Goal: Transaction & Acquisition: Purchase product/service

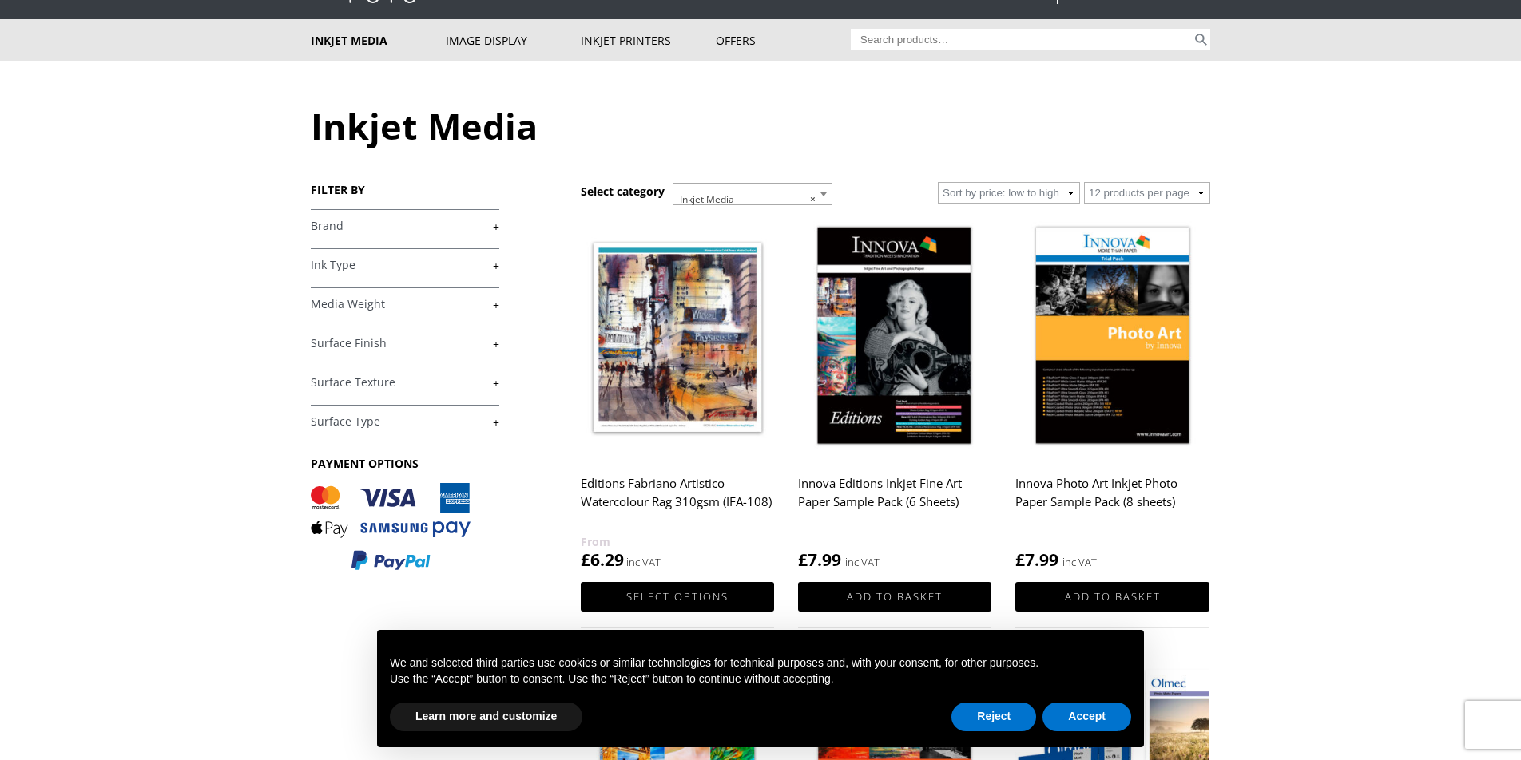
scroll to position [89, 0]
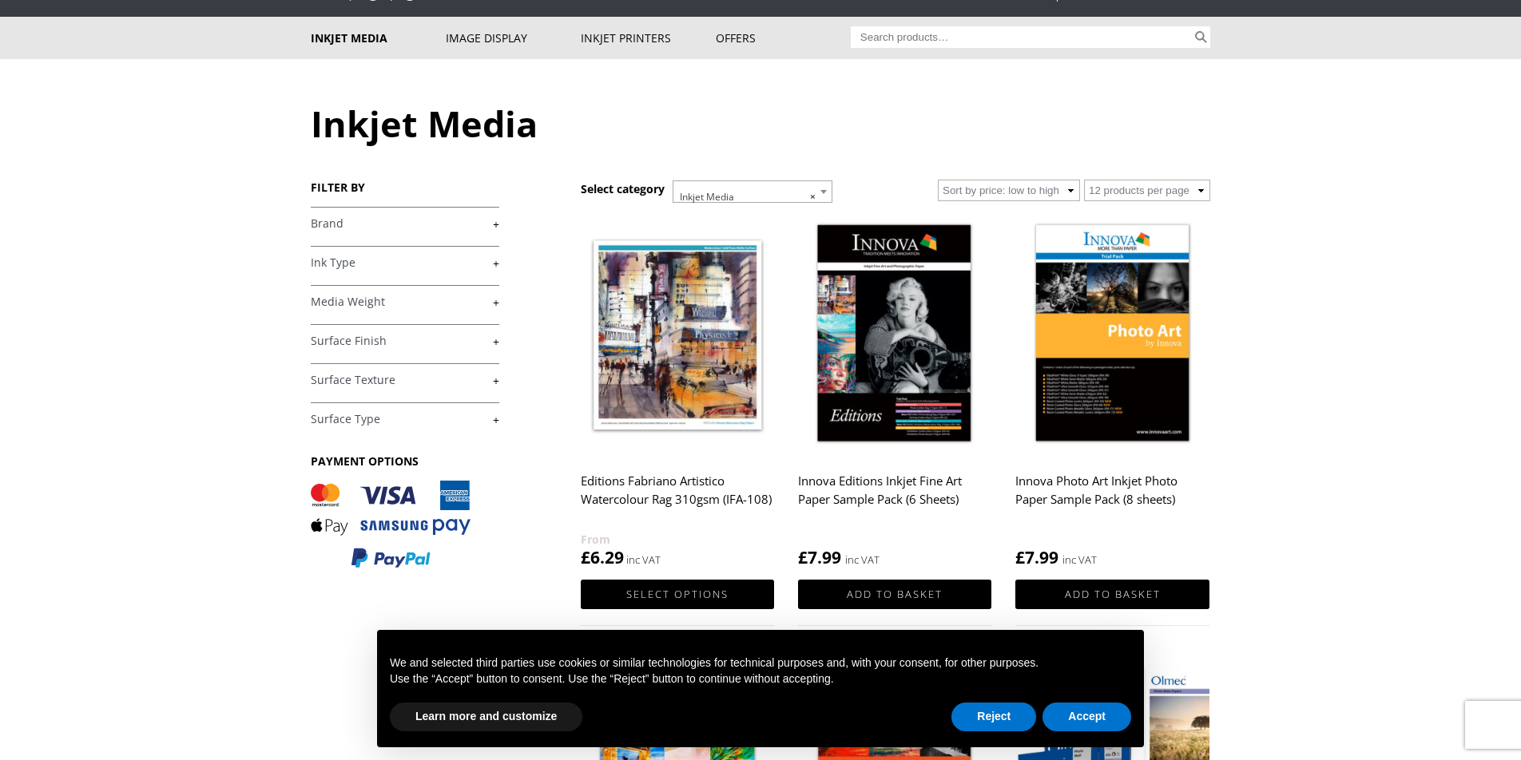
click at [497, 224] on link "+" at bounding box center [405, 223] width 189 height 15
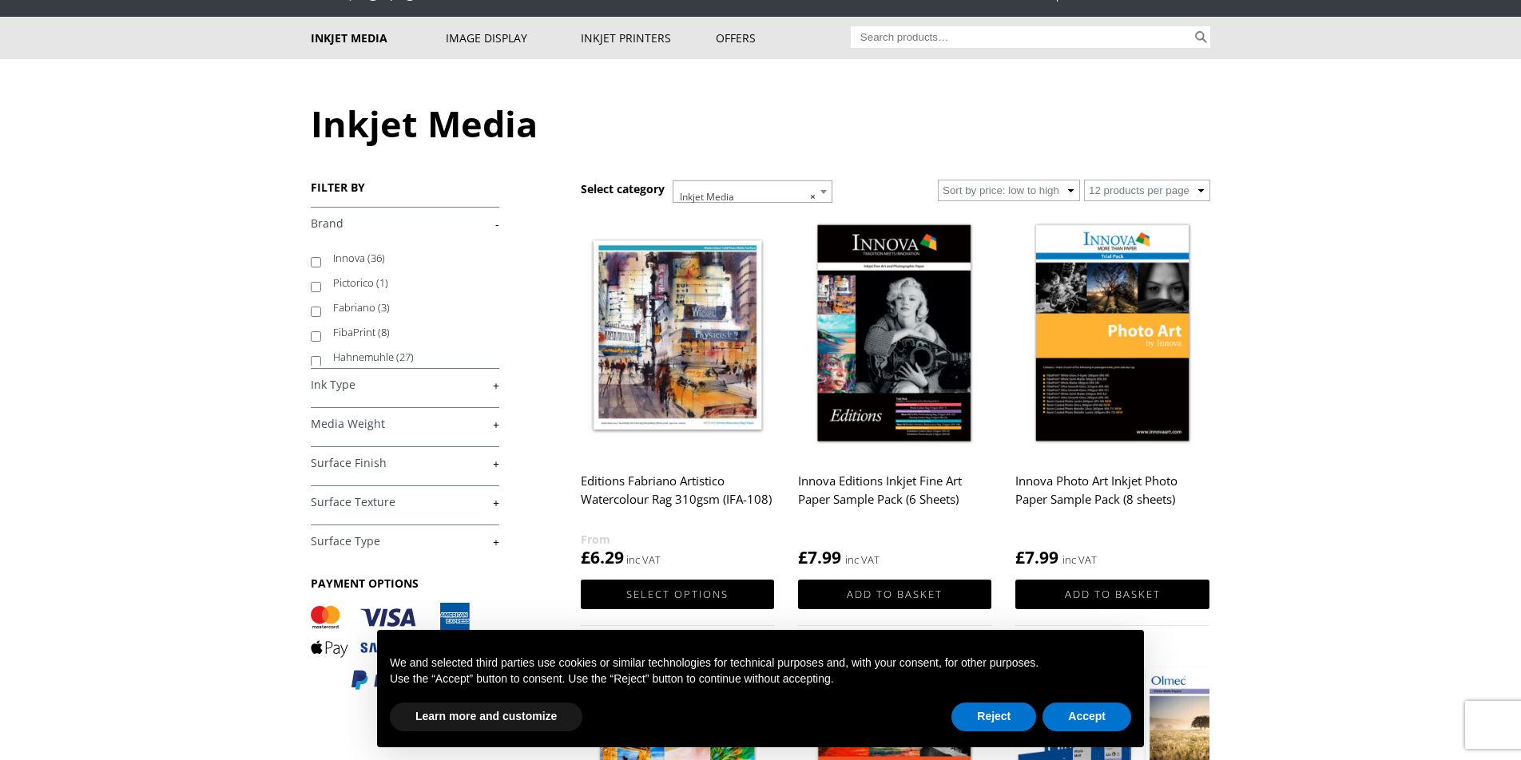
click at [316, 260] on input "Innova (36)" at bounding box center [316, 262] width 10 height 10
checkbox input "true"
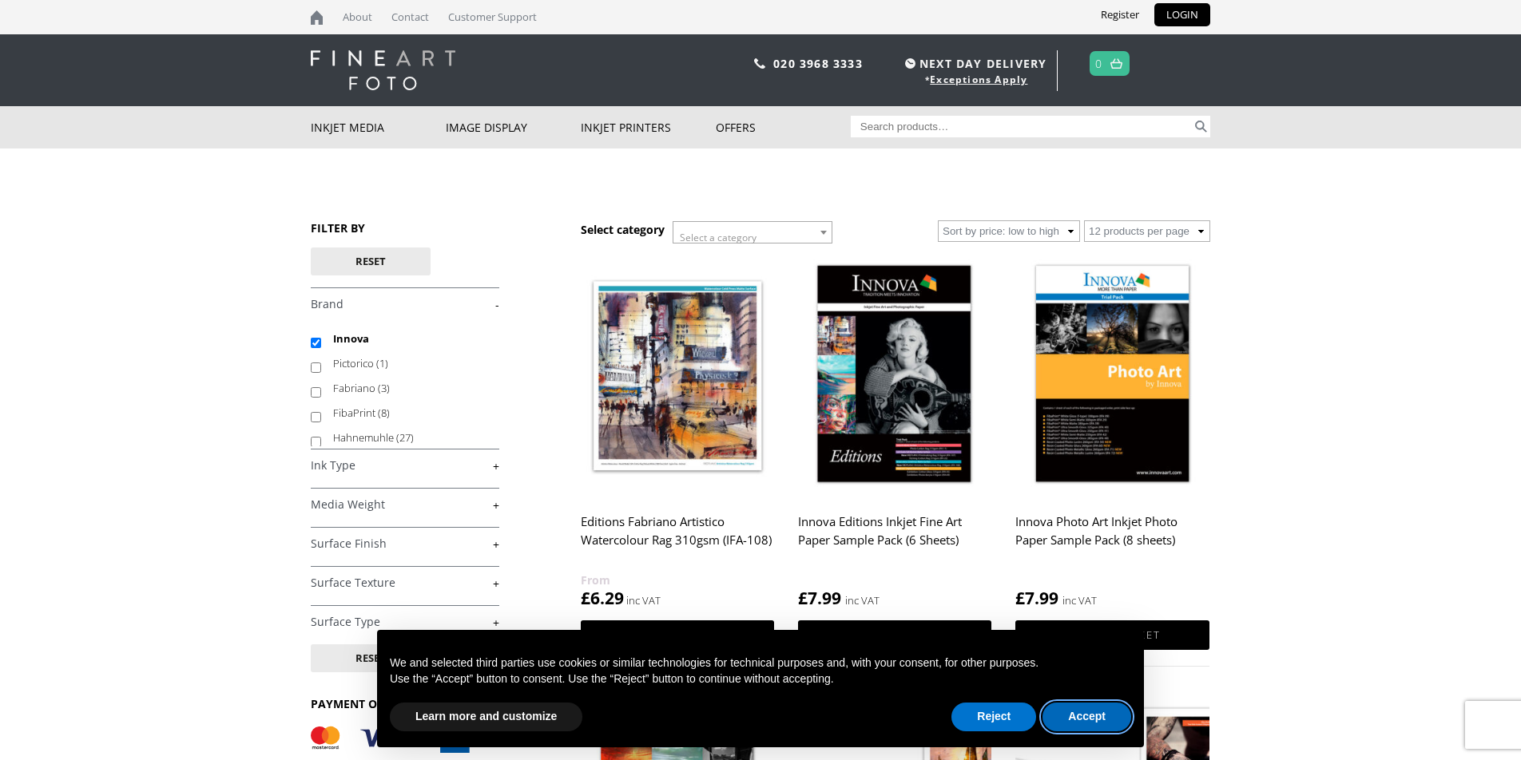
click at [1068, 717] on button "Accept" at bounding box center [1086, 717] width 89 height 29
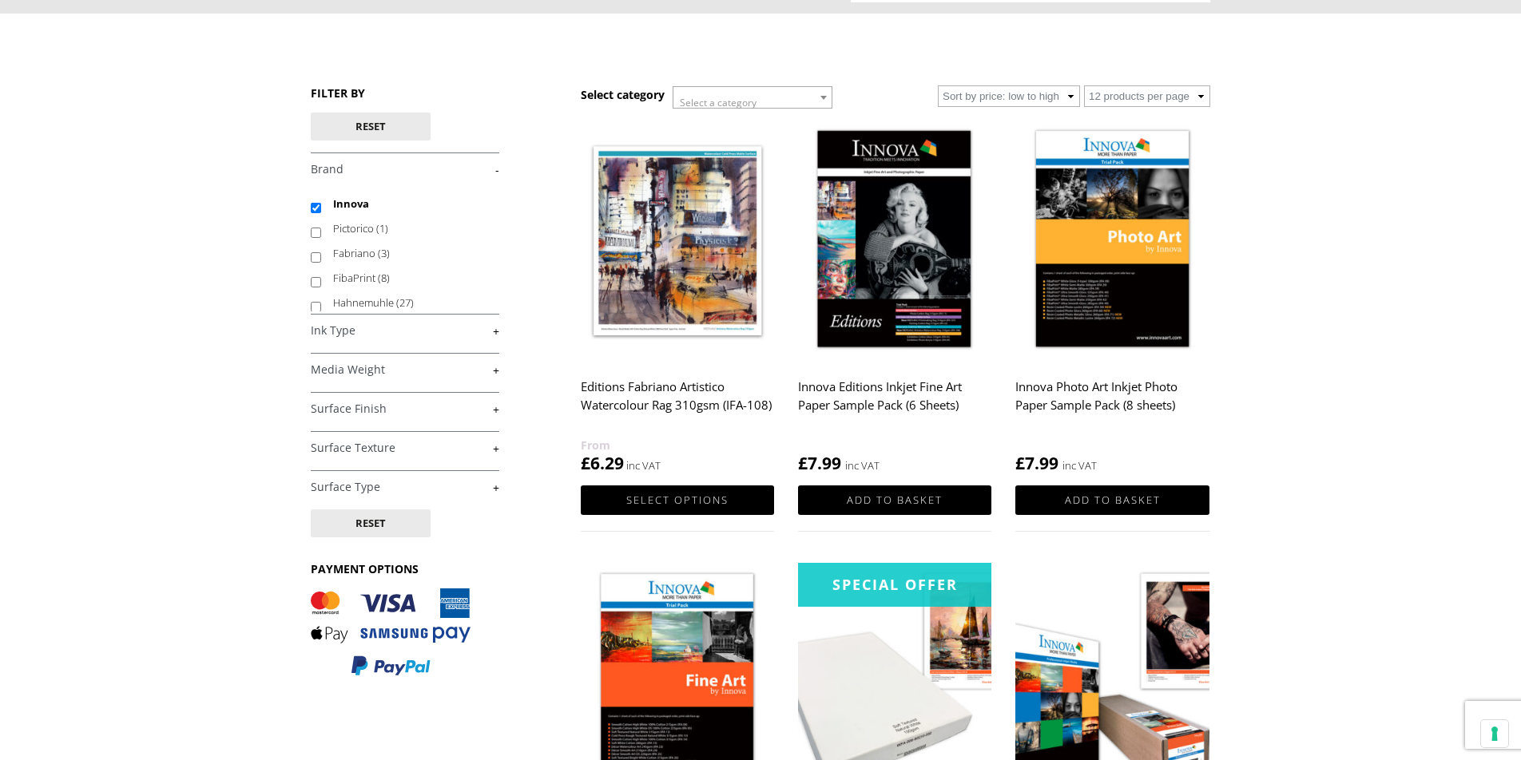
scroll to position [133, 0]
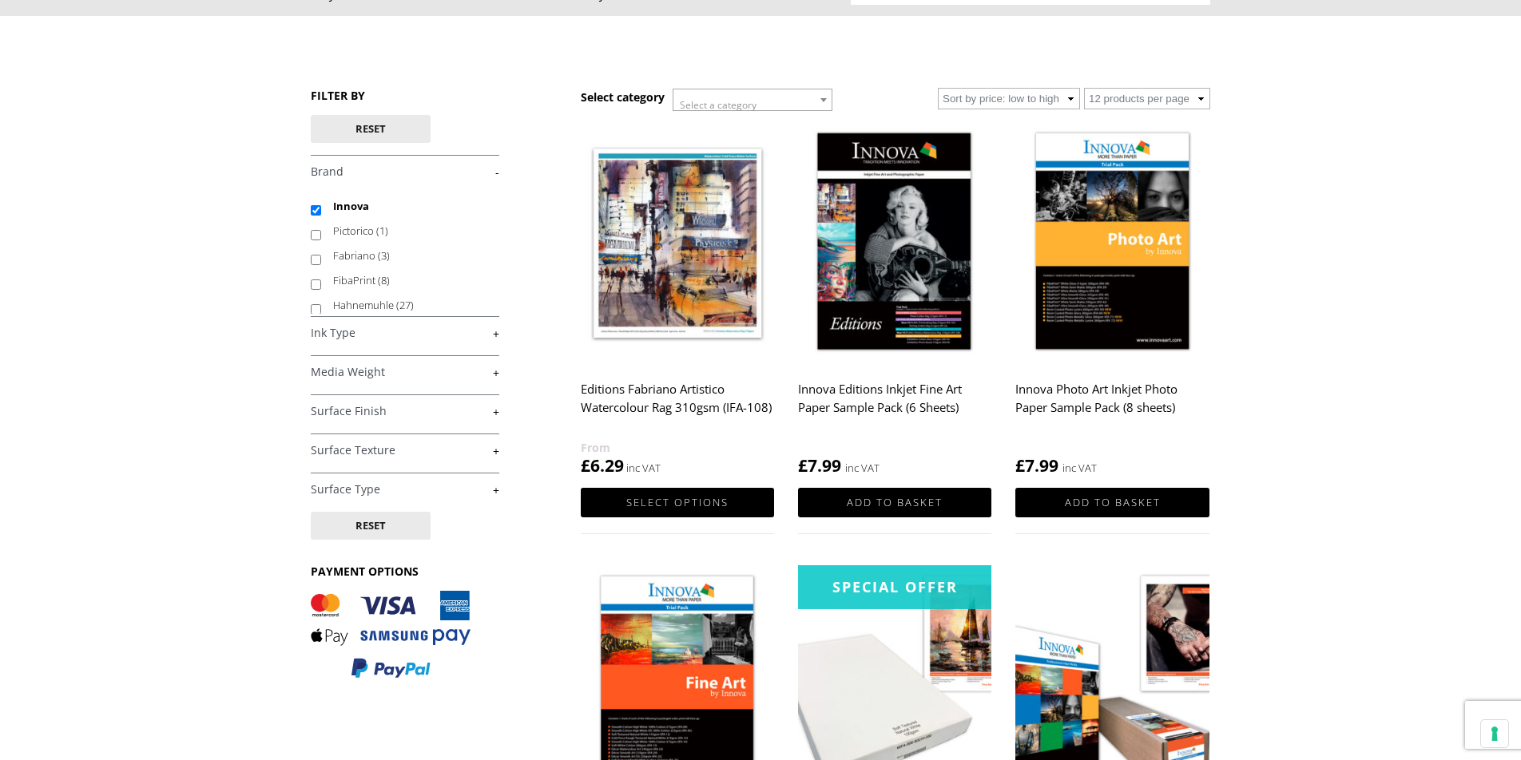
click at [497, 451] on link "+" at bounding box center [405, 450] width 189 height 15
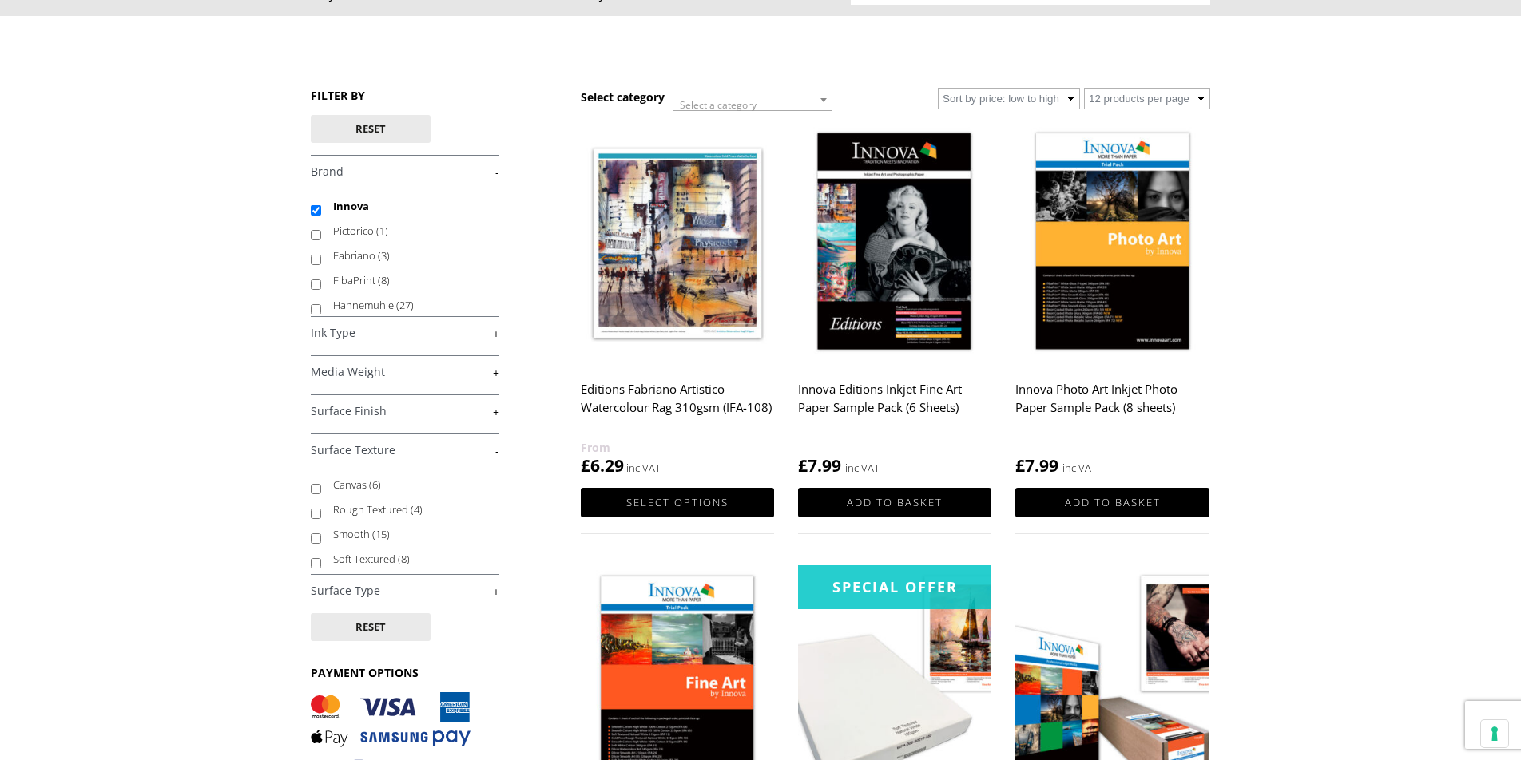
click at [316, 565] on input "Soft Textured (8)" at bounding box center [316, 563] width 10 height 10
checkbox input "true"
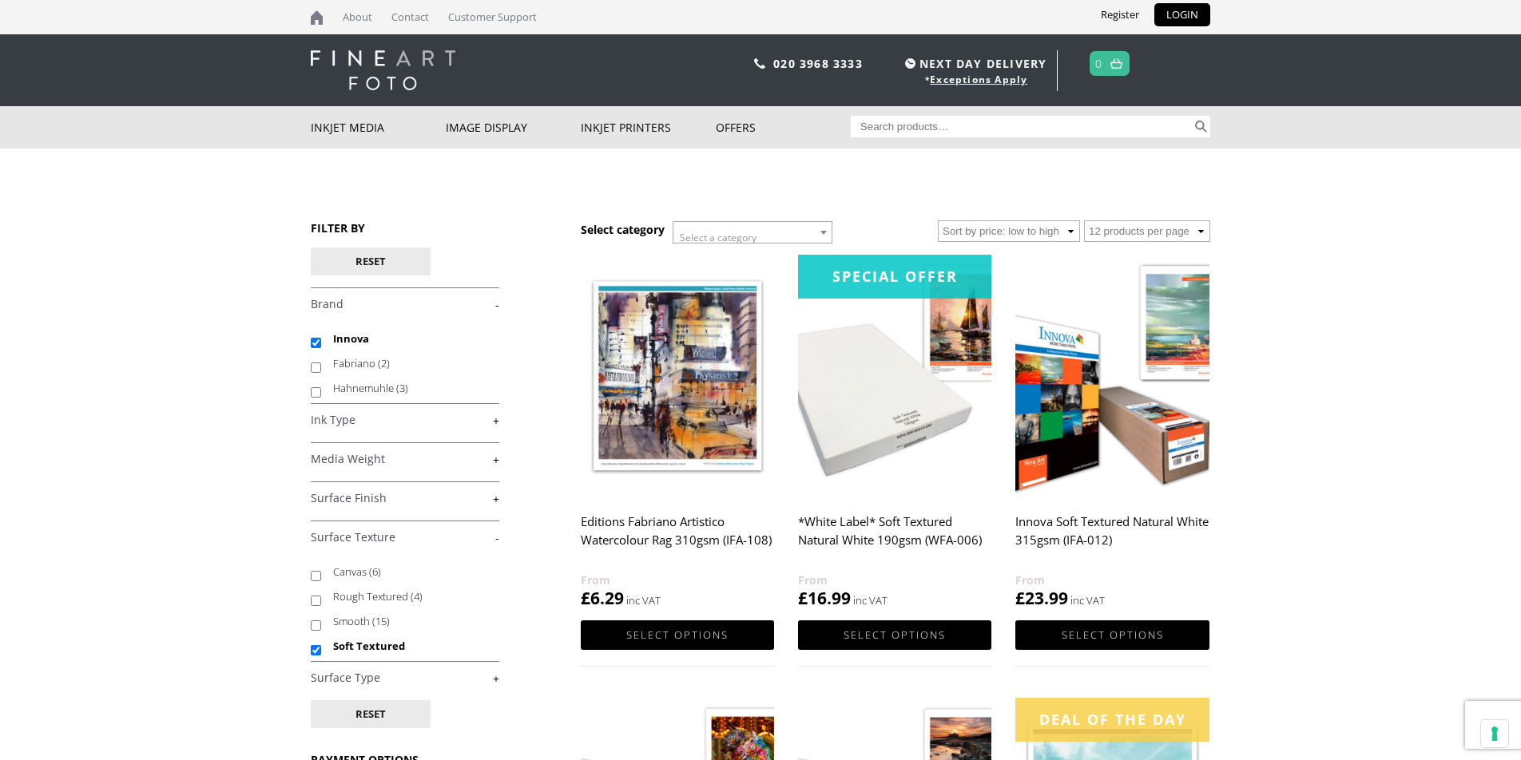
click at [492, 421] on link "+" at bounding box center [405, 420] width 189 height 15
click at [318, 482] on input "Aqueous Pigment (7)" at bounding box center [316, 483] width 10 height 10
checkbox input "true"
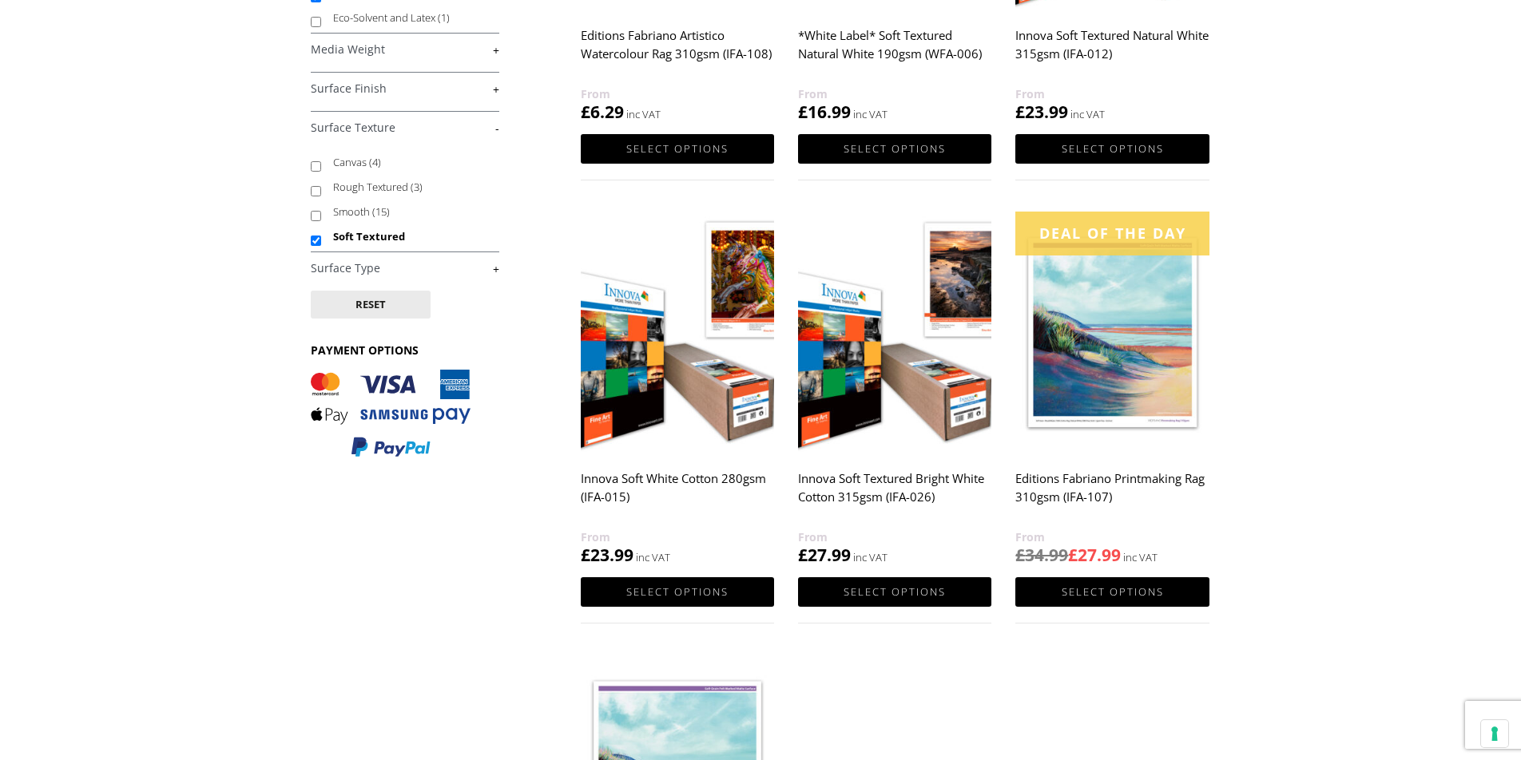
scroll to position [490, 0]
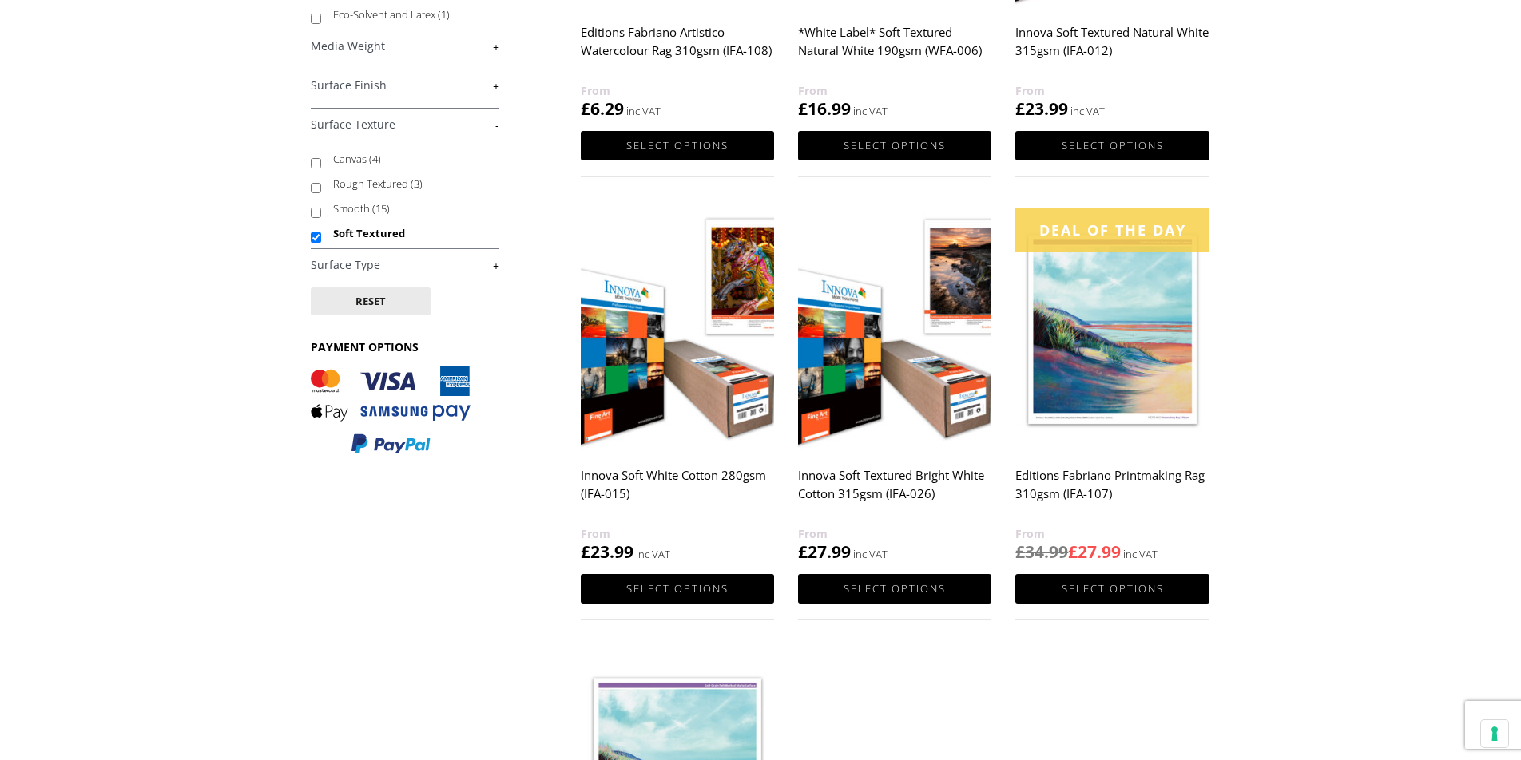
click at [840, 486] on h2 "Innova Soft Textured Bright White Cotton 315gsm (IFA-026)" at bounding box center [894, 493] width 193 height 64
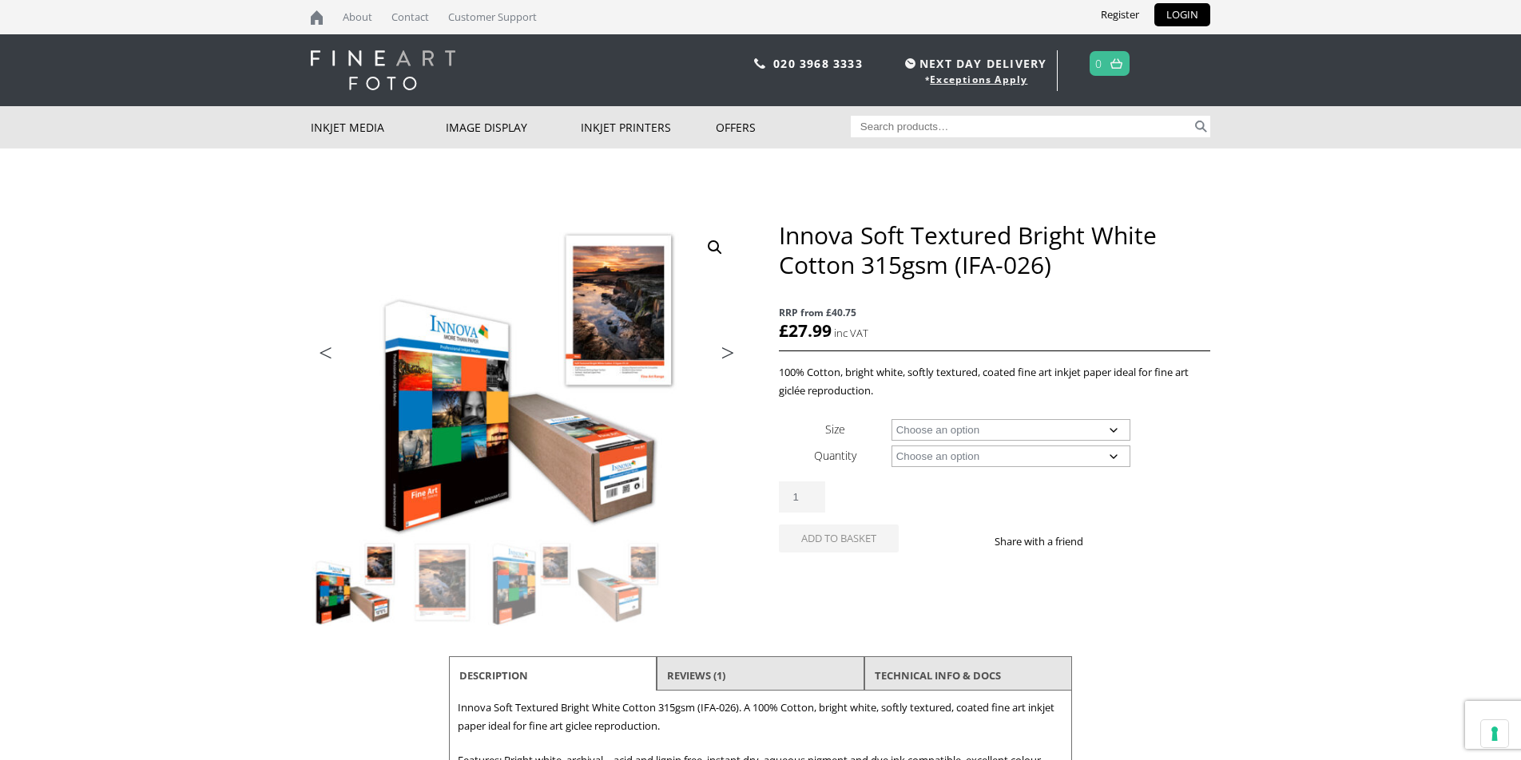
click at [1115, 430] on select "Choose an option A4 Sheet A3 Sheet A3+ Sheet A2 Sheet 17" Wide Roll 24" Wide Ro…" at bounding box center [1011, 430] width 240 height 22
click at [891, 419] on select "Choose an option A4 Sheet A3 Sheet A3+ Sheet A2 Sheet 17" Wide Roll 24" Wide Ro…" at bounding box center [1011, 430] width 240 height 22
select select "24-wide-roll"
click at [1110, 454] on select "Choose an option 15m" at bounding box center [1011, 457] width 240 height 22
select select "15m"
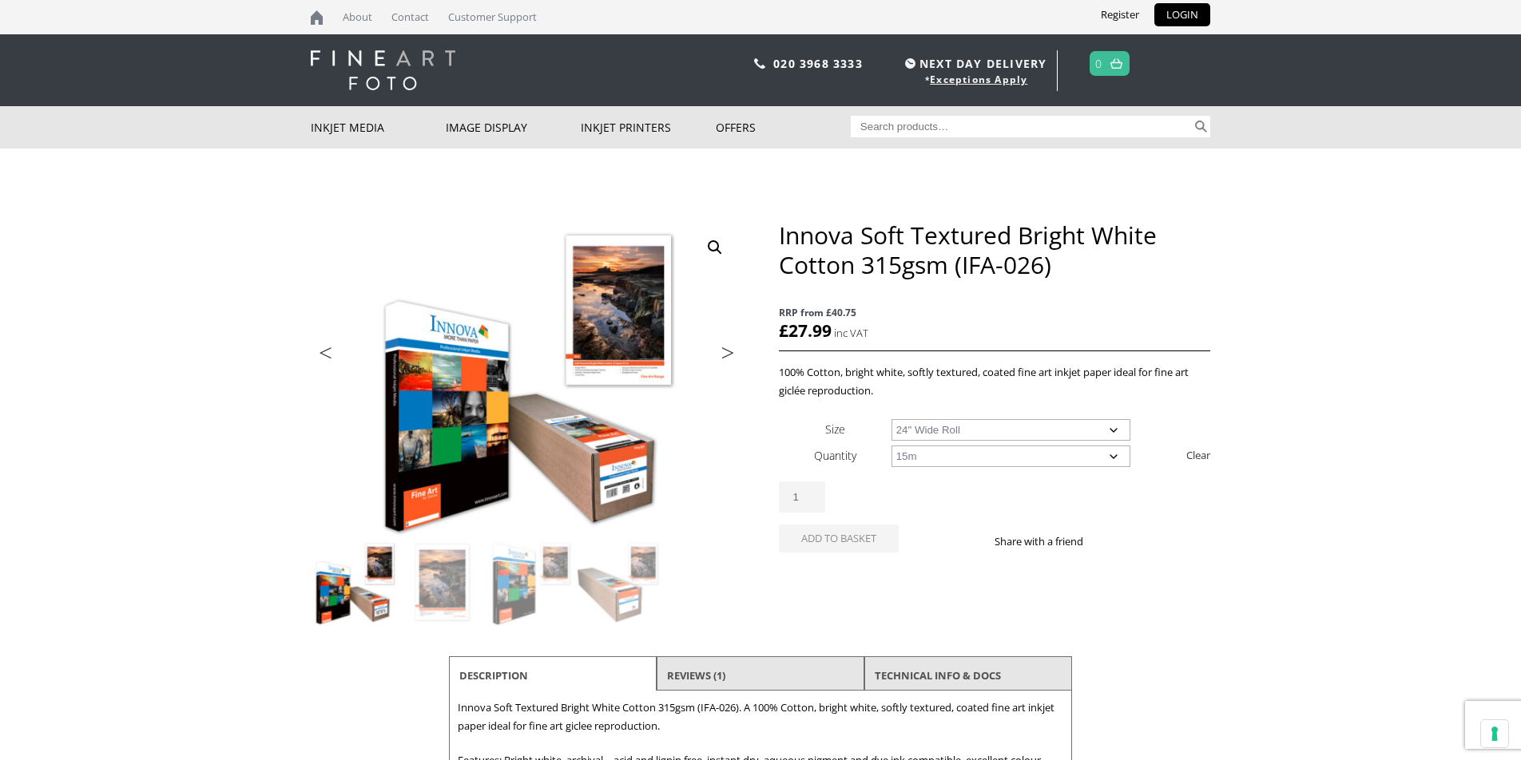
click at [891, 446] on select "Choose an option 15m" at bounding box center [1011, 457] width 240 height 22
select select "24-wide-roll"
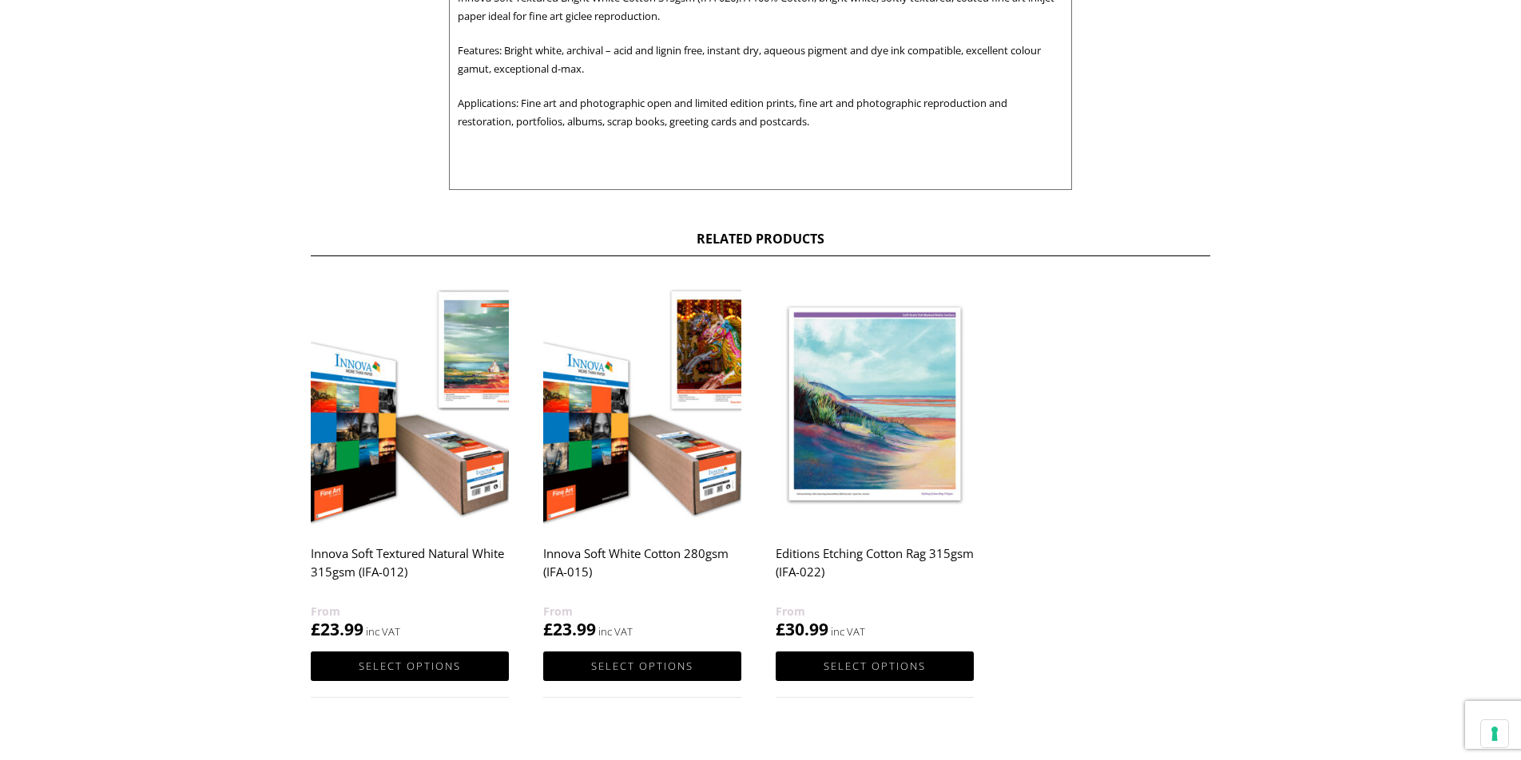
scroll to position [713, 0]
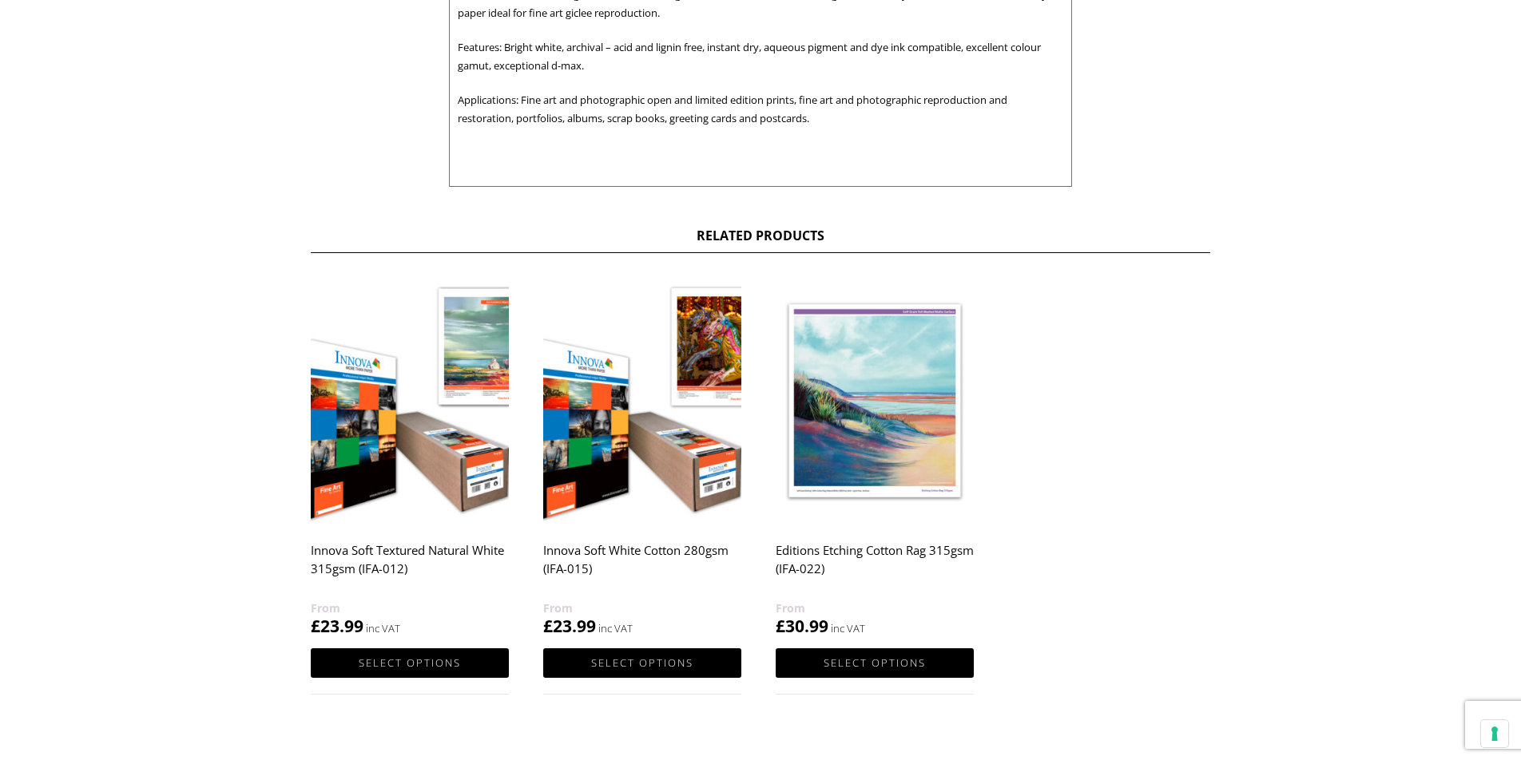
click at [597, 553] on h2 "Innova Soft White Cotton 280gsm (IFA-015)" at bounding box center [642, 567] width 198 height 64
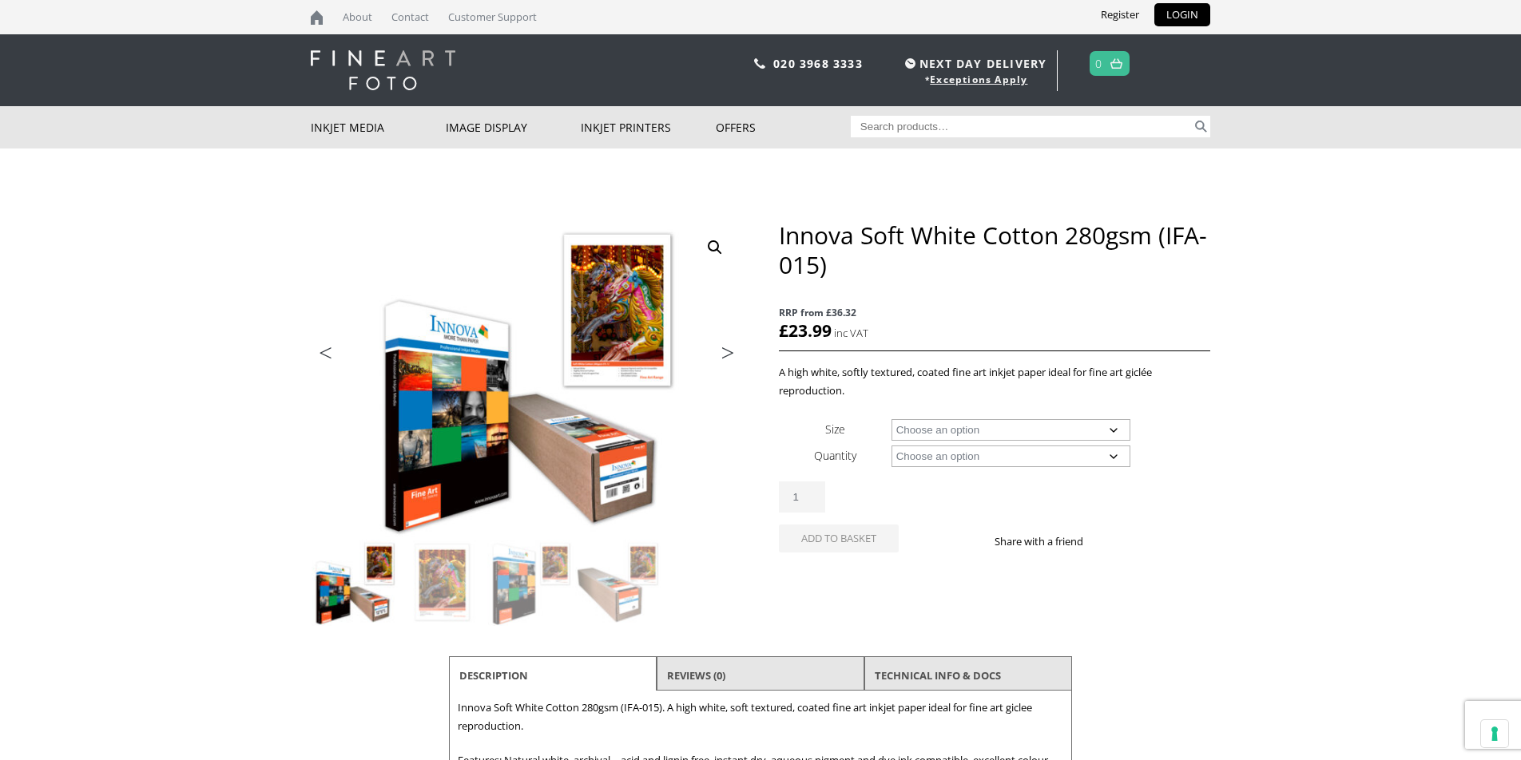
click at [1119, 431] on select "Choose an option A4 Sheet A3 Sheet A3+ Sheet A2 Sheet 17" Wide Roll 24" Wide Ro…" at bounding box center [1011, 430] width 240 height 22
click at [891, 419] on select "Choose an option A4 Sheet A3 Sheet A3+ Sheet A2 Sheet 17" Wide Roll 24" Wide Ro…" at bounding box center [1011, 430] width 240 height 22
select select "24-wide-roll"
click at [1110, 455] on select "Choose an option 15m" at bounding box center [1011, 457] width 240 height 22
select select "15m"
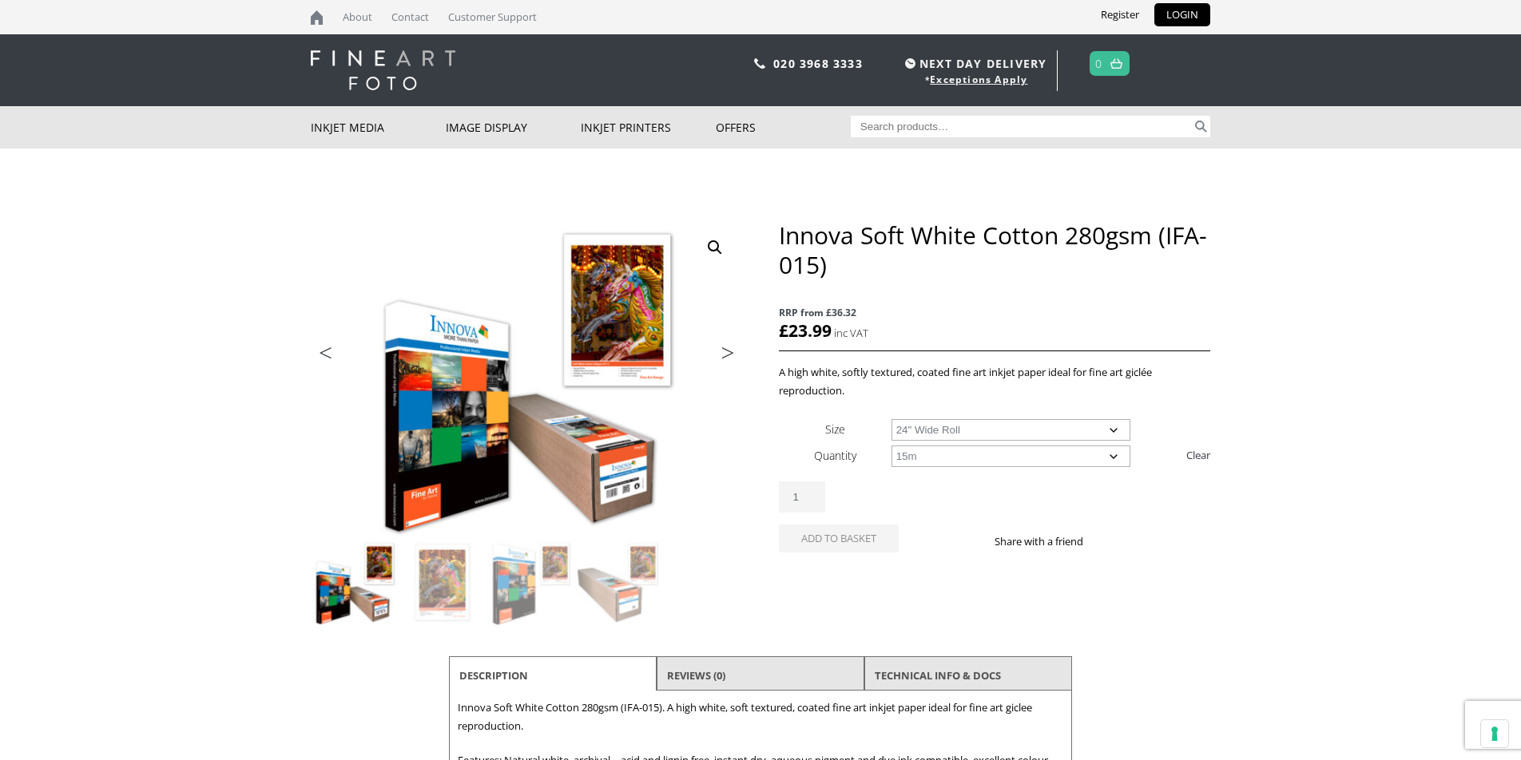
click at [891, 446] on select "Choose an option 15m" at bounding box center [1011, 457] width 240 height 22
select select "24-wide-roll"
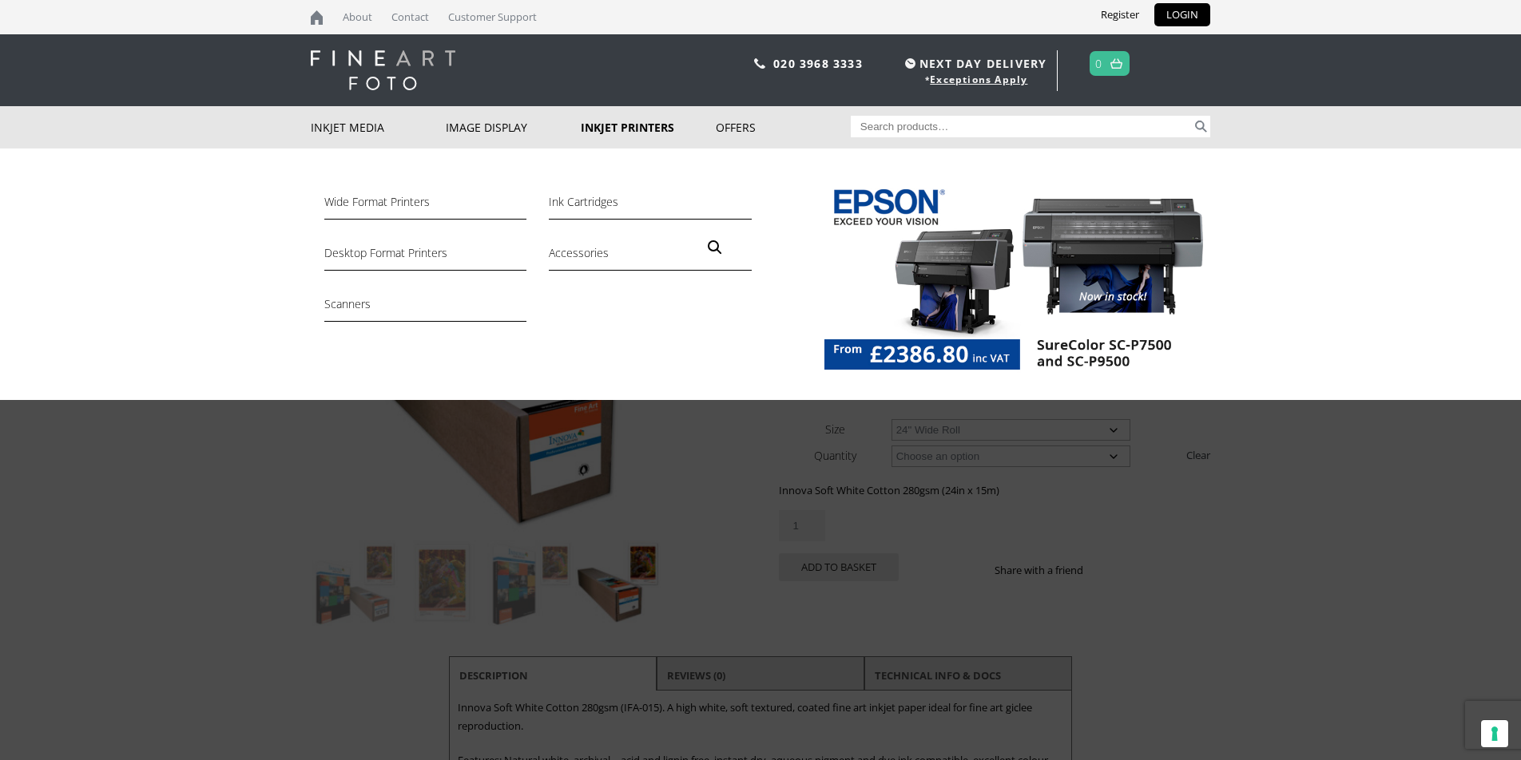
click at [725, 345] on div "Wide Format Printers Ink Cartridges Desktop Format Printers Accessories Scanners" at bounding box center [760, 275] width 899 height 252
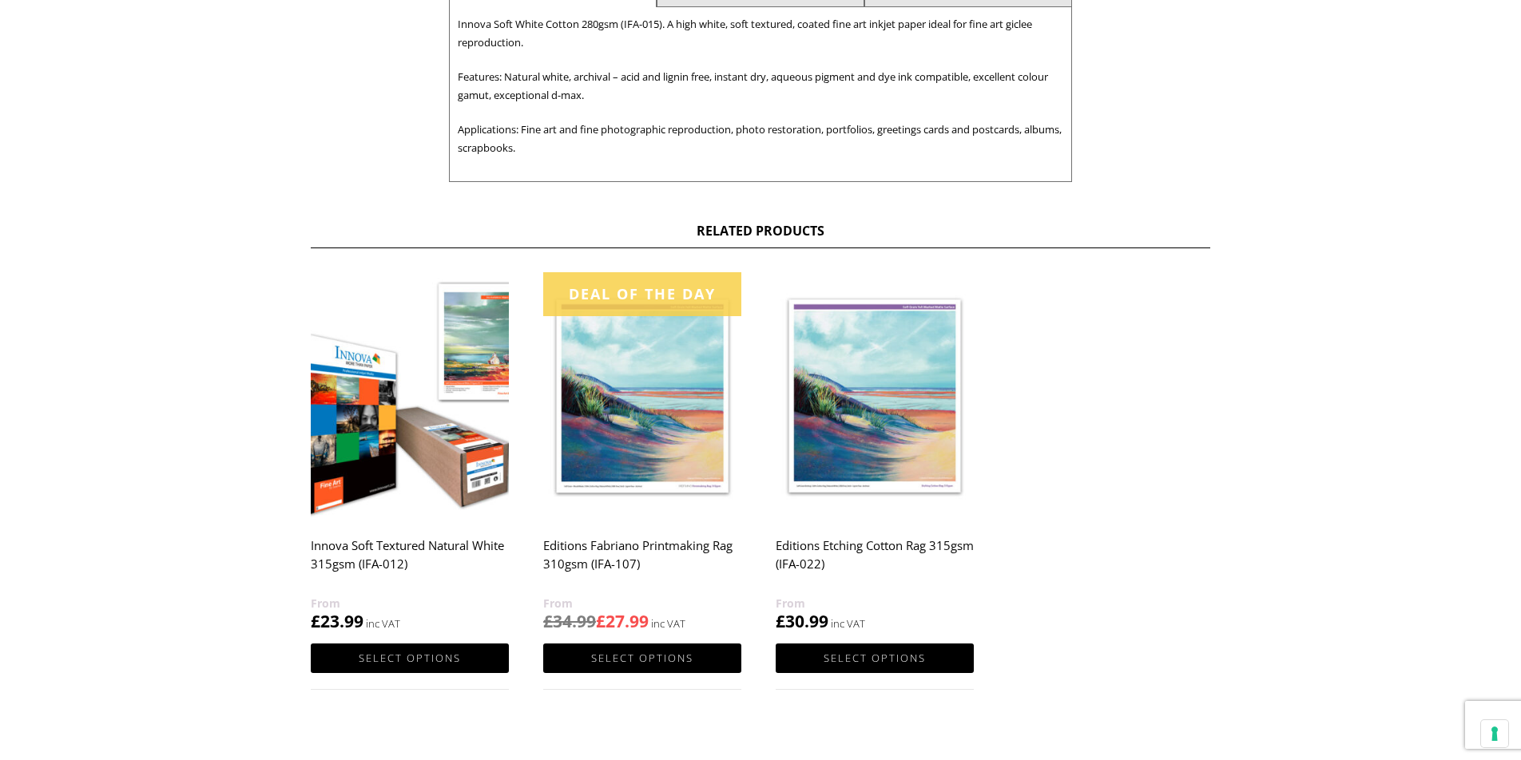
scroll to position [686, 0]
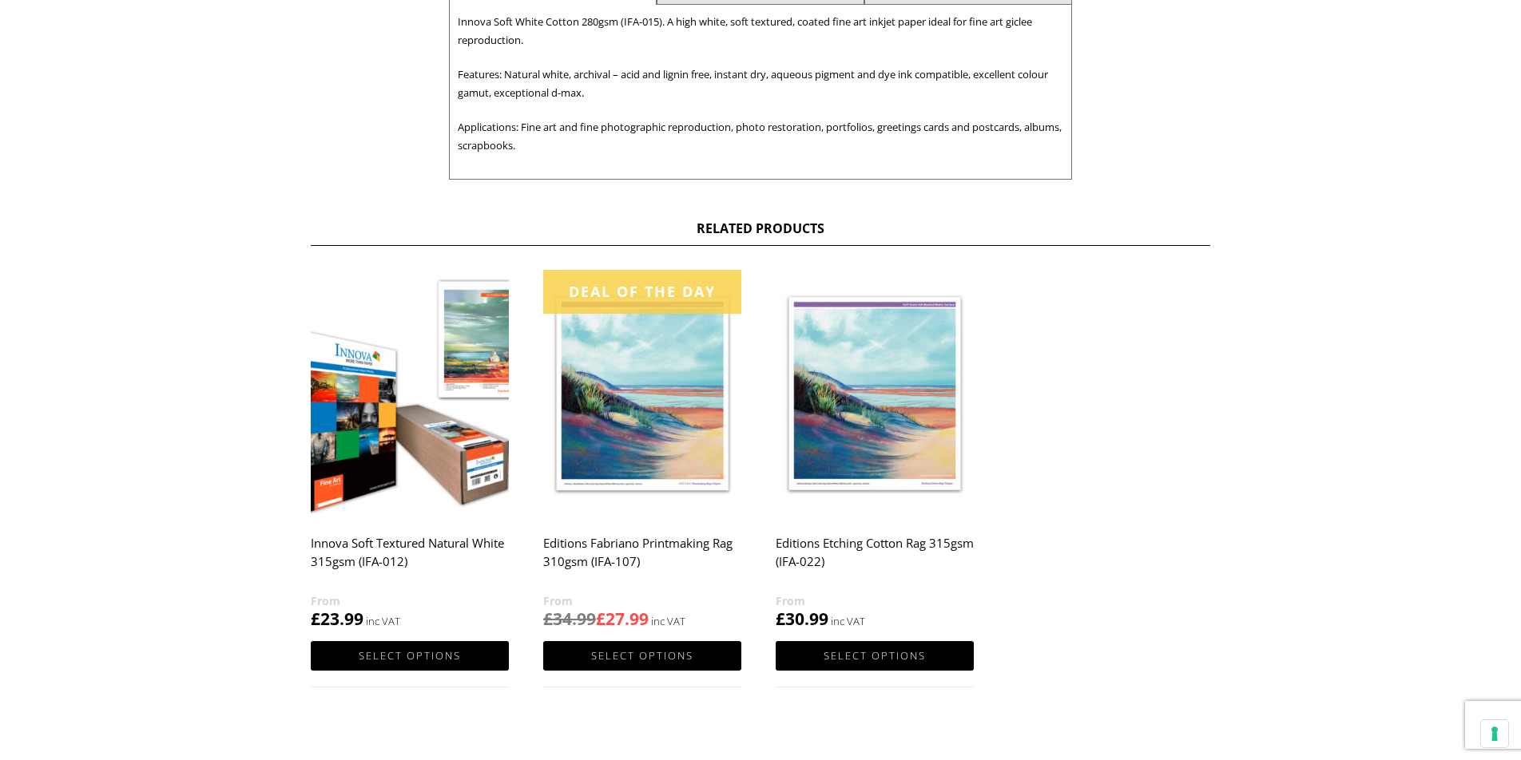
click at [615, 427] on img at bounding box center [642, 394] width 198 height 248
click at [656, 379] on img at bounding box center [642, 394] width 198 height 248
click at [616, 668] on link "Select options" at bounding box center [642, 656] width 198 height 30
click at [619, 655] on link "Select options" at bounding box center [642, 656] width 198 height 30
click at [635, 657] on link "Select options" at bounding box center [642, 656] width 198 height 30
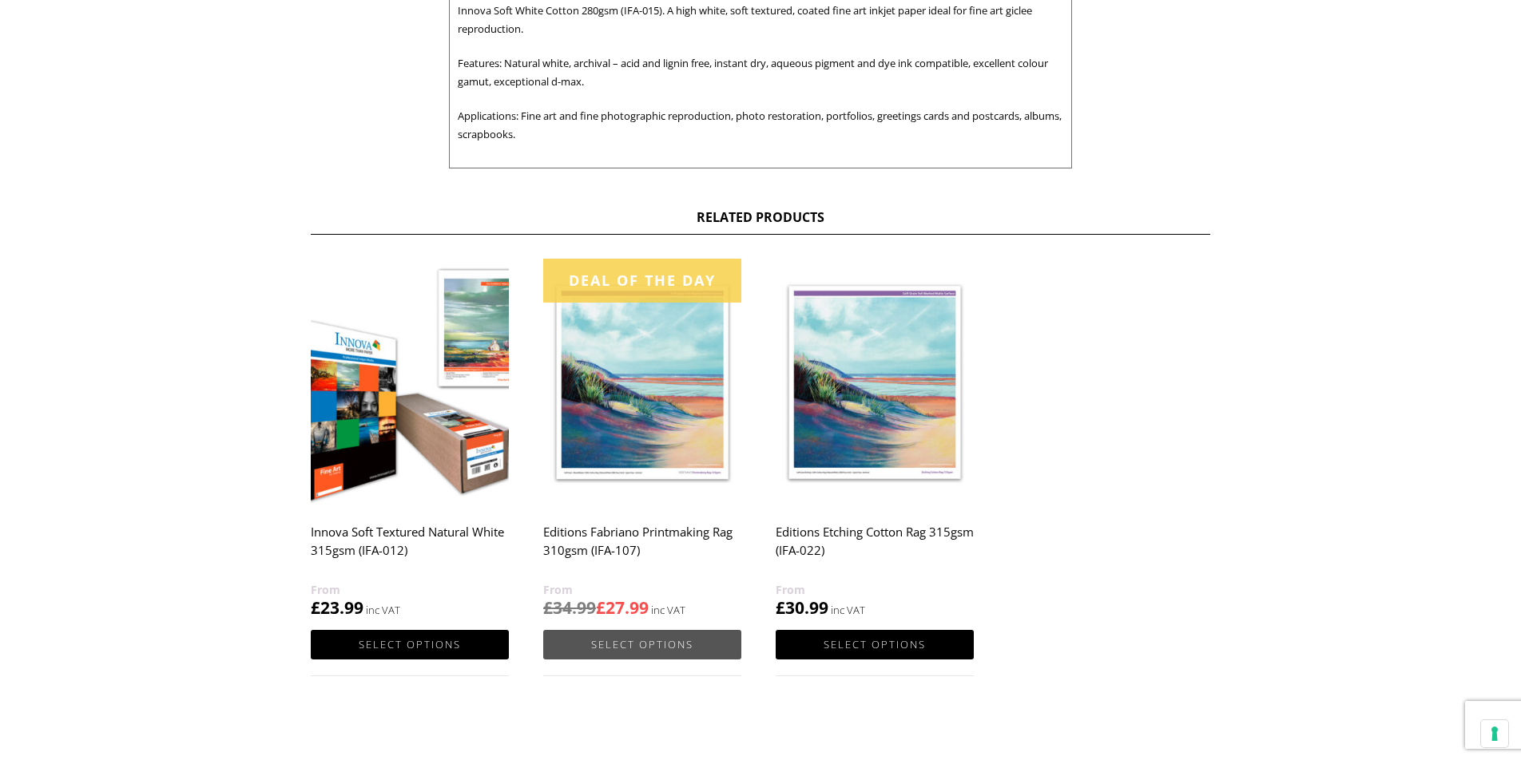
scroll to position [725, 0]
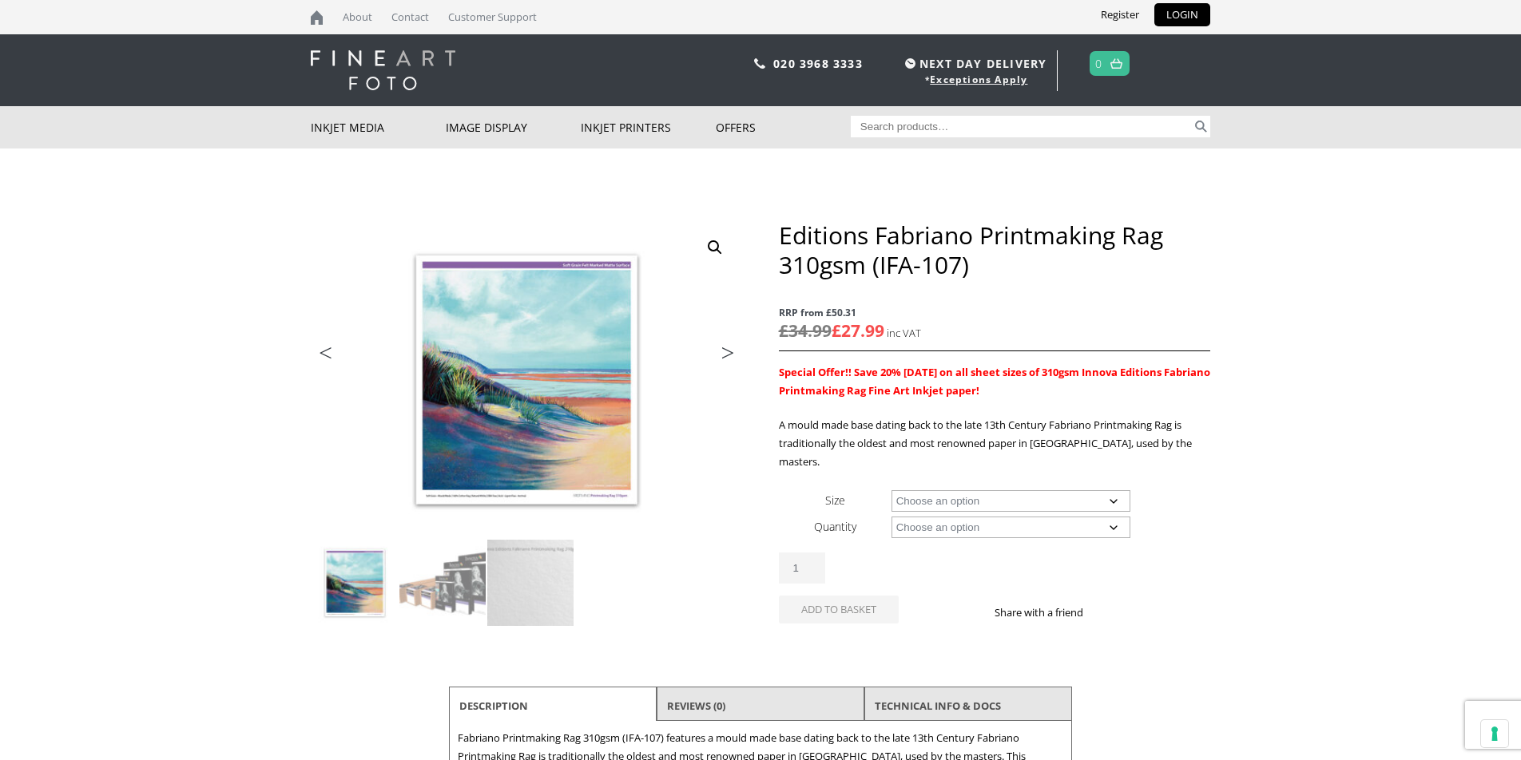
click at [1115, 490] on select "Choose an option A4 Sheet A3 Sheet A3+ Sheet A2 Sheet 17" Wide Roll 24" Wide Ro…" at bounding box center [1011, 501] width 240 height 22
click at [891, 490] on select "Choose an option A4 Sheet A3 Sheet A3+ Sheet A2 Sheet 17" Wide Roll 24" Wide Ro…" at bounding box center [1011, 501] width 240 height 22
select select "24-wide-roll"
click at [1109, 517] on select "Choose an option 15m" at bounding box center [1011, 528] width 240 height 22
select select "15m"
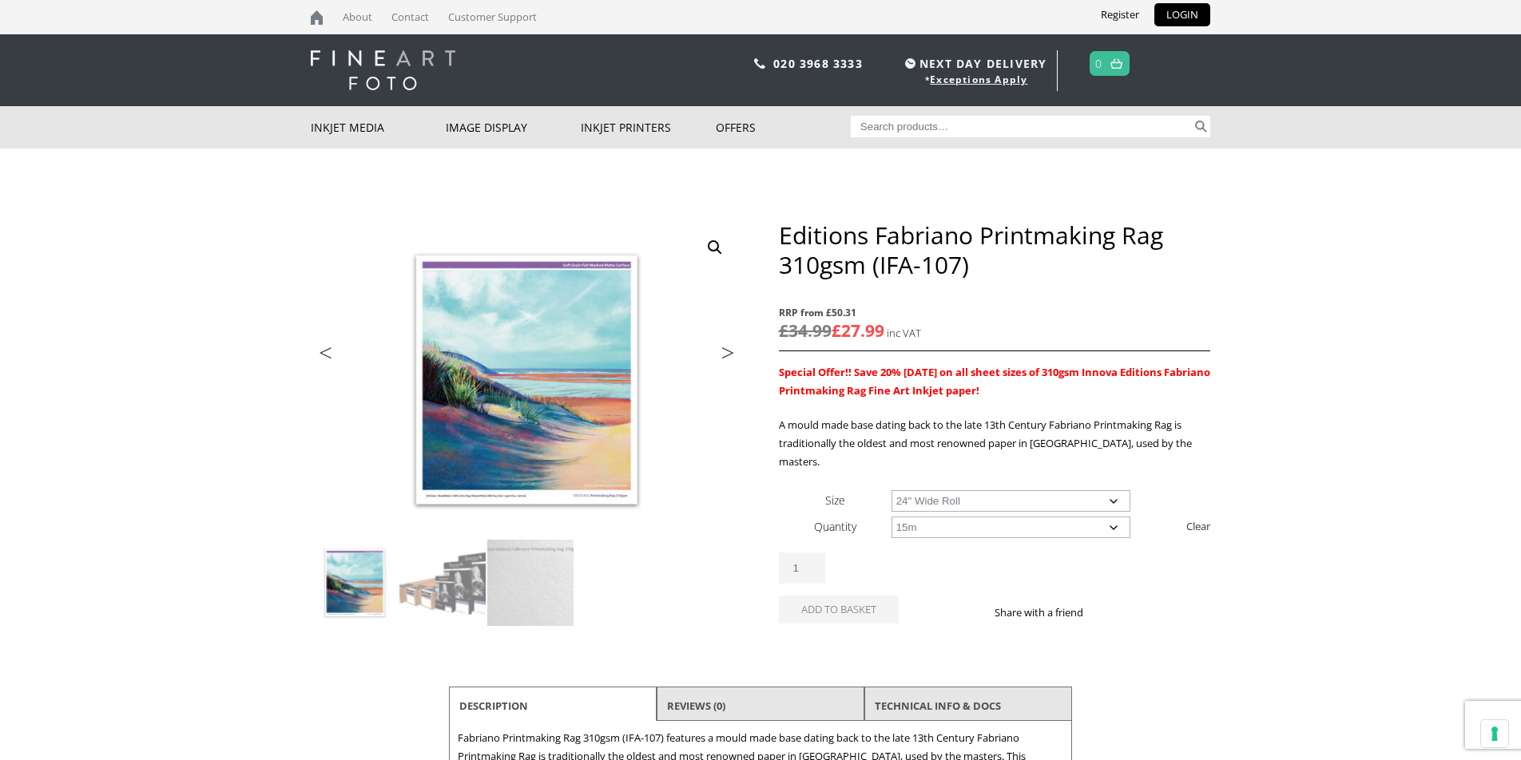
click at [891, 517] on select "Choose an option 15m" at bounding box center [1011, 528] width 240 height 22
select select "24-wide-roll"
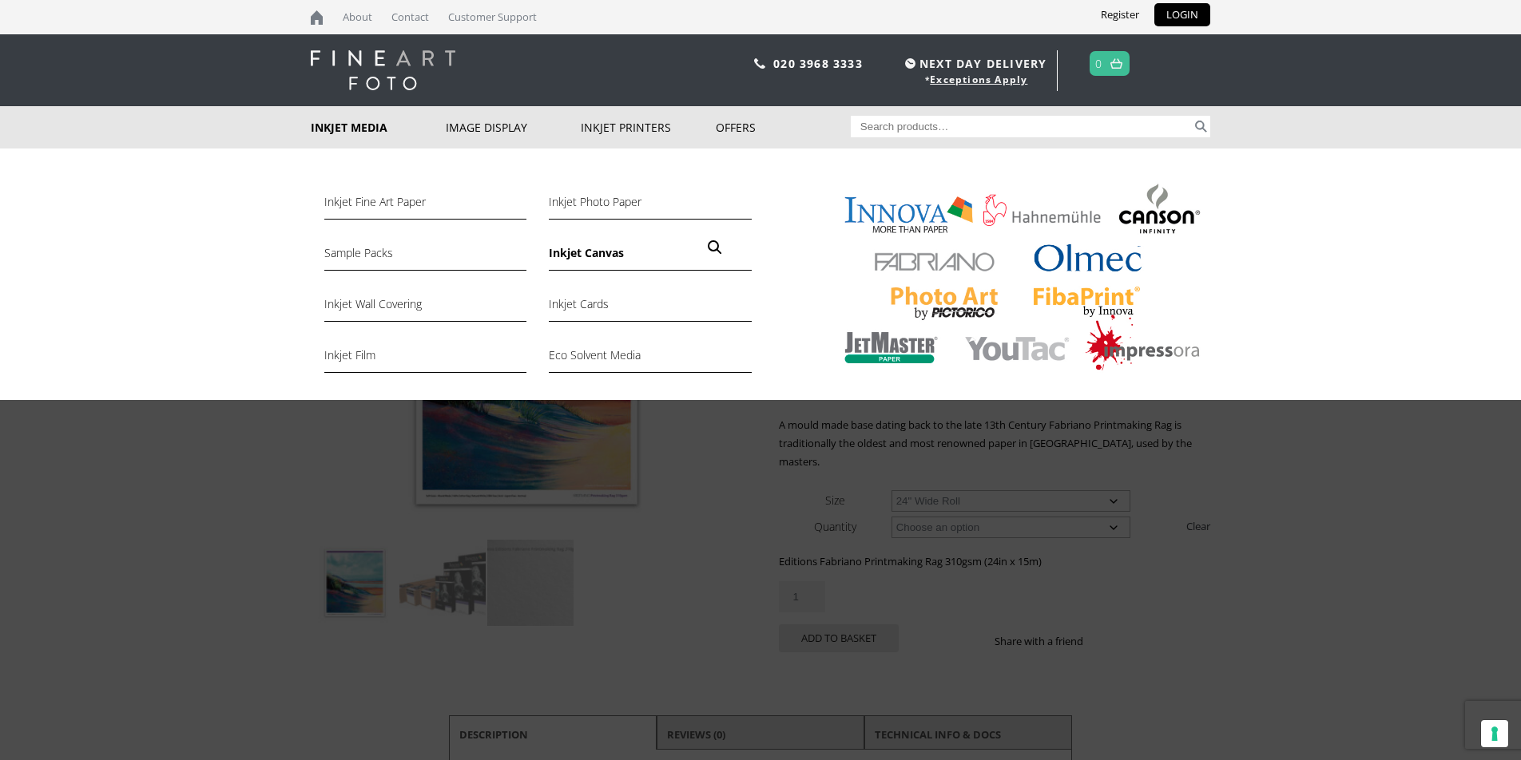
click at [583, 256] on link "Inkjet Canvas" at bounding box center [650, 257] width 202 height 27
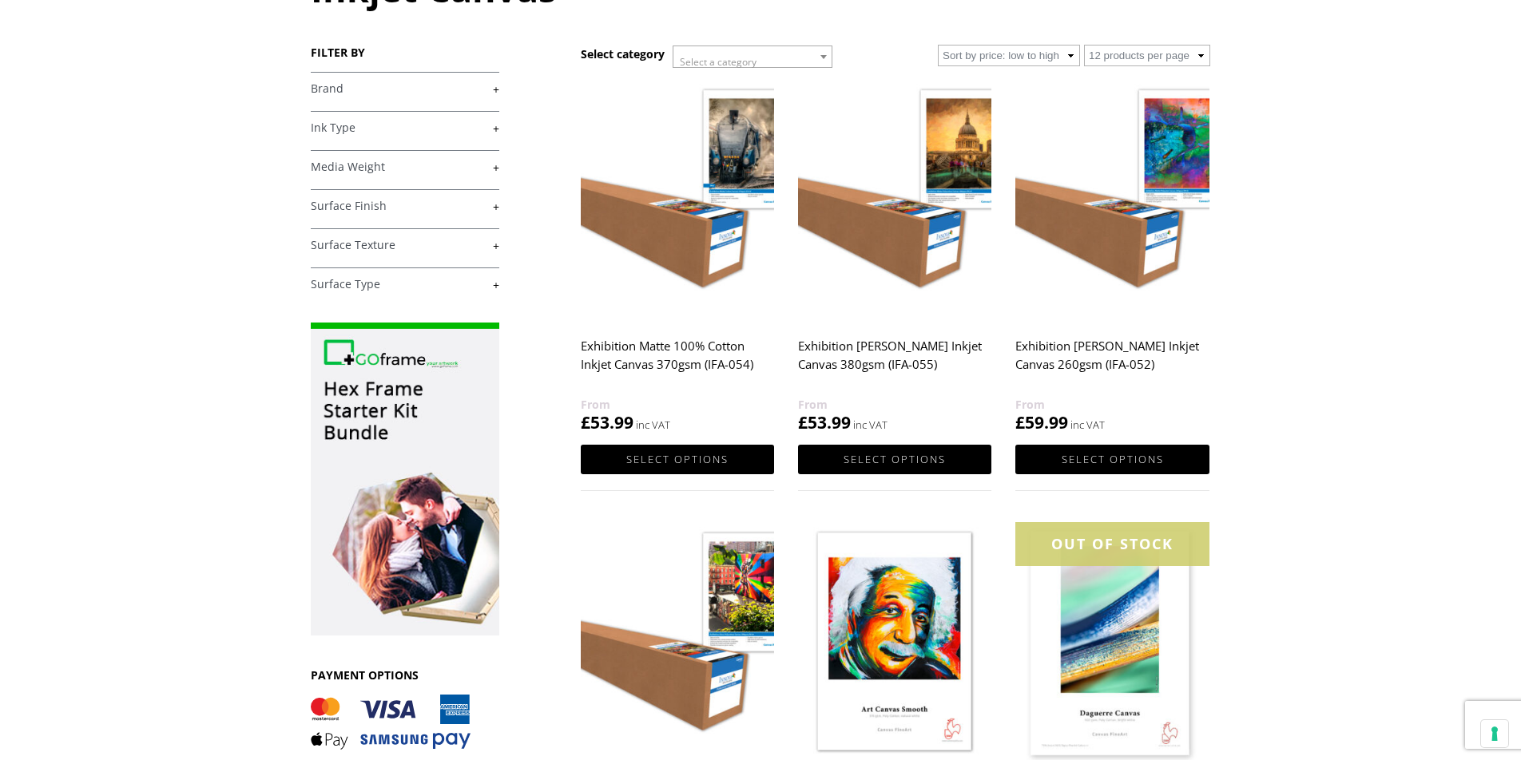
scroll to position [233, 0]
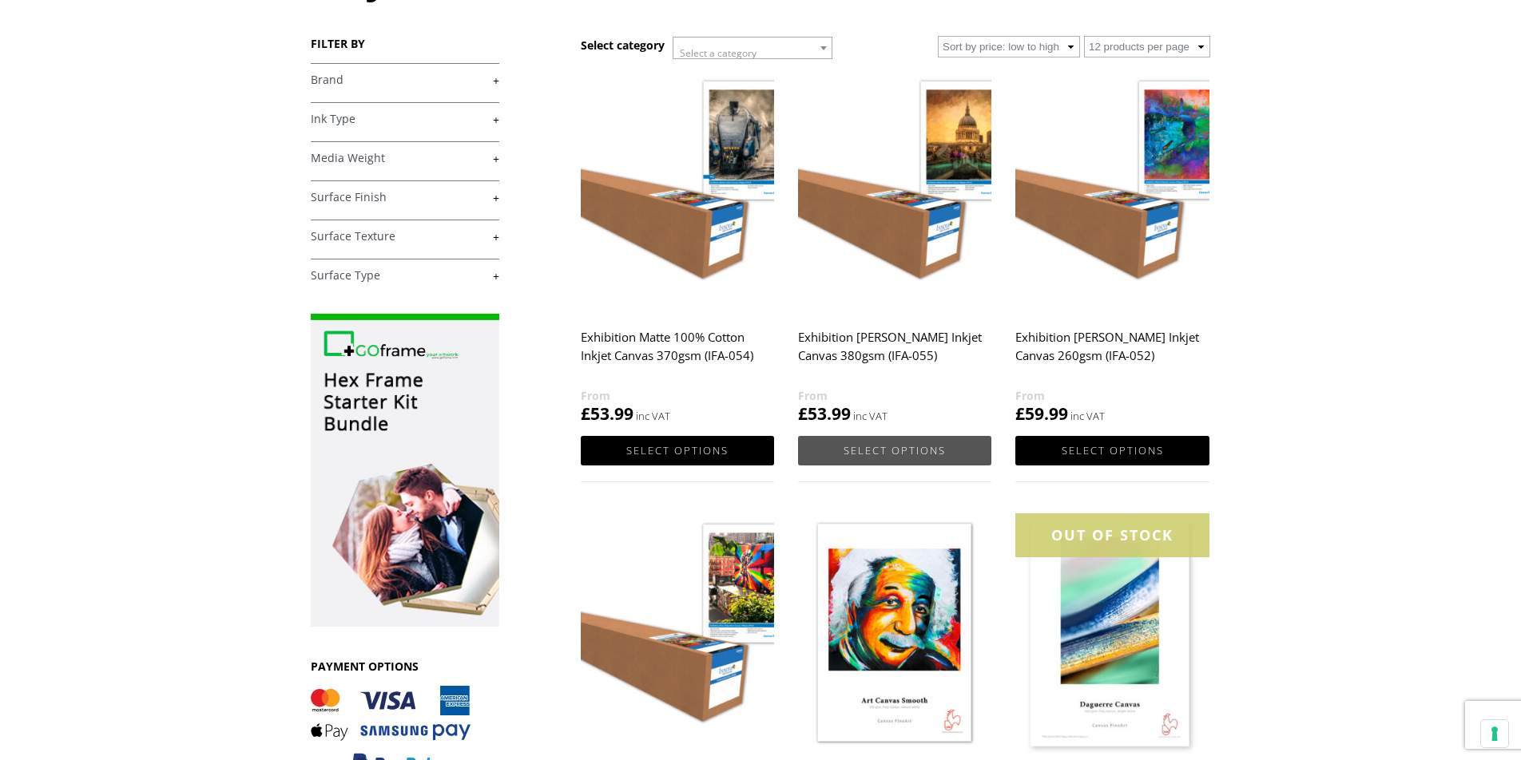
click at [881, 453] on link "Select options" at bounding box center [894, 451] width 193 height 30
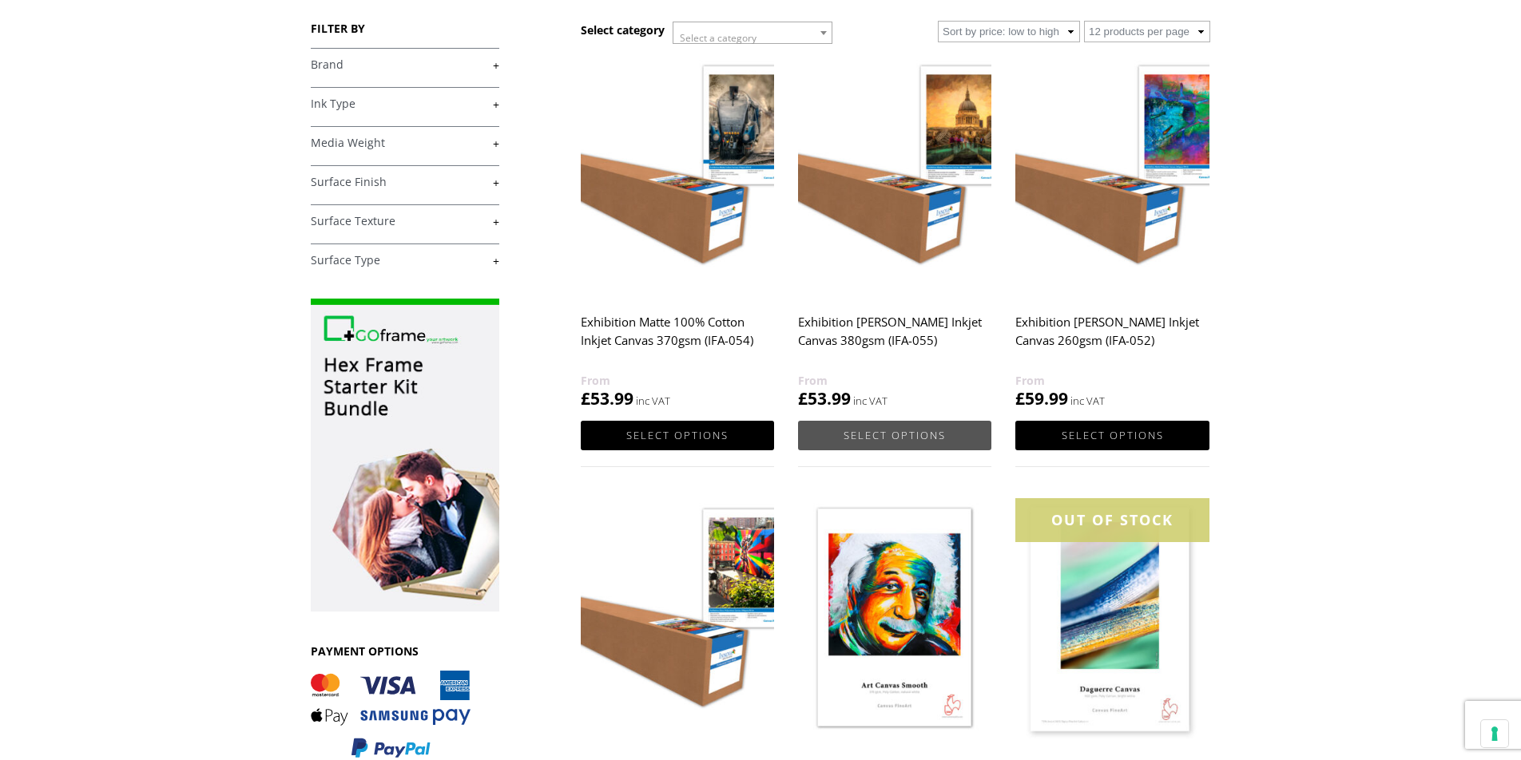
click at [866, 427] on link "Select options" at bounding box center [894, 436] width 193 height 30
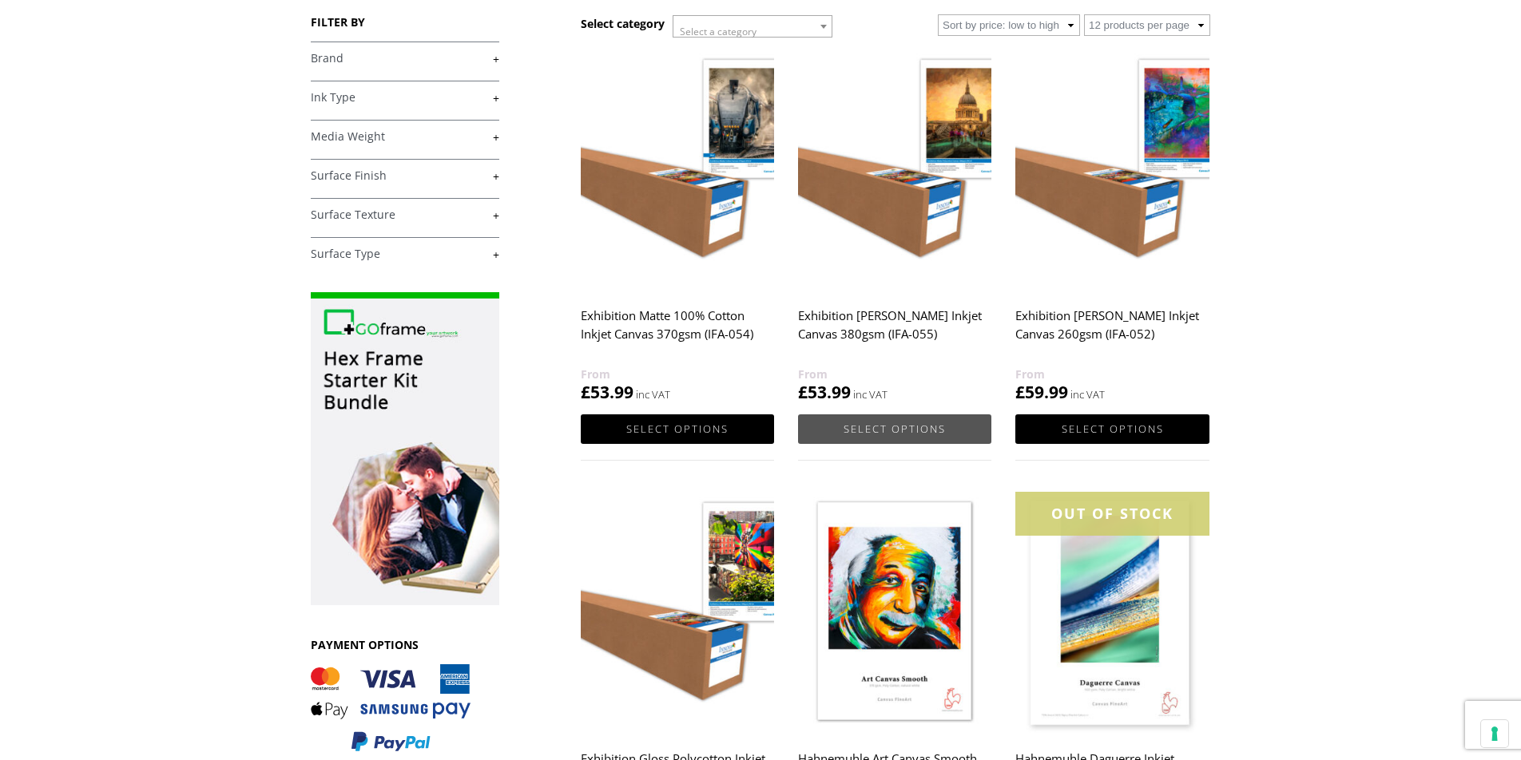
scroll to position [260, 0]
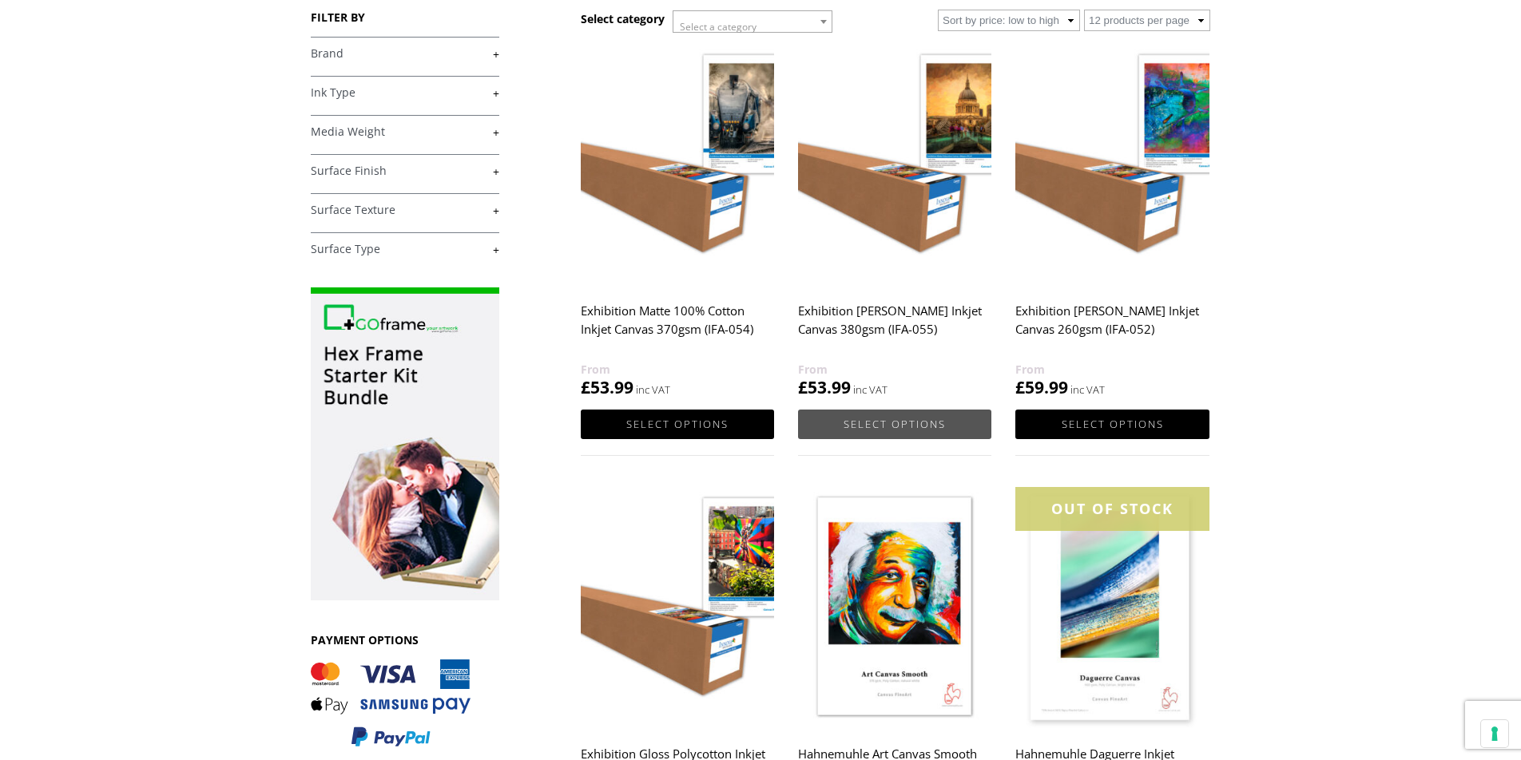
click at [863, 427] on link "Select options" at bounding box center [894, 425] width 193 height 30
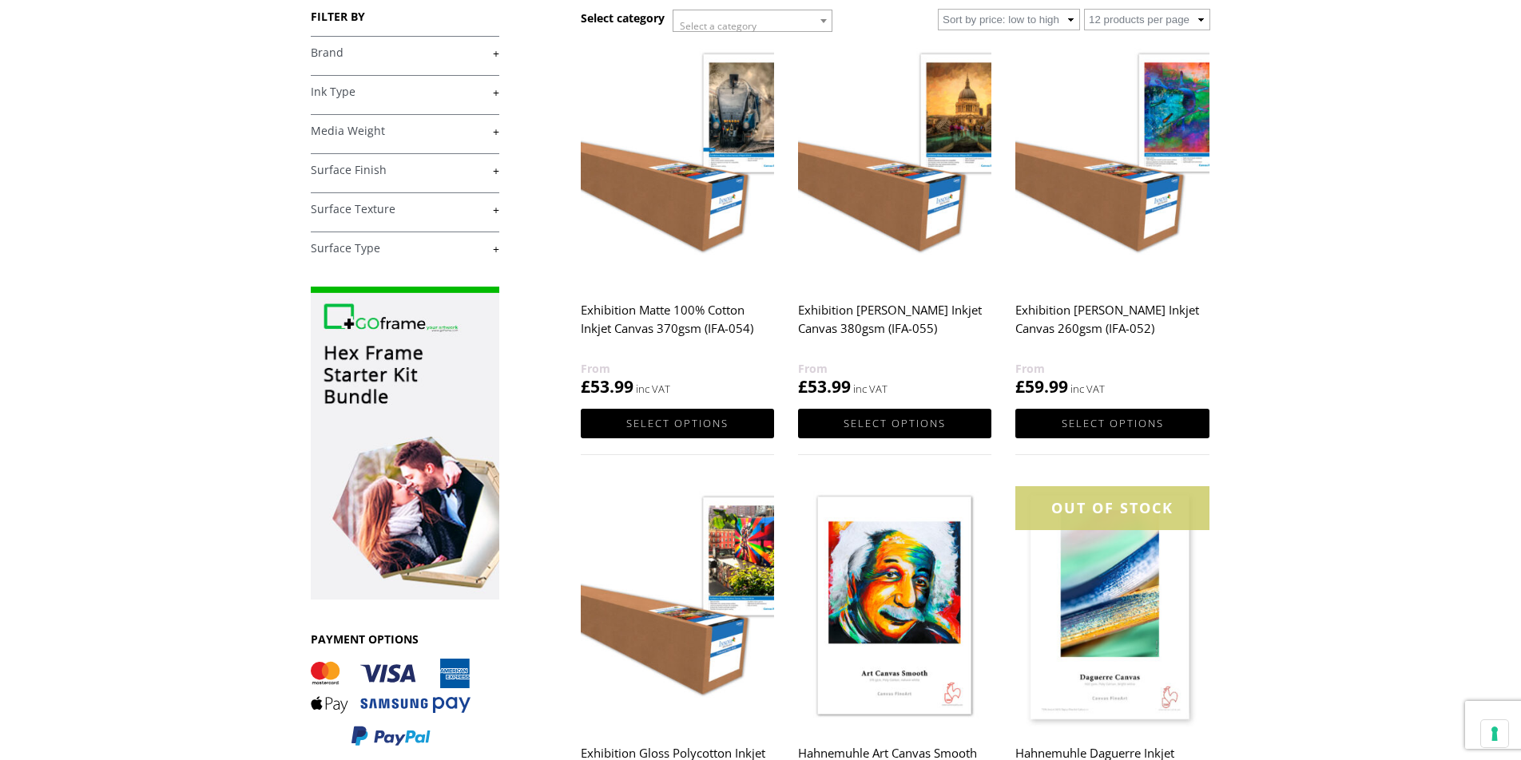
click at [866, 396] on span "£ 53.99" at bounding box center [894, 378] width 193 height 39
click at [874, 419] on link "Select options" at bounding box center [894, 424] width 193 height 30
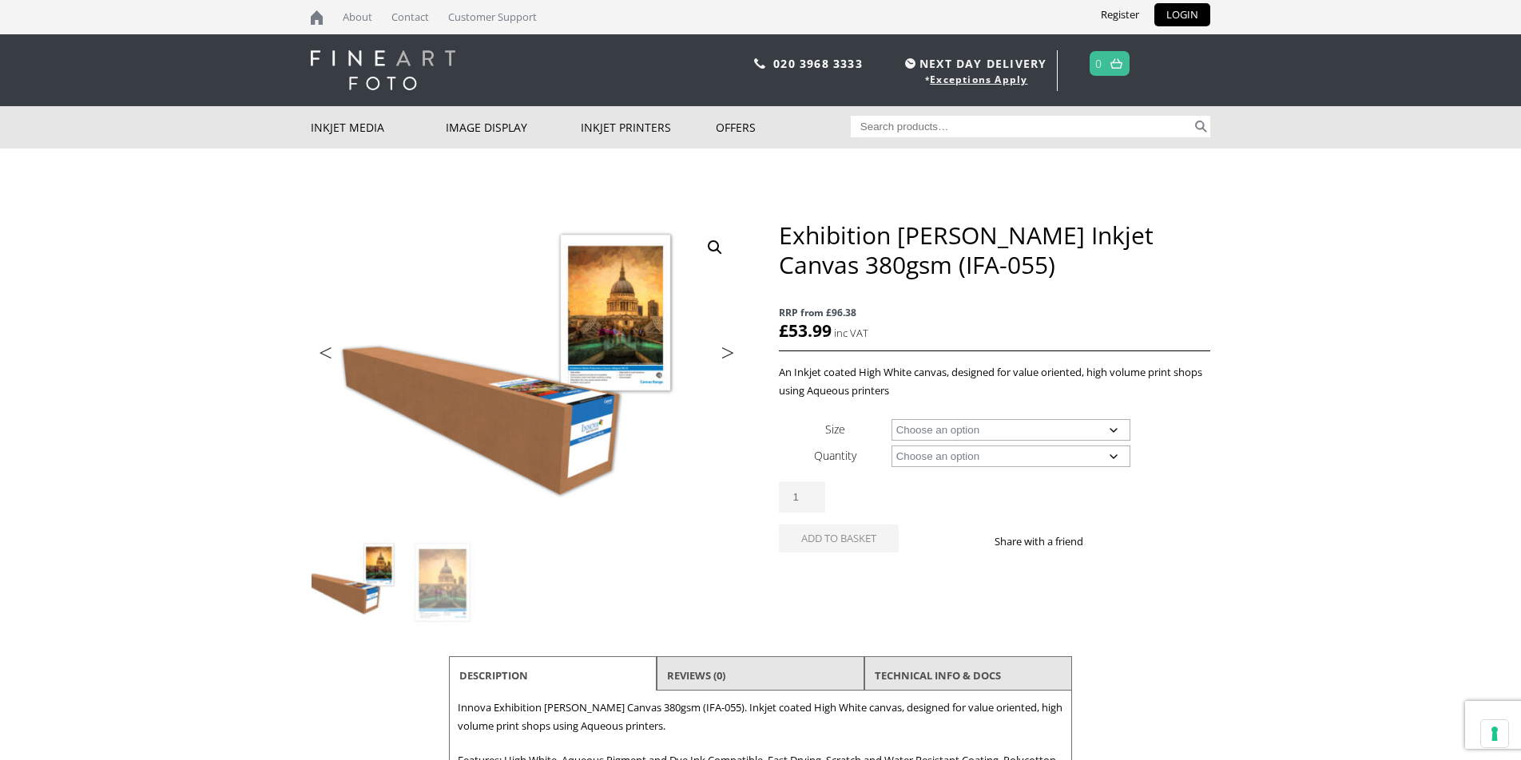
click at [1114, 432] on select "Choose an option 17" Wide Roll 24" Wide Roll 36" Wide Roll 44" Wide Roll 60" Wi…" at bounding box center [1011, 430] width 240 height 22
click at [891, 419] on select "Choose an option 17" Wide Roll 24" Wide Roll 36" Wide Roll 44" Wide Roll 60" Wi…" at bounding box center [1011, 430] width 240 height 22
select select "24-wide-roll"
click at [1114, 455] on select "Choose an option 15m" at bounding box center [1011, 457] width 240 height 22
select select "15m"
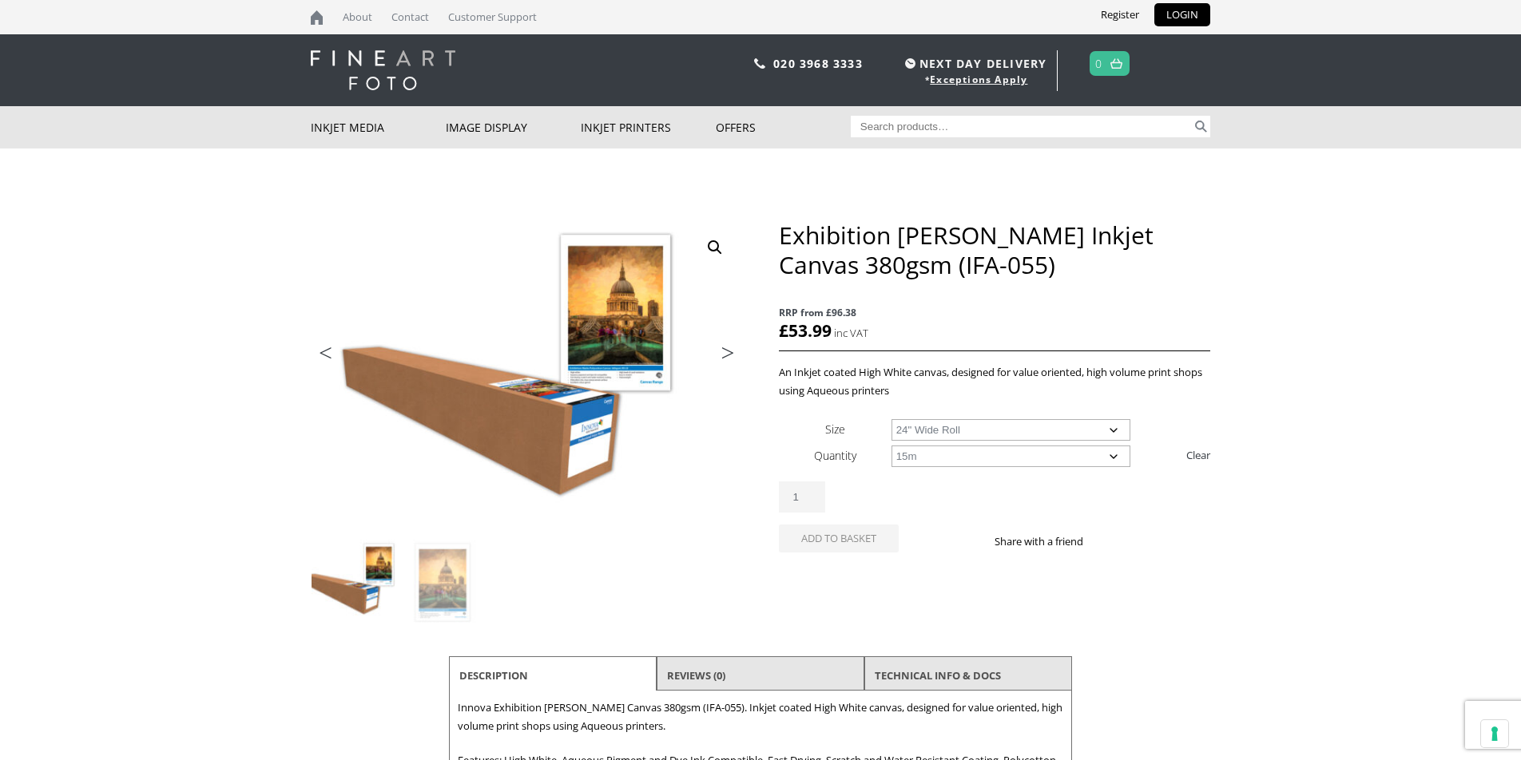
click at [891, 446] on select "Choose an option 15m" at bounding box center [1011, 457] width 240 height 22
select select "24-wide-roll"
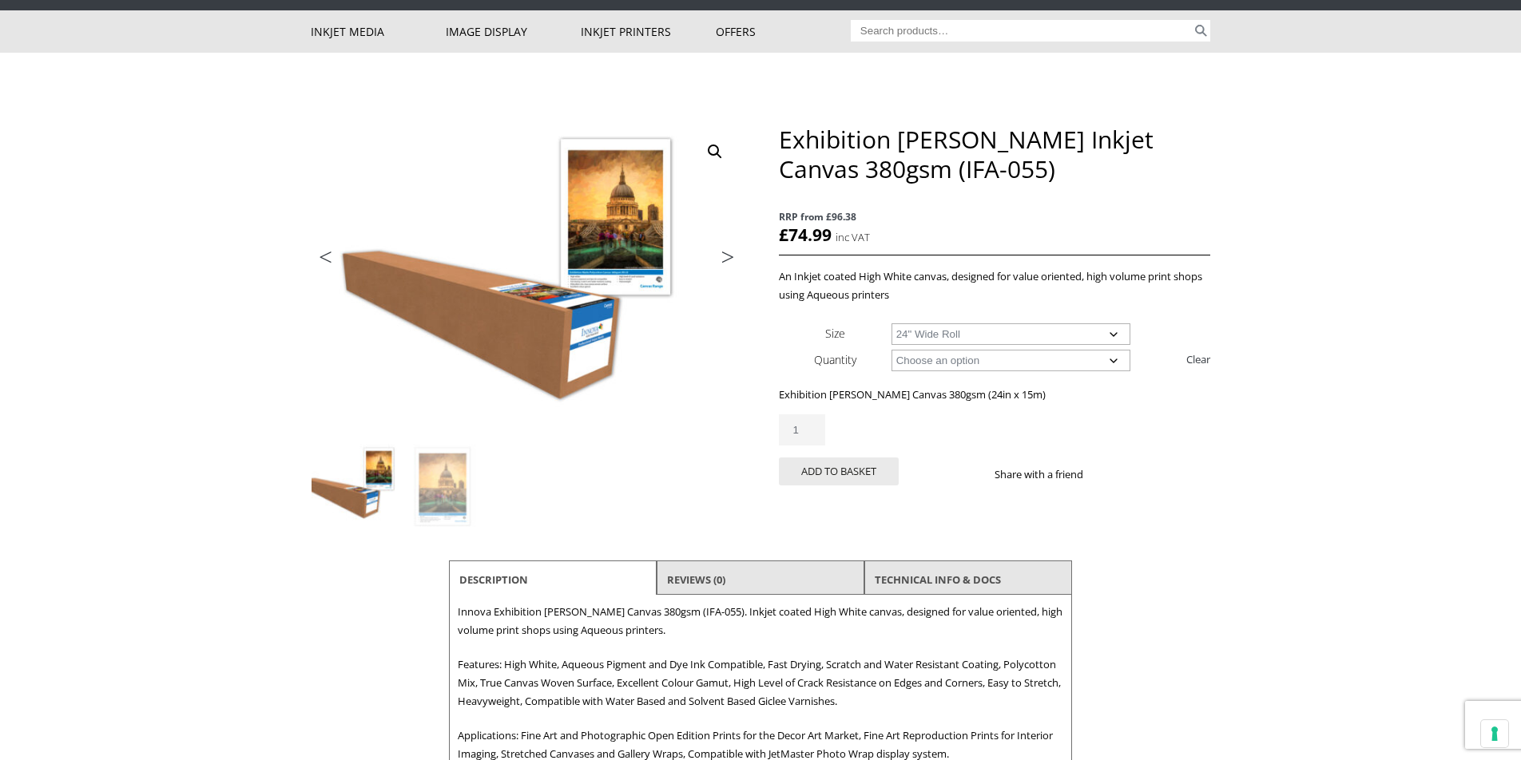
scroll to position [87, 0]
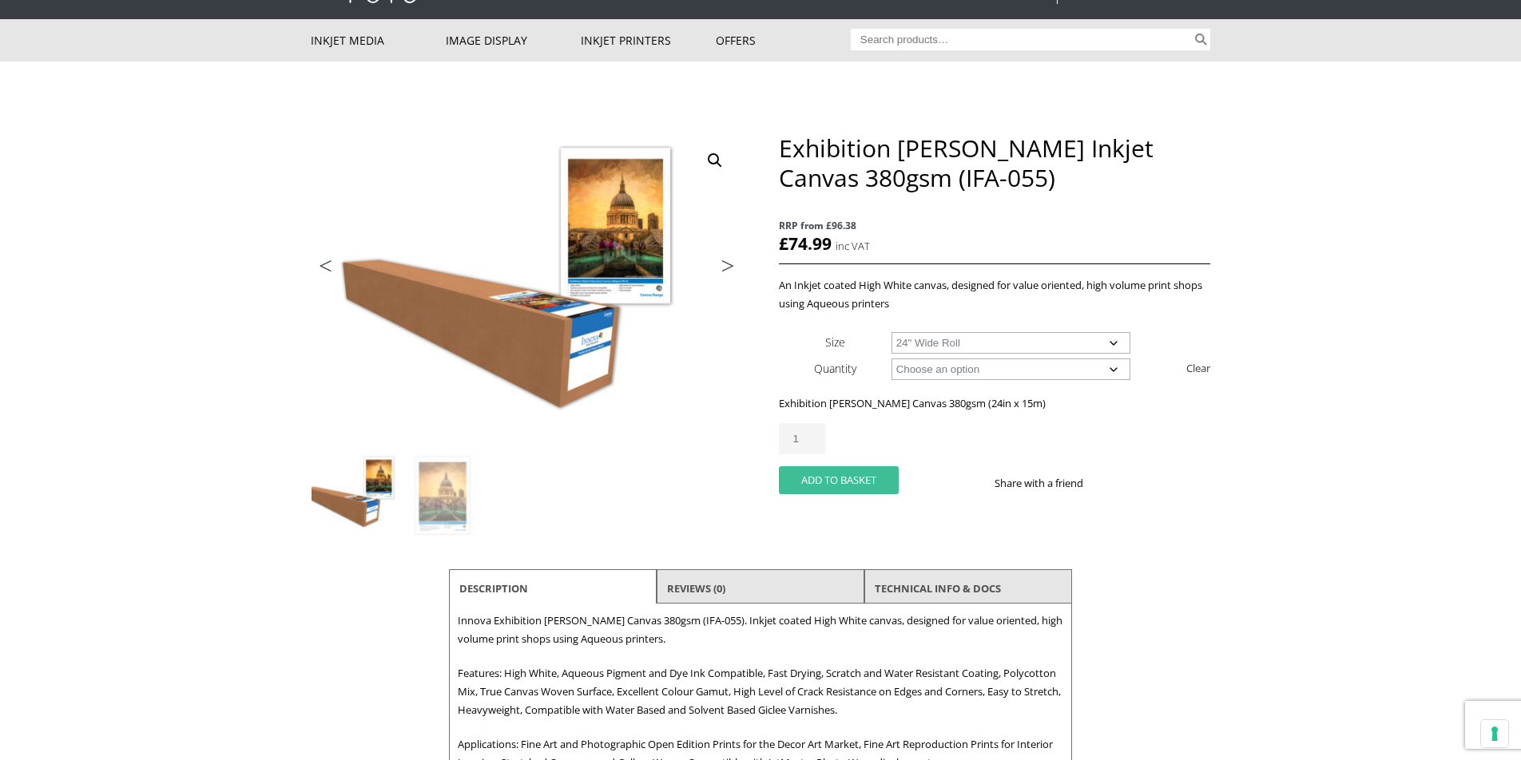
click at [862, 474] on button "Add to basket" at bounding box center [839, 481] width 120 height 28
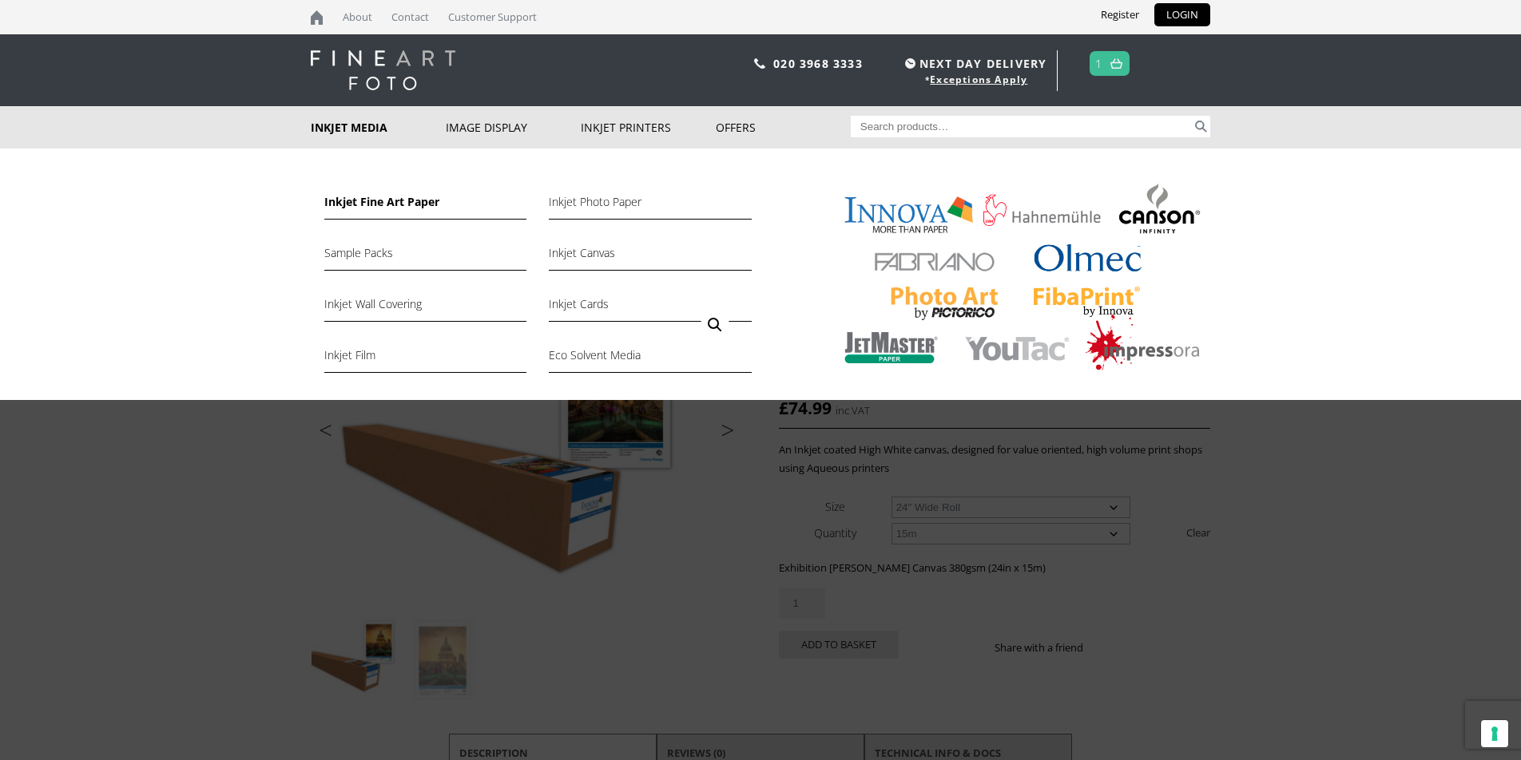
click at [383, 204] on link "Inkjet Fine Art Paper" at bounding box center [425, 206] width 202 height 27
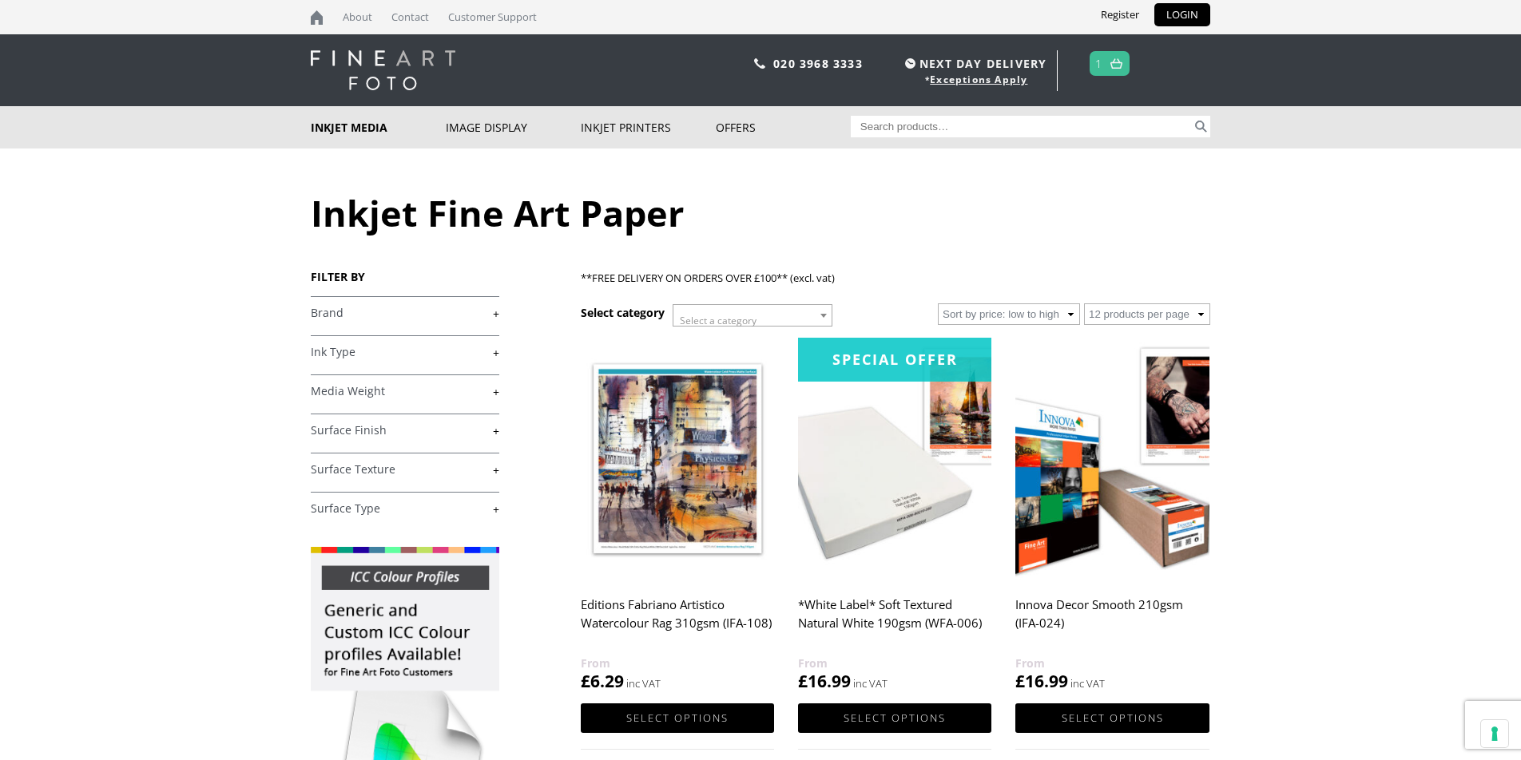
click at [890, 125] on input "Search for:" at bounding box center [1022, 127] width 342 height 22
type input "IFA-13"
click at [1192, 116] on button "Search" at bounding box center [1201, 127] width 18 height 22
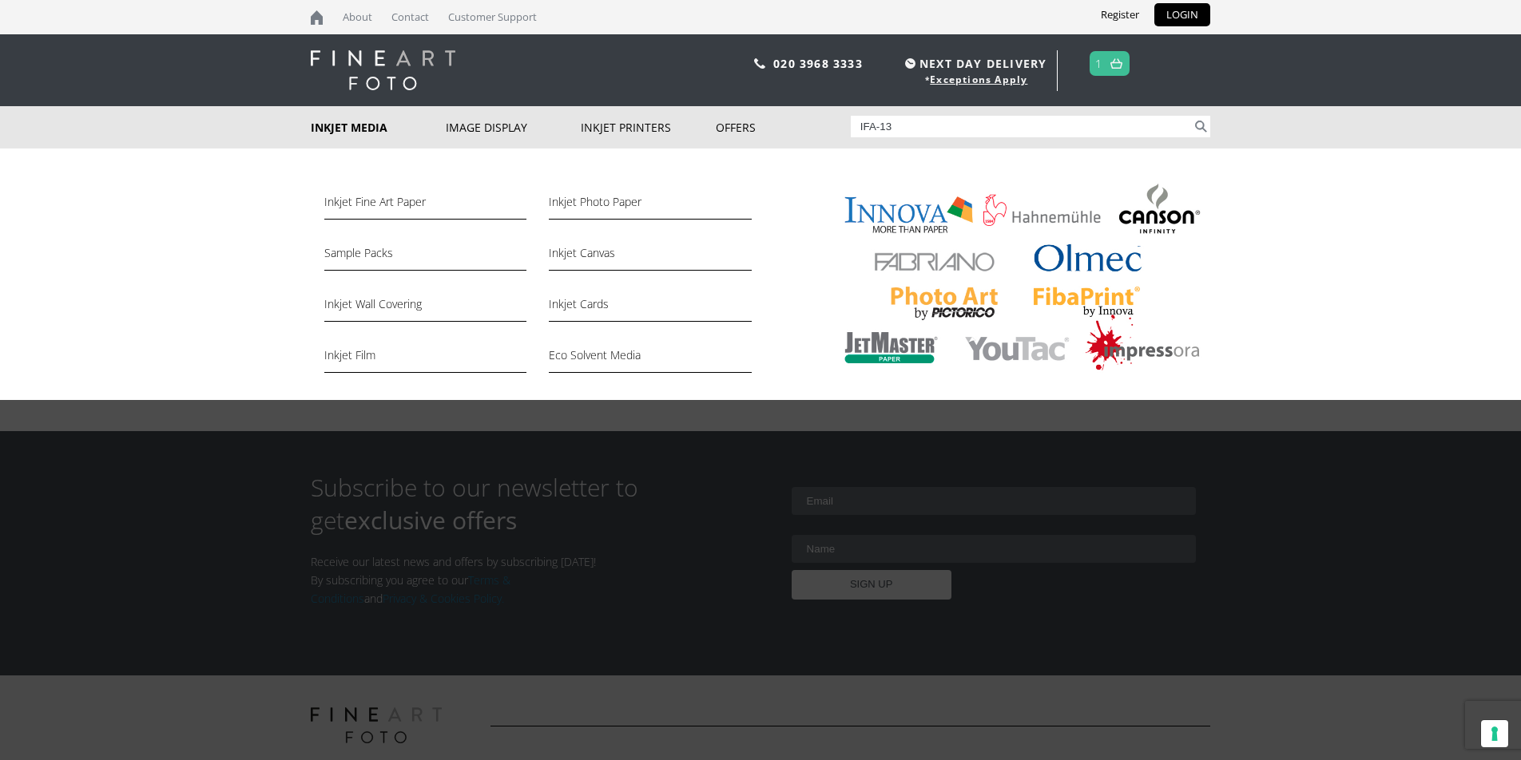
click at [907, 208] on img at bounding box center [1017, 281] width 386 height 200
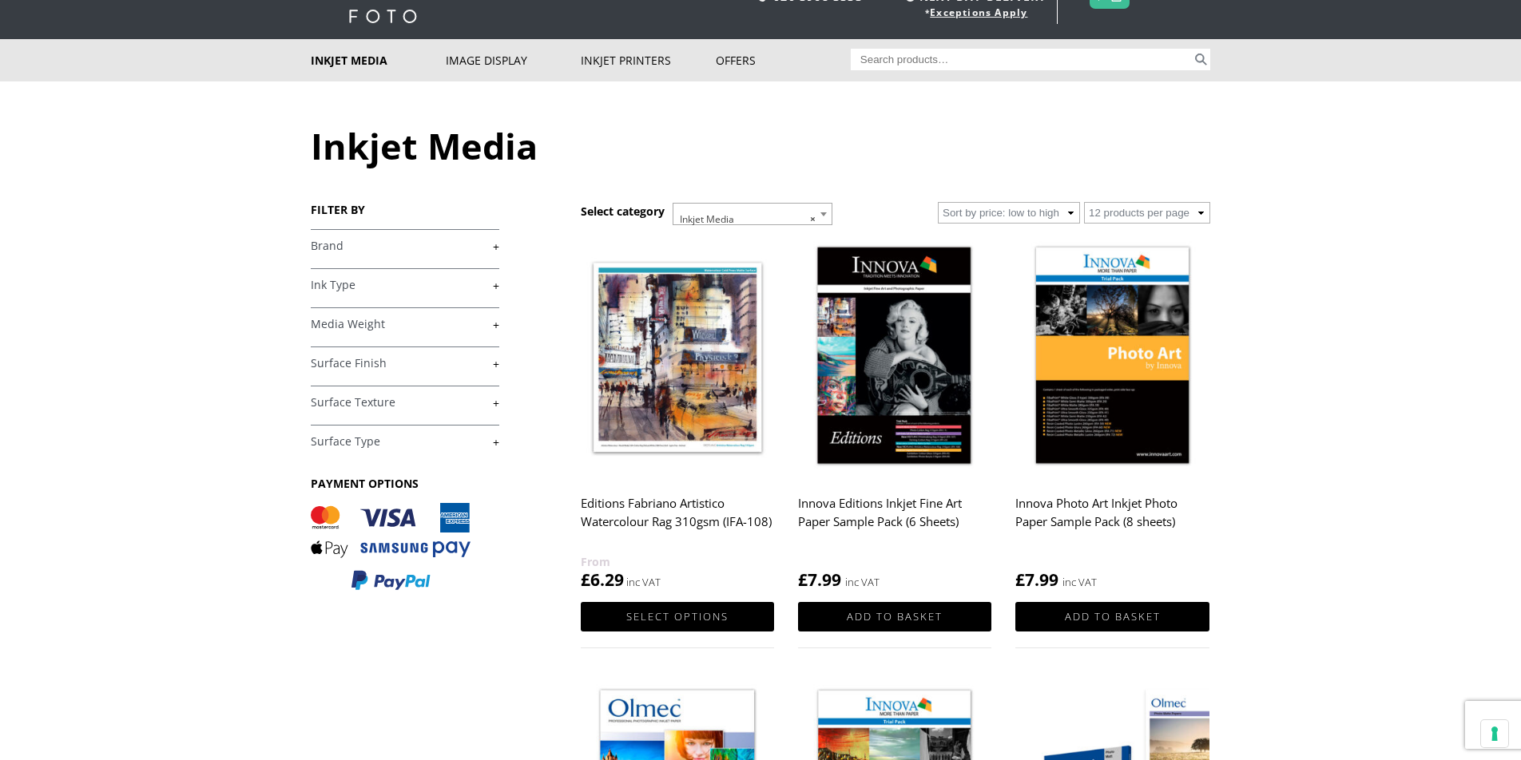
scroll to position [69, 0]
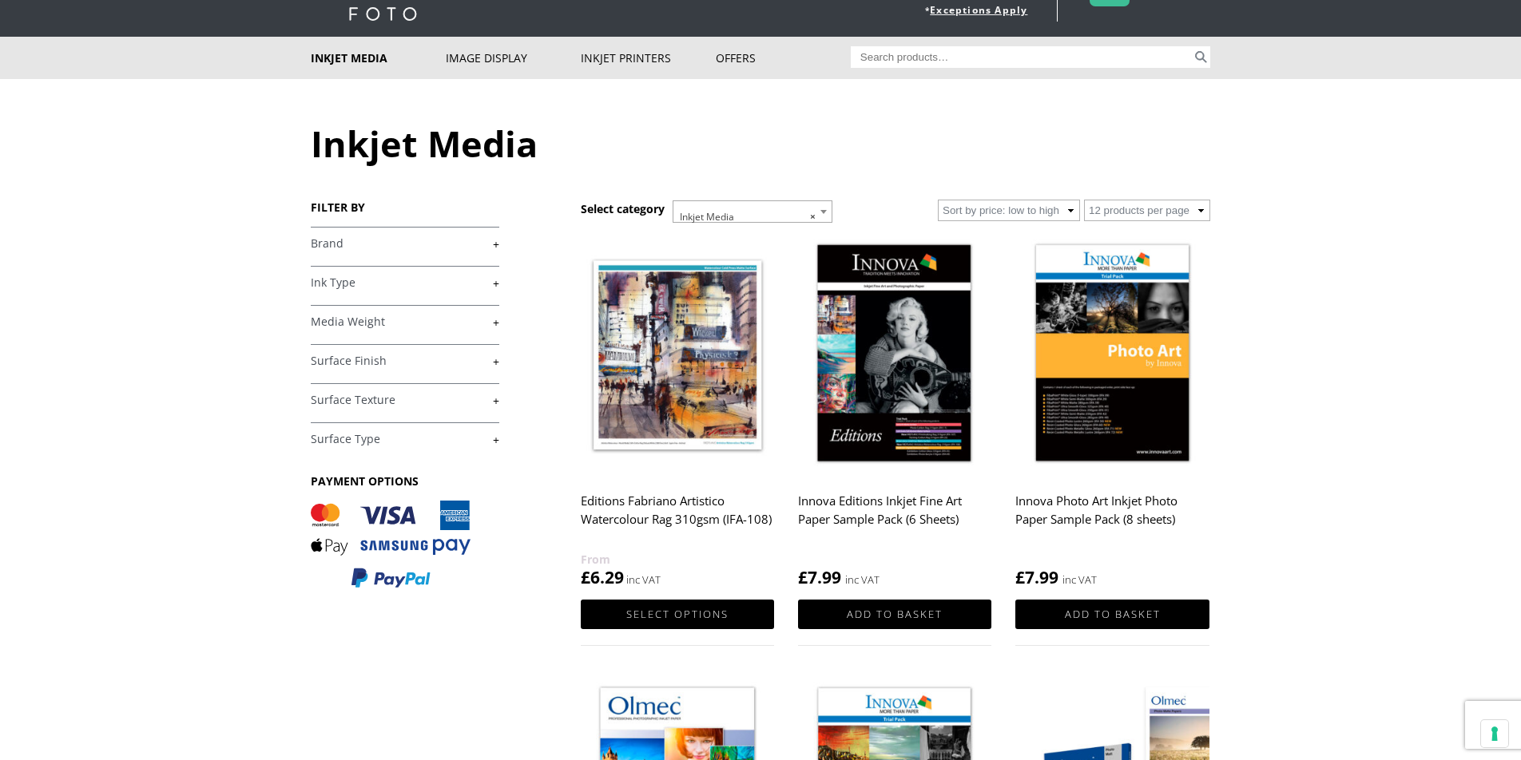
click at [495, 244] on link "+" at bounding box center [405, 243] width 189 height 15
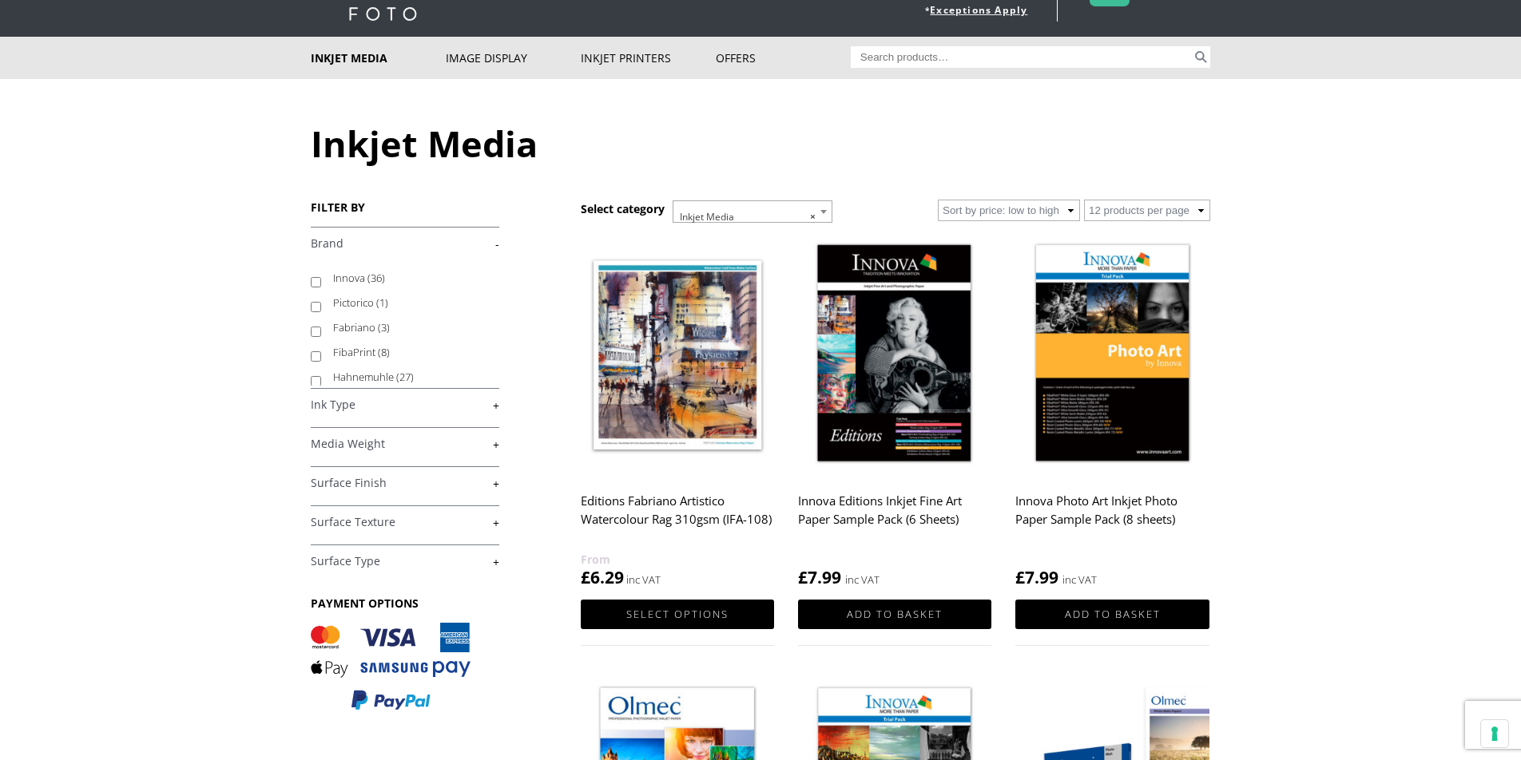
click at [313, 282] on input "Innova (36)" at bounding box center [316, 282] width 10 height 10
checkbox input "true"
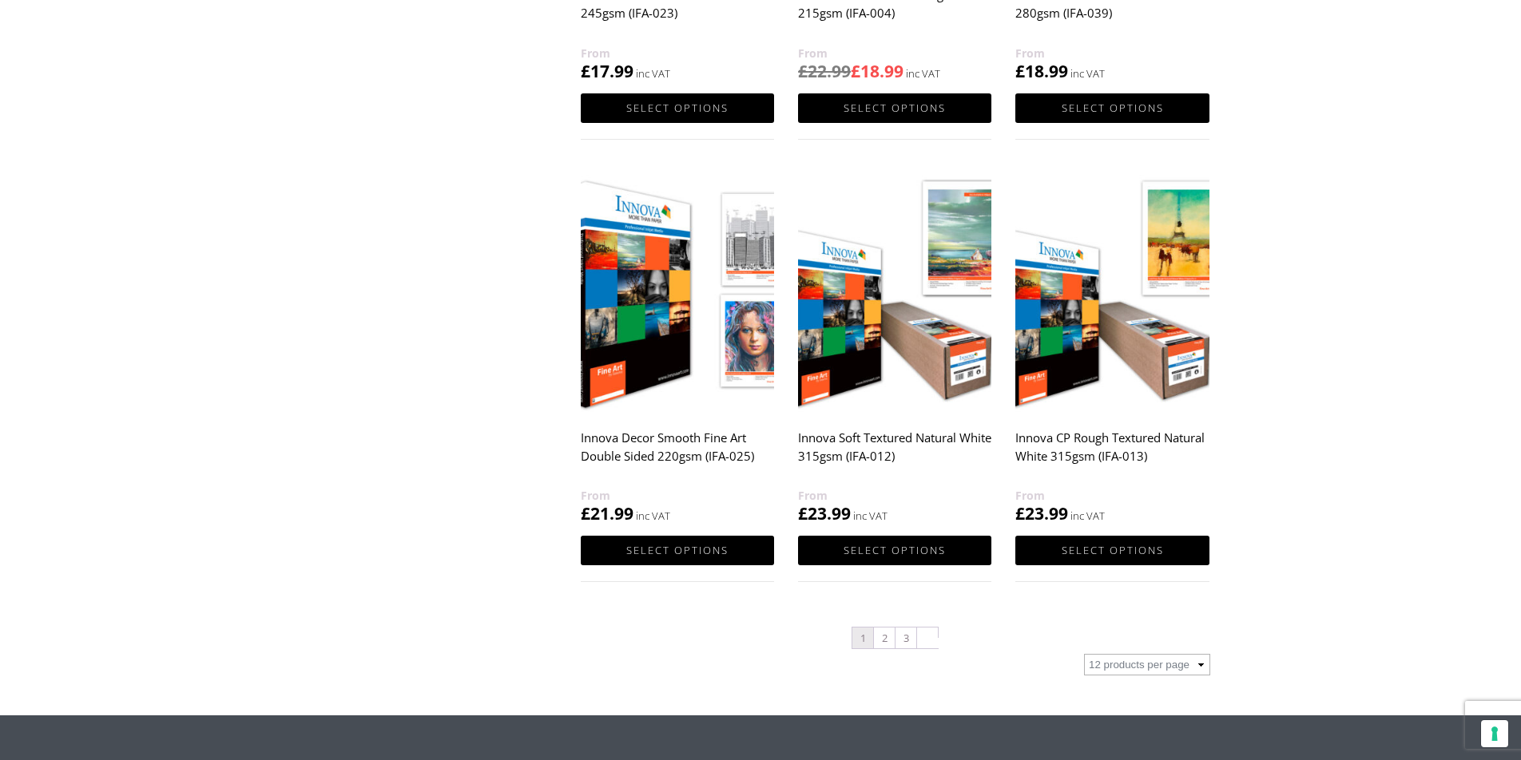
scroll to position [1411, 0]
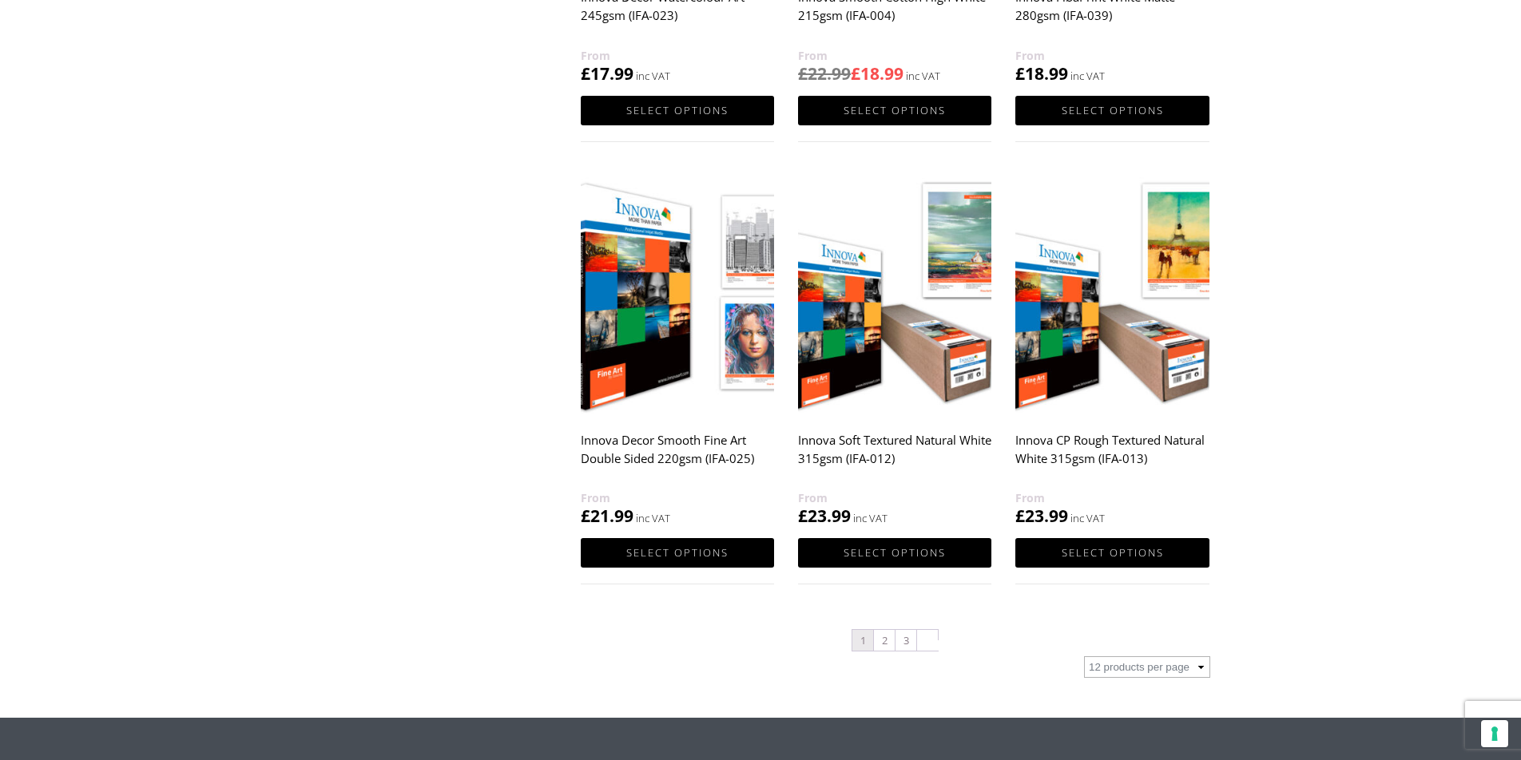
click at [1100, 441] on h2 "Innova CP Rough Textured Natural White 315gsm (IFA-013)" at bounding box center [1111, 457] width 193 height 64
click at [1099, 546] on link "Select options" at bounding box center [1111, 553] width 193 height 30
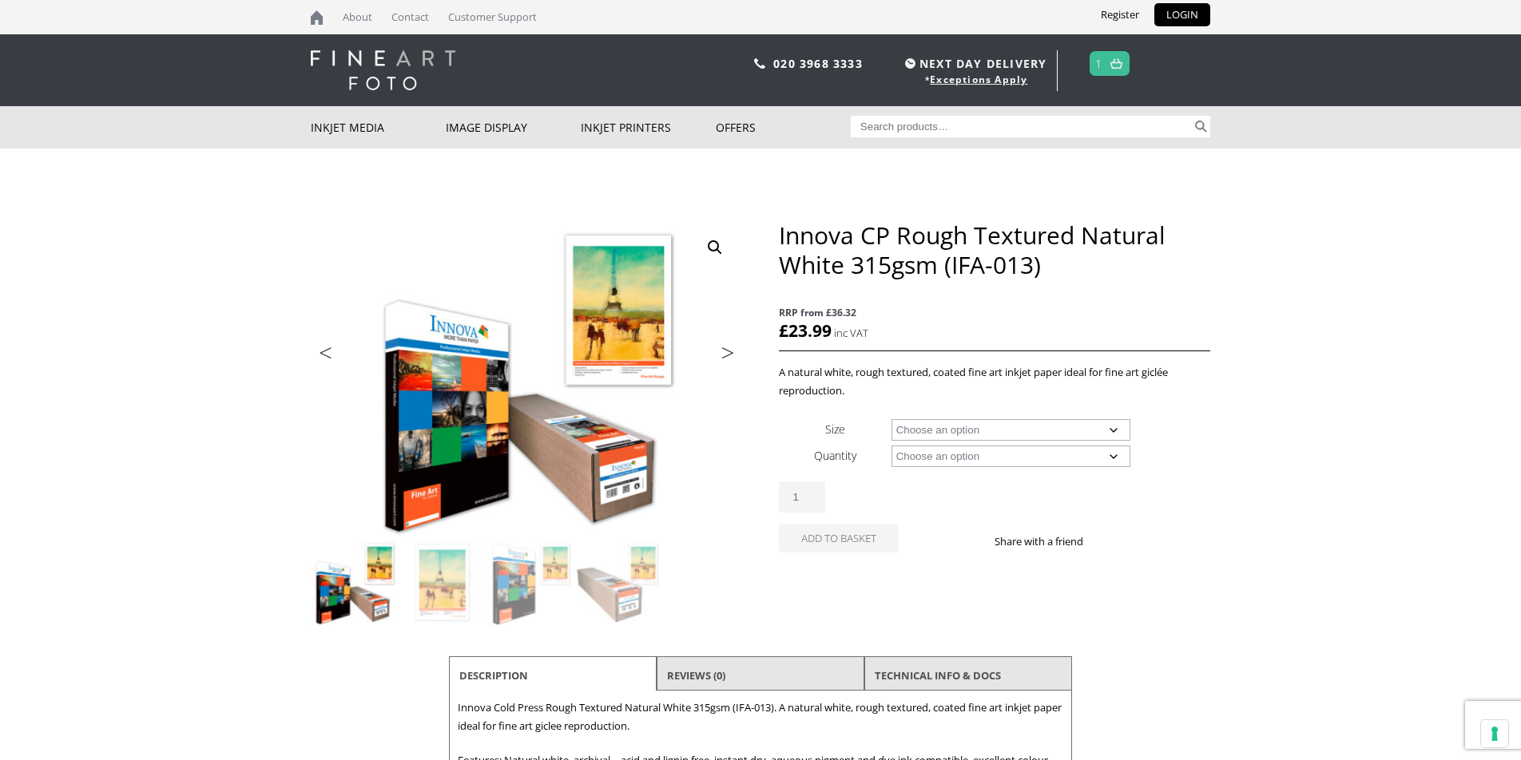
click at [1115, 431] on select "Choose an option A4 Sheet A3 Sheet A3+ Sheet A2 Sheet 17" Wide Roll 24" Wide Ro…" at bounding box center [1011, 430] width 240 height 22
click at [891, 419] on select "Choose an option A4 Sheet A3 Sheet A3+ Sheet A2 Sheet 17" Wide Roll 24" Wide Ro…" at bounding box center [1011, 430] width 240 height 22
select select "24-wide-roll"
click at [1113, 458] on select "Choose an option 15m" at bounding box center [1011, 457] width 240 height 22
select select "15m"
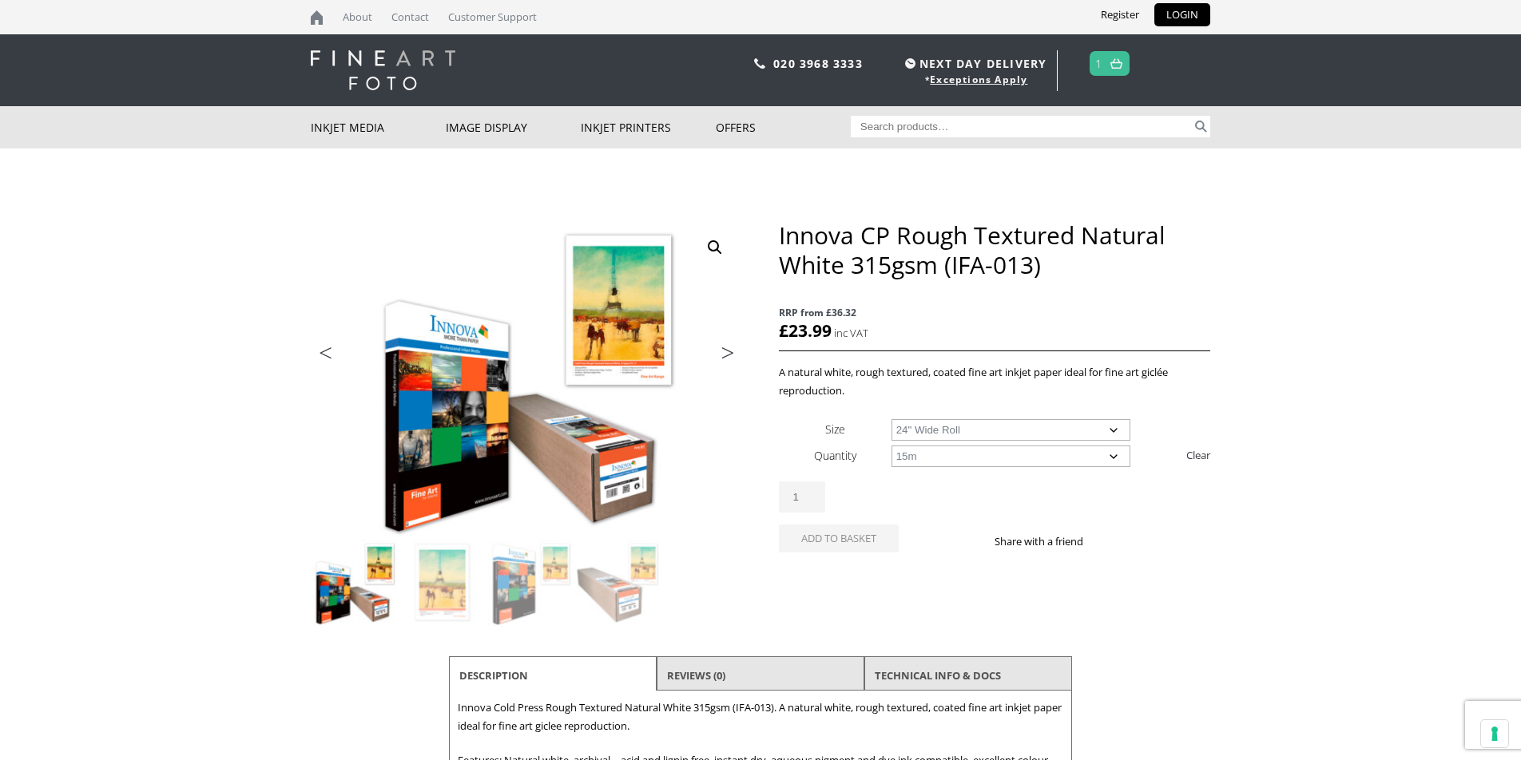
click at [891, 446] on select "Choose an option 15m" at bounding box center [1011, 457] width 240 height 22
select select "24-wide-roll"
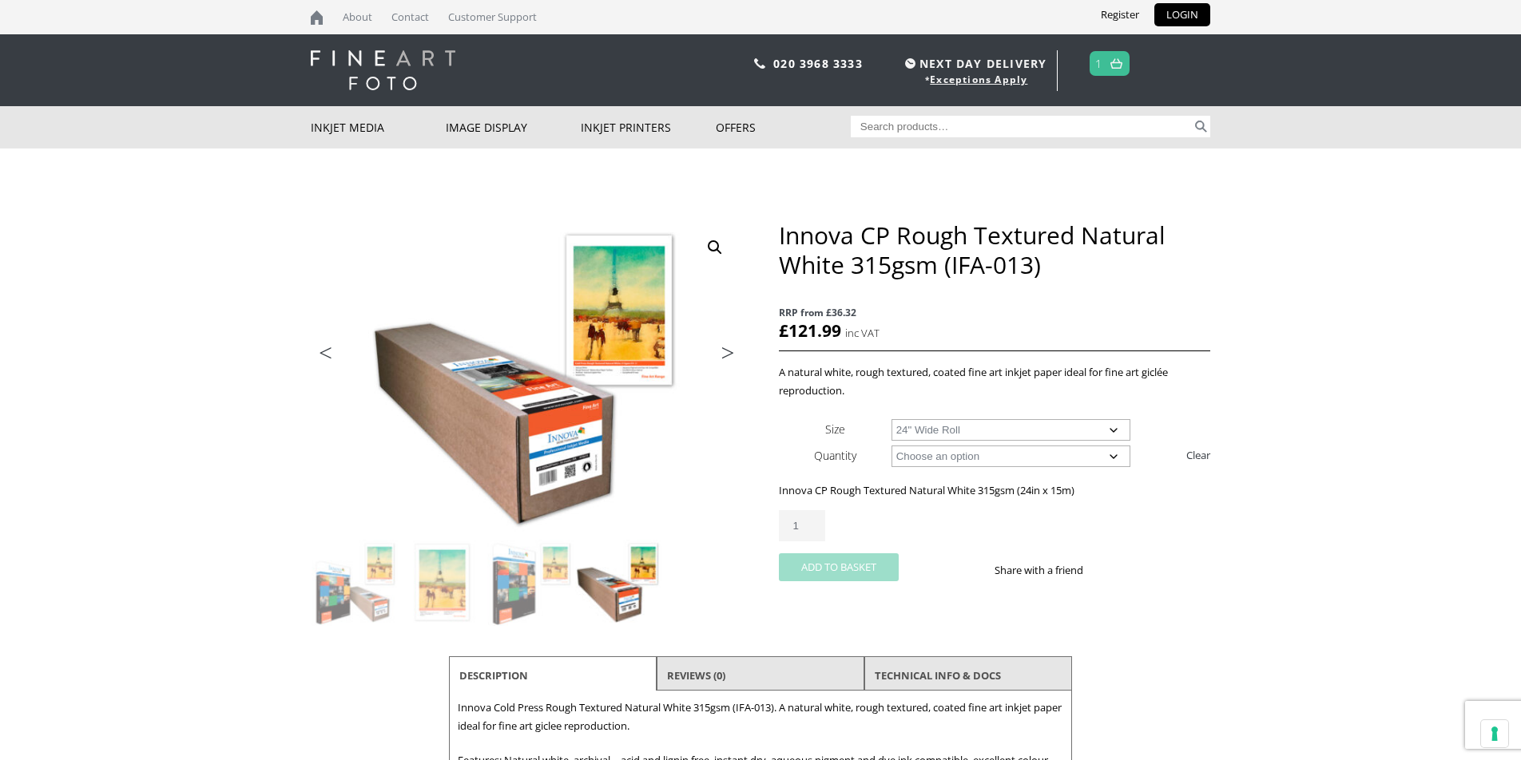
click at [846, 568] on button "Add to basket" at bounding box center [839, 568] width 120 height 28
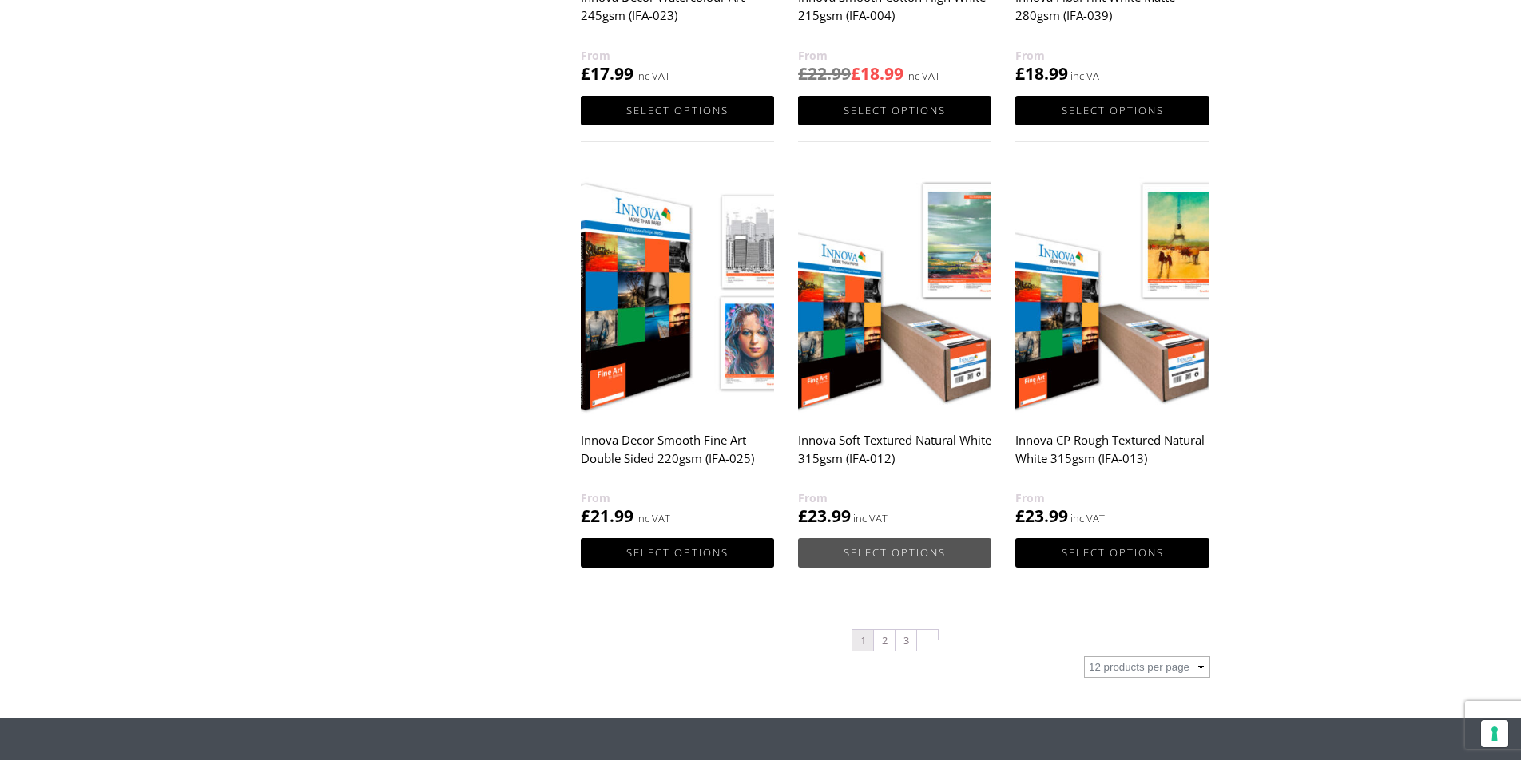
click at [887, 551] on link "Select options" at bounding box center [894, 553] width 193 height 30
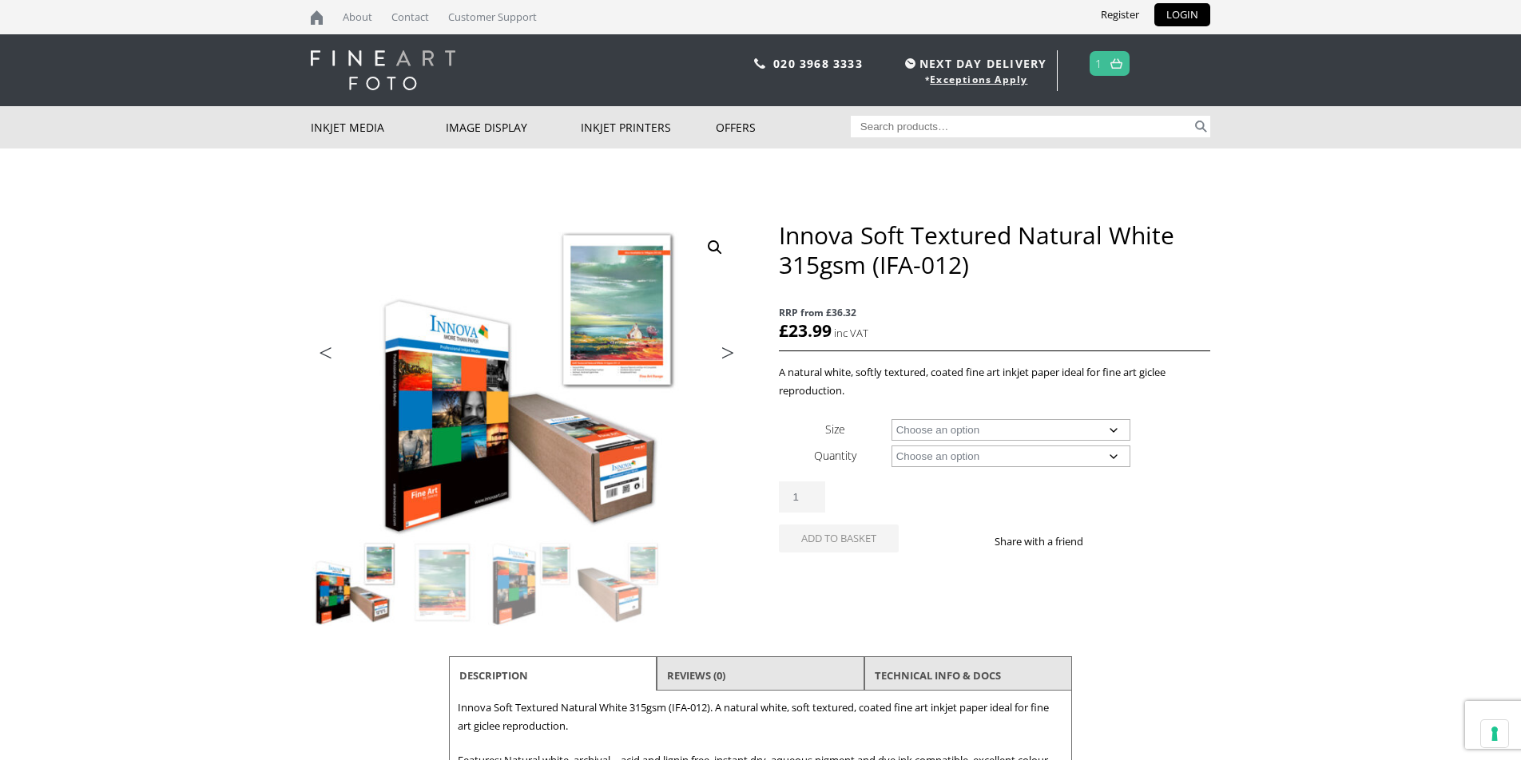
click at [1115, 430] on select "Choose an option A4 Sheet A3 Sheet A3+ Sheet A2 Sheet 17" Wide Roll 24" Wide Ro…" at bounding box center [1011, 430] width 240 height 22
click at [891, 419] on select "Choose an option A4 Sheet A3 Sheet A3+ Sheet A2 Sheet 17" Wide Roll 24" Wide Ro…" at bounding box center [1011, 430] width 240 height 22
select select "24-wide-roll"
click at [1102, 453] on select "Choose an option 15m" at bounding box center [1011, 457] width 240 height 22
select select "15m"
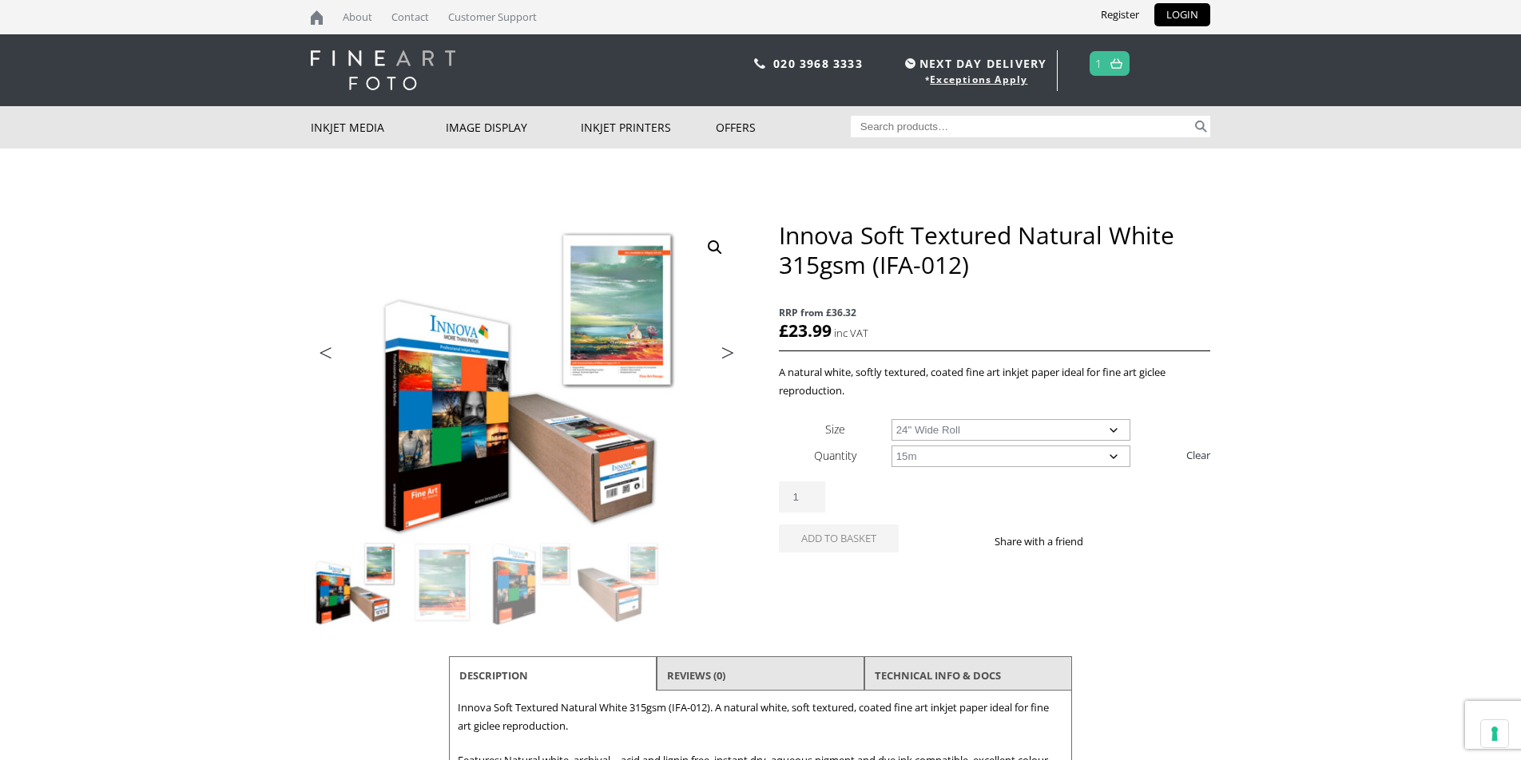
click at [891, 446] on select "Choose an option 15m" at bounding box center [1011, 457] width 240 height 22
select select "24-wide-roll"
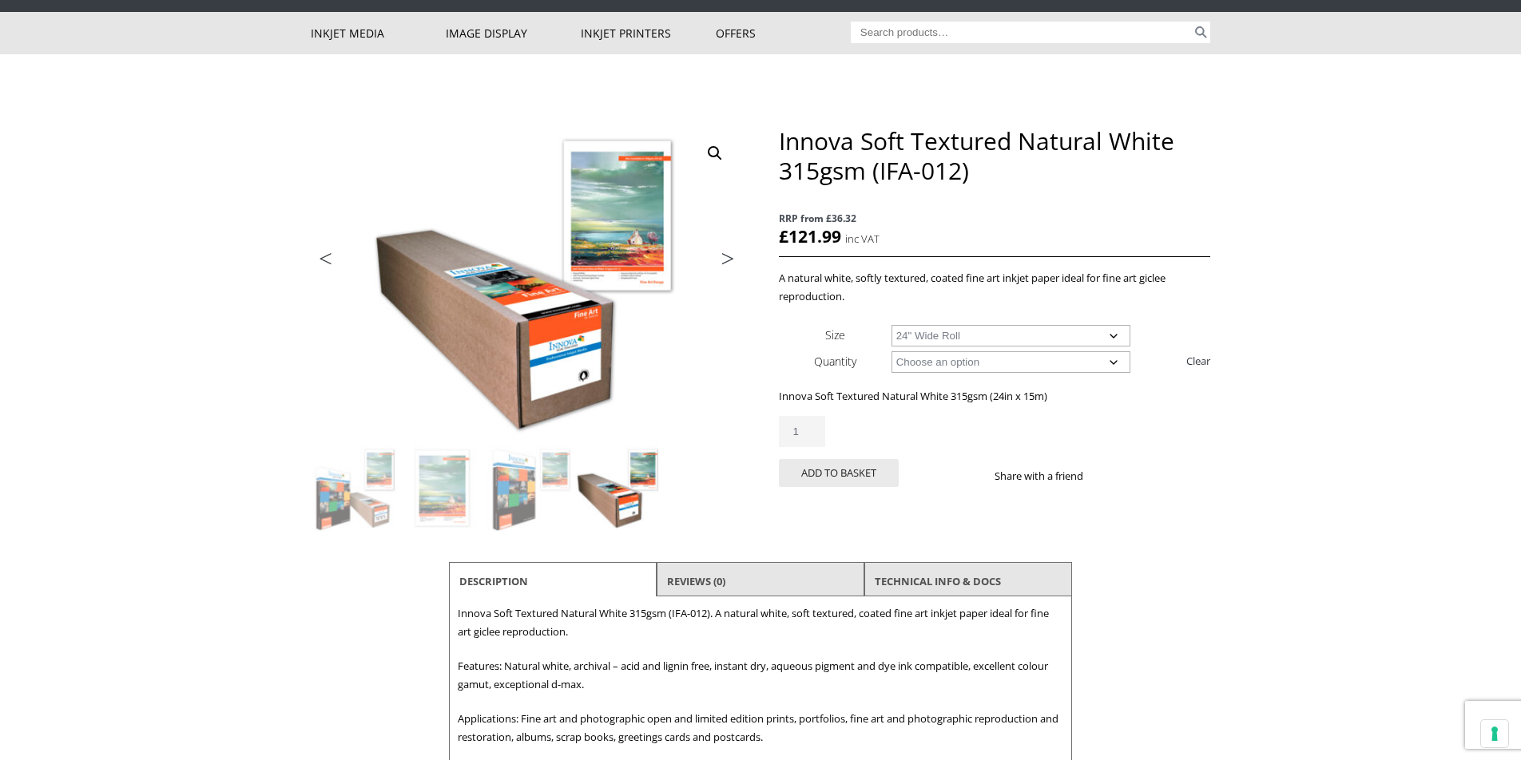
scroll to position [98, 0]
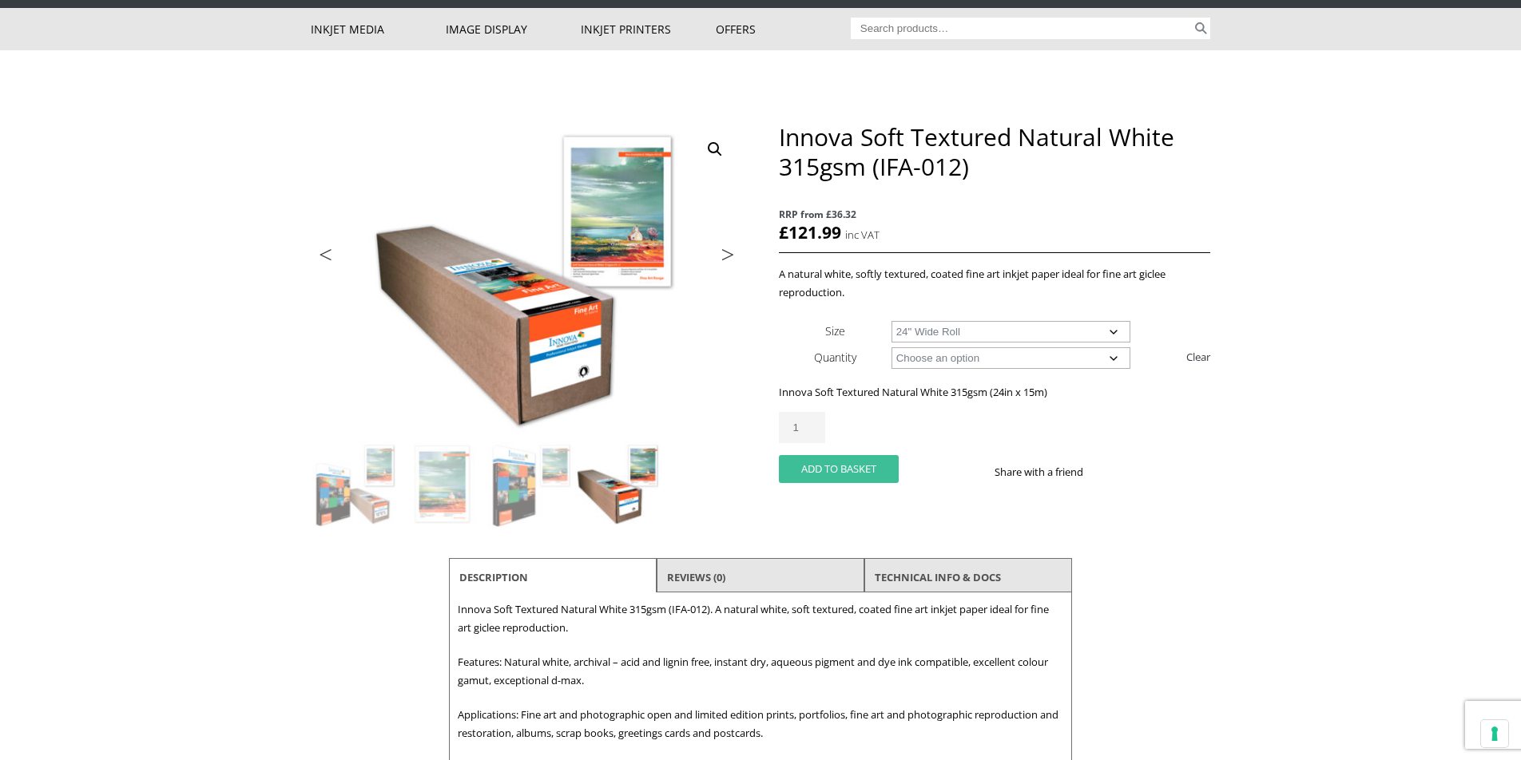
click at [846, 464] on button "Add to basket" at bounding box center [839, 469] width 120 height 28
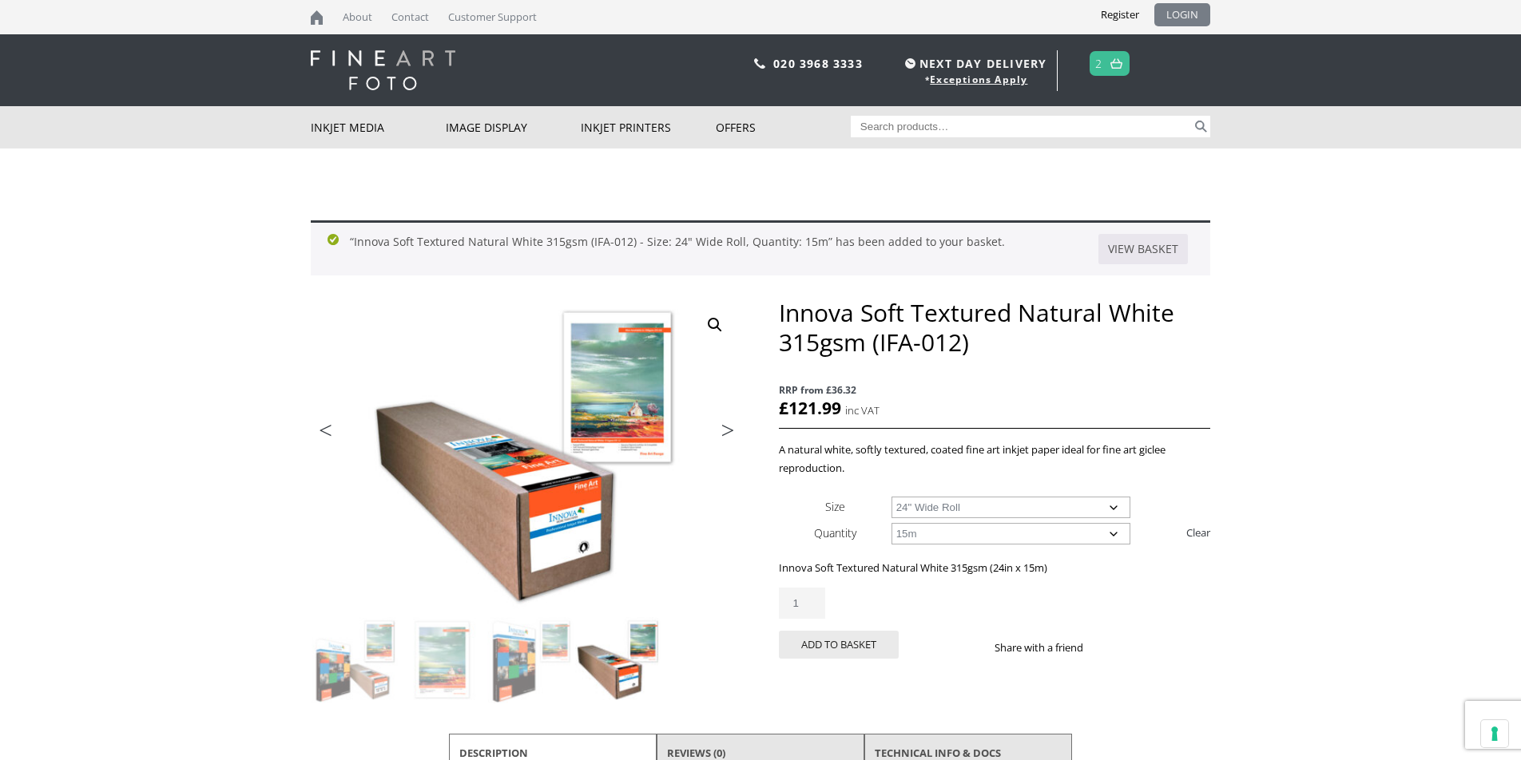
click at [1181, 14] on link "LOGIN" at bounding box center [1182, 14] width 56 height 23
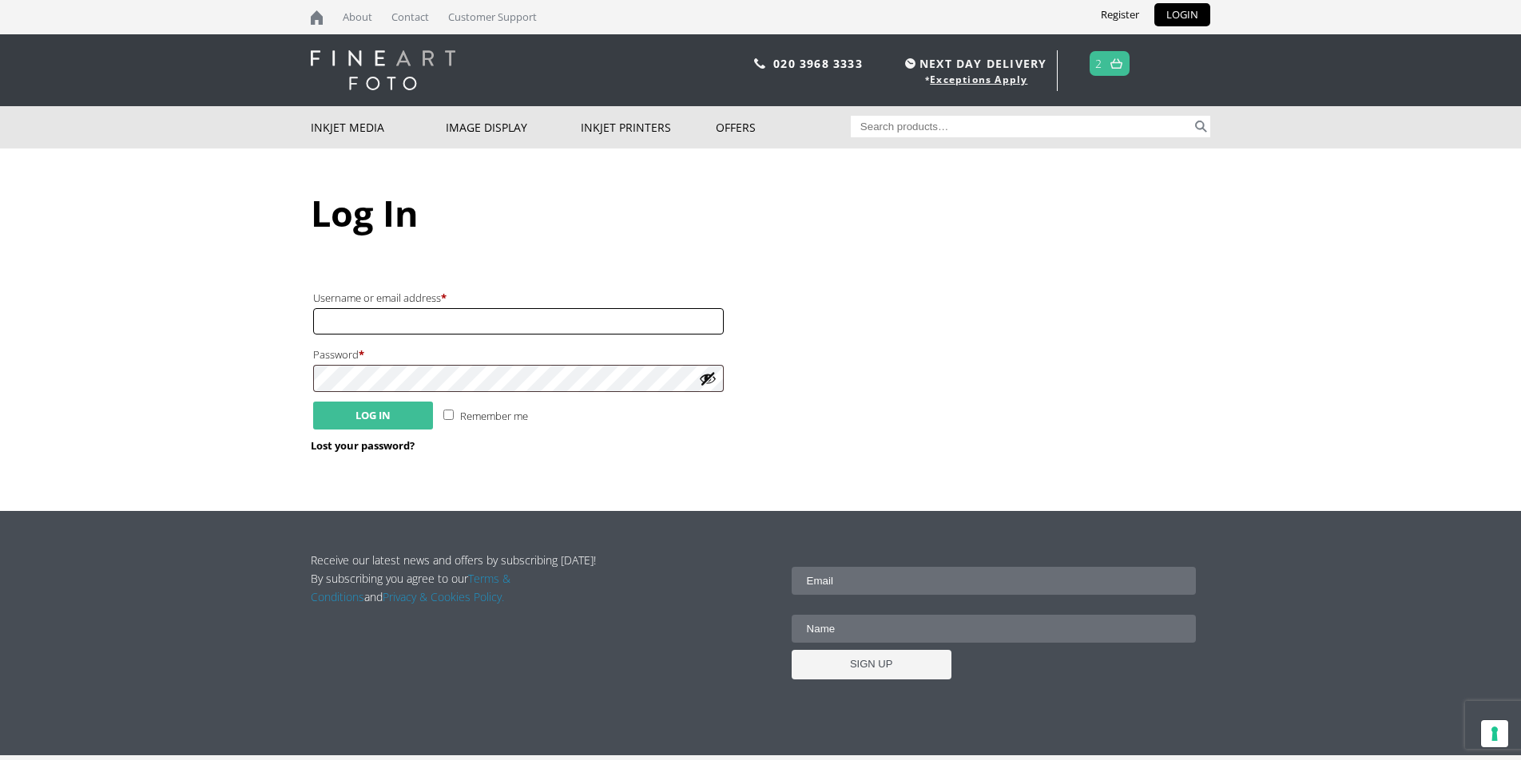
type input "philthetree@live.co.uk"
click at [353, 414] on button "Log in" at bounding box center [373, 416] width 120 height 28
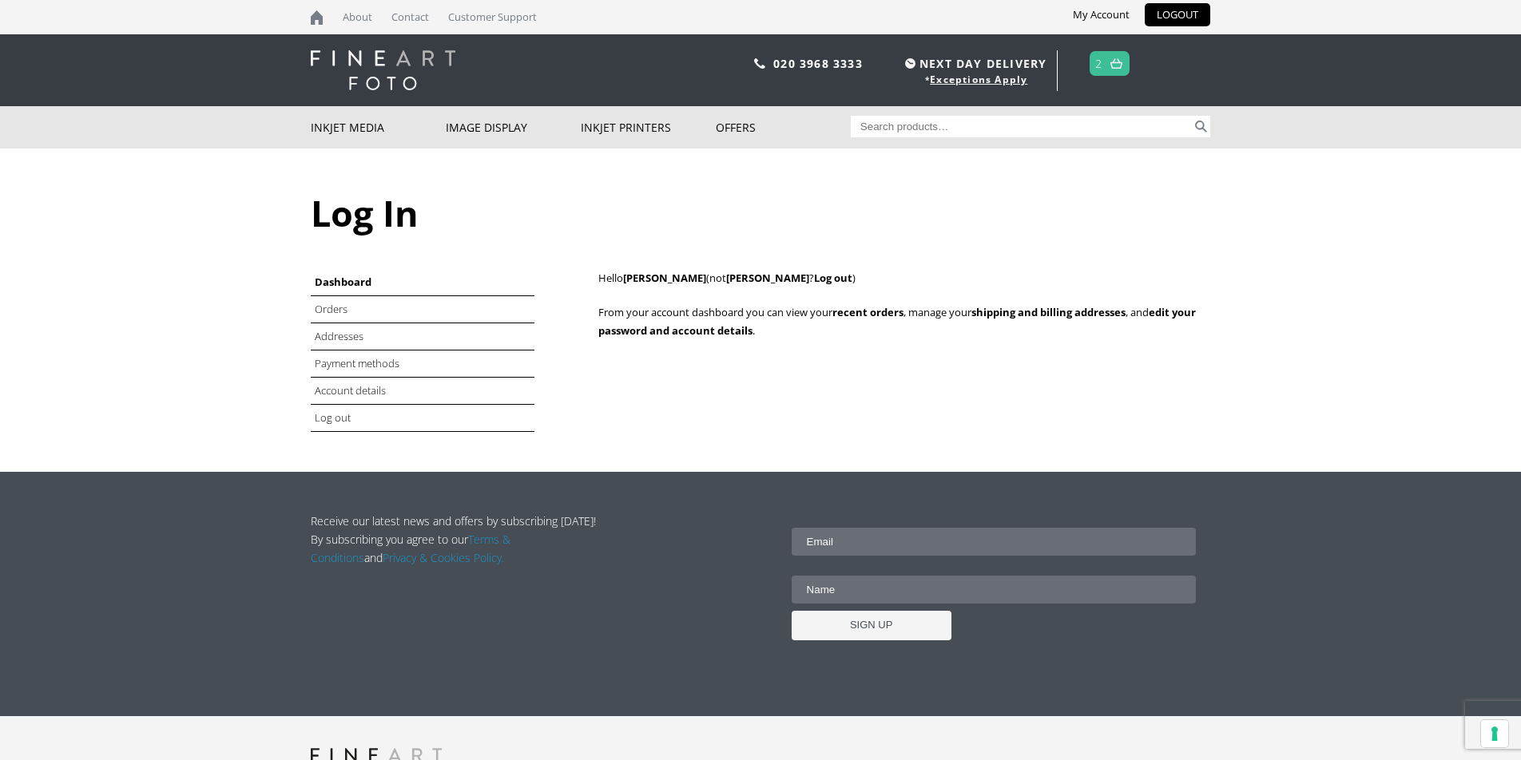
click at [1111, 68] on img at bounding box center [1116, 63] width 12 height 10
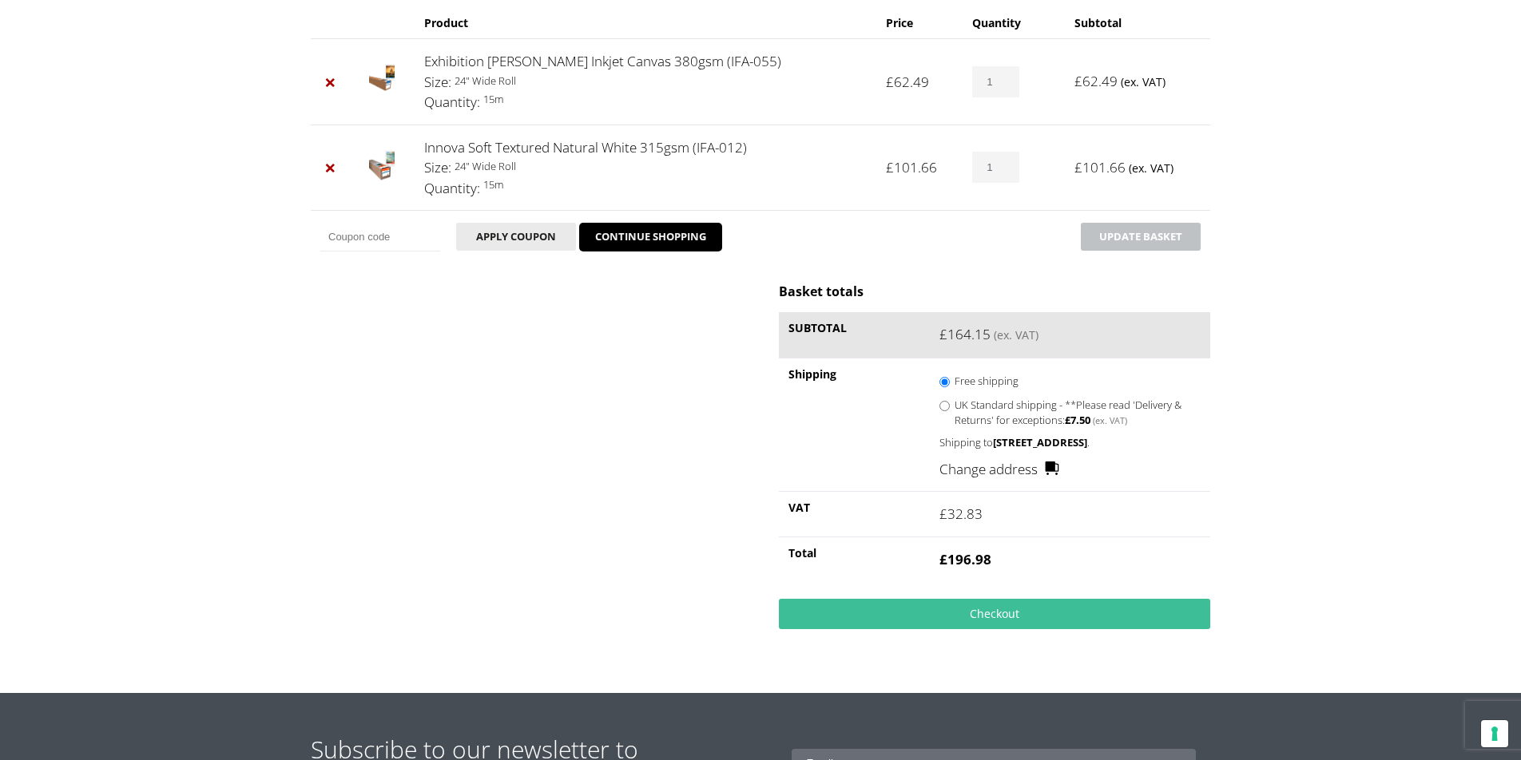
scroll to position [263, 0]
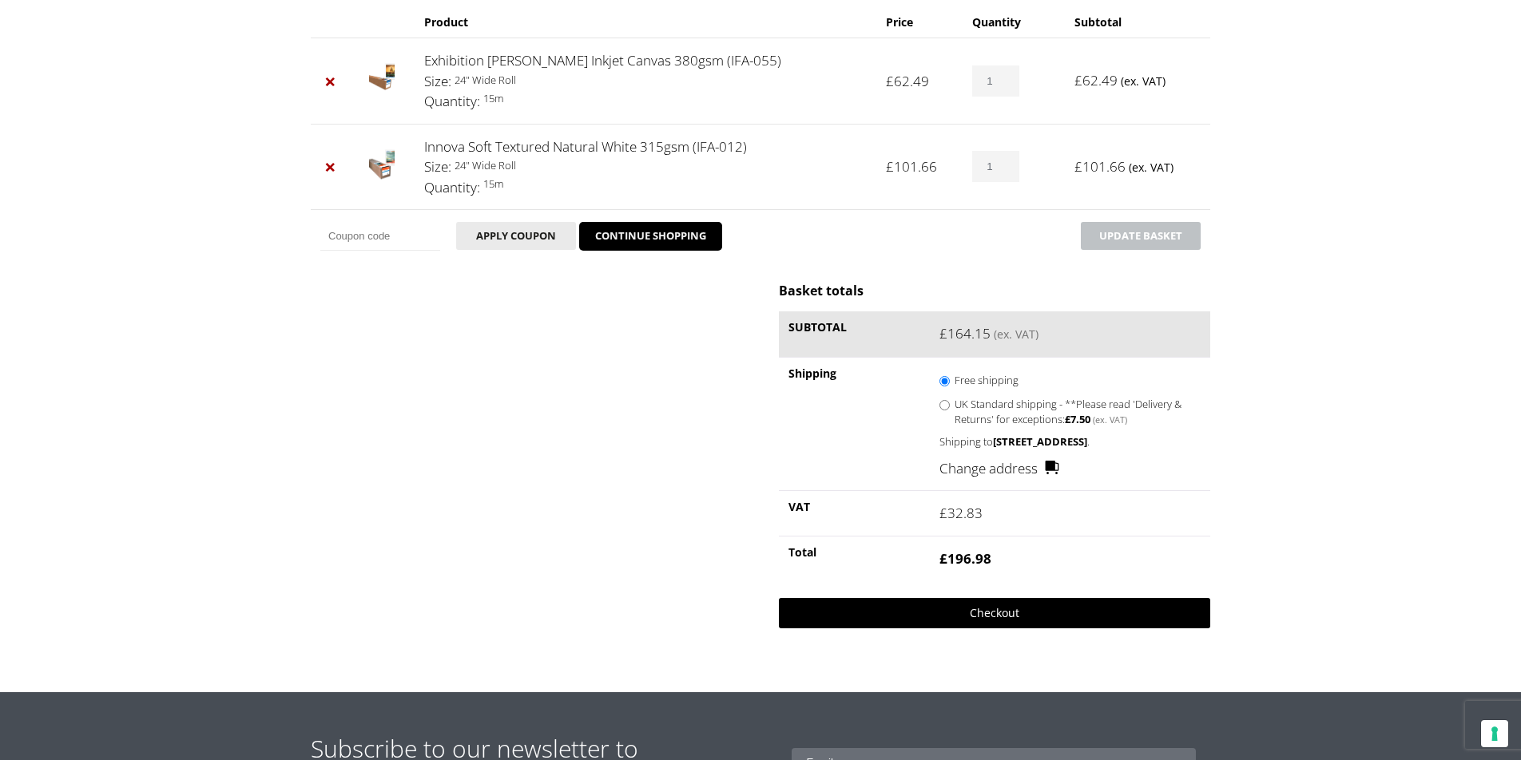
click at [987, 629] on link "Checkout" at bounding box center [994, 613] width 431 height 30
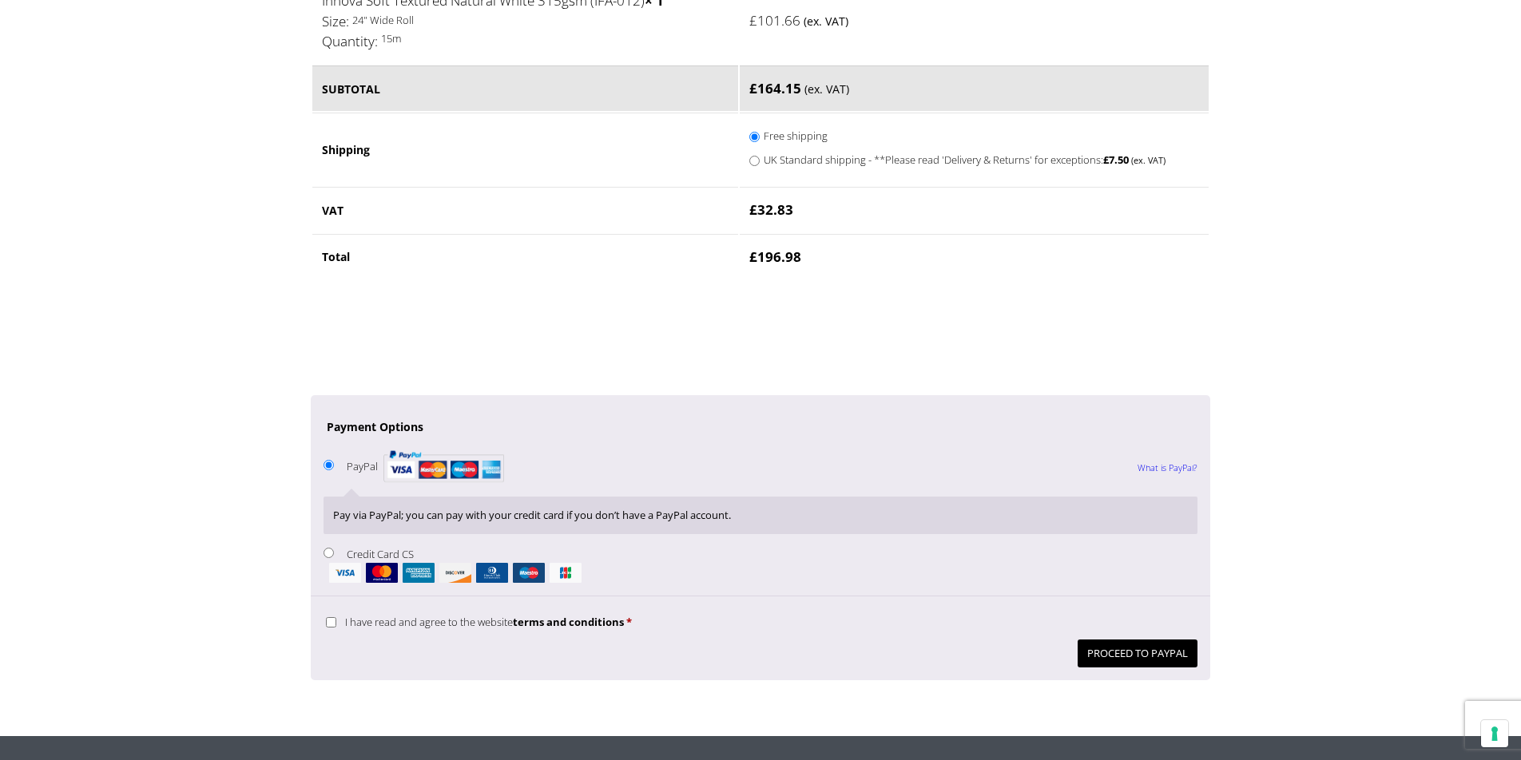
scroll to position [1095, 0]
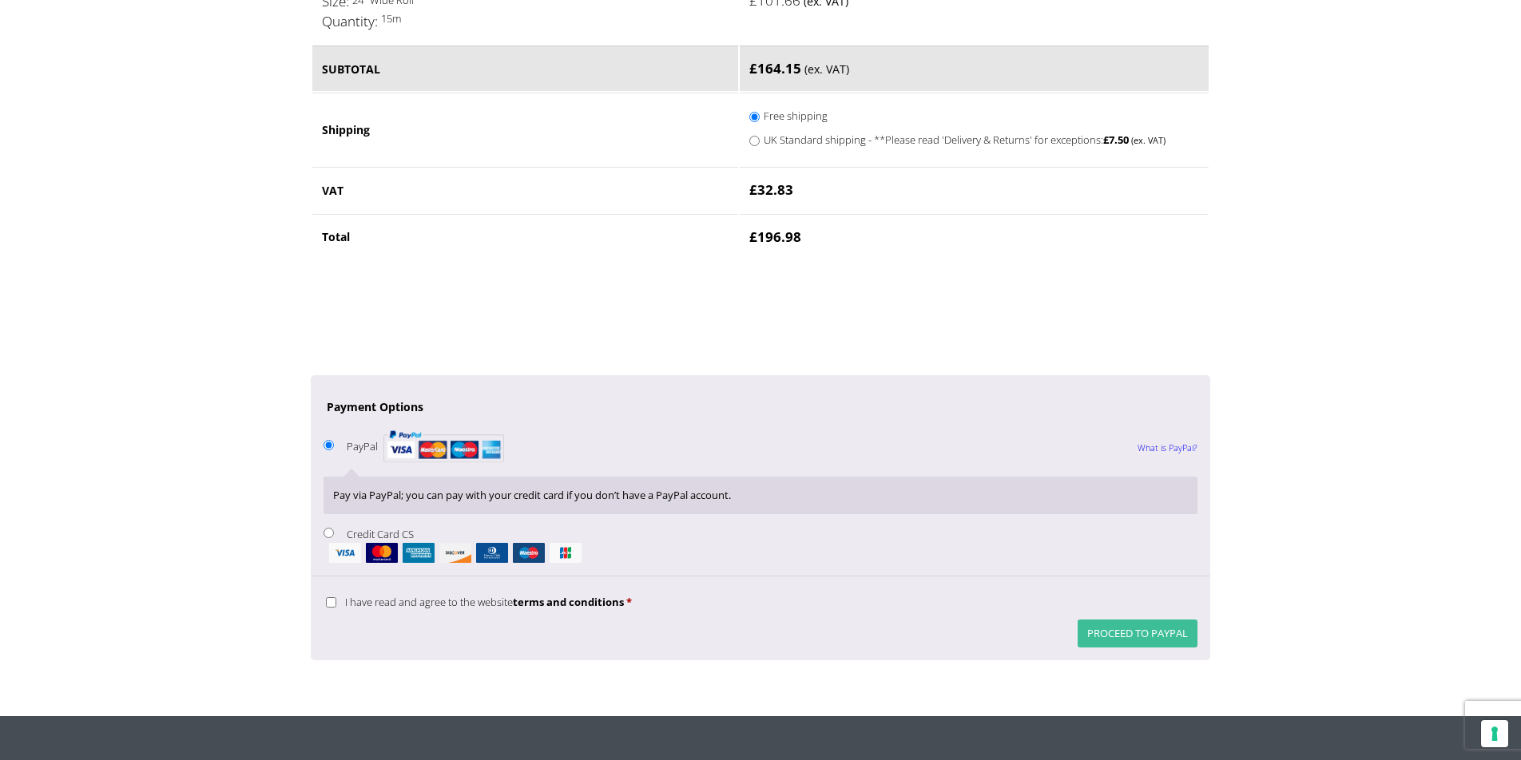
click at [1138, 645] on button "Proceed to PayPal" at bounding box center [1138, 634] width 120 height 28
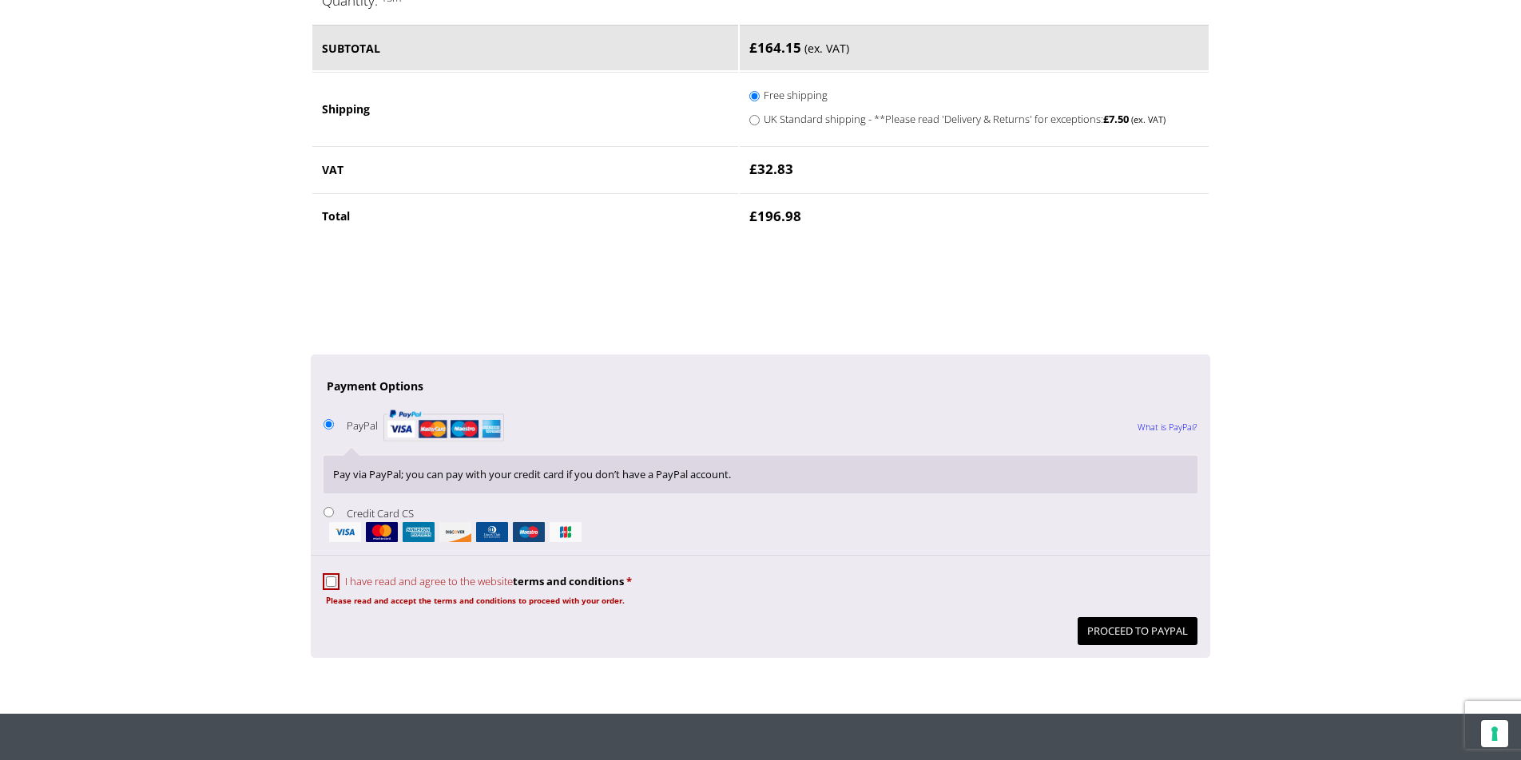
scroll to position [1185, 0]
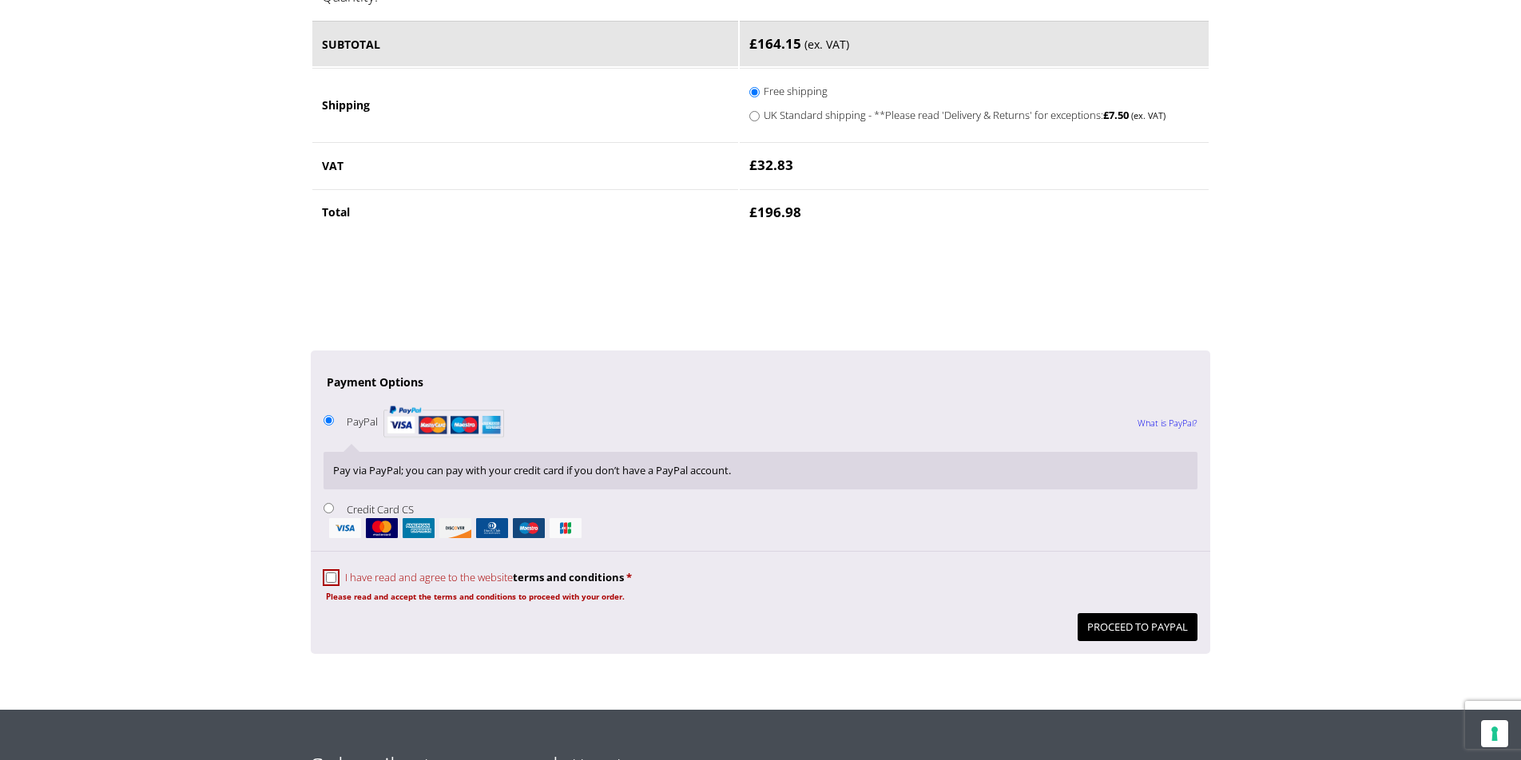
click at [330, 583] on input "I have read and agree to the website terms and conditions *" at bounding box center [331, 578] width 10 height 10
checkbox input "true"
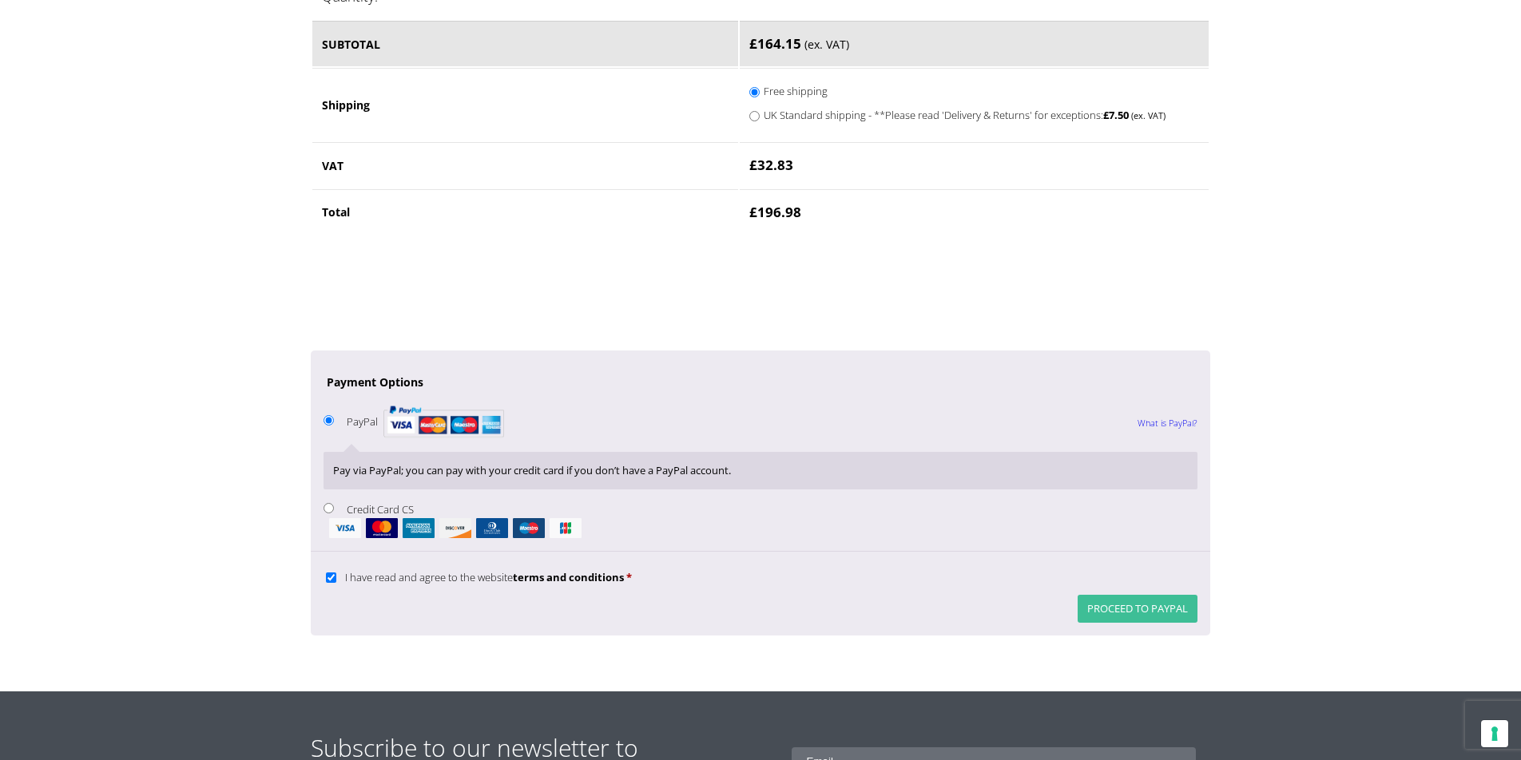
click at [1145, 623] on button "Proceed to PayPal" at bounding box center [1138, 609] width 120 height 28
